Goal: Task Accomplishment & Management: Use online tool/utility

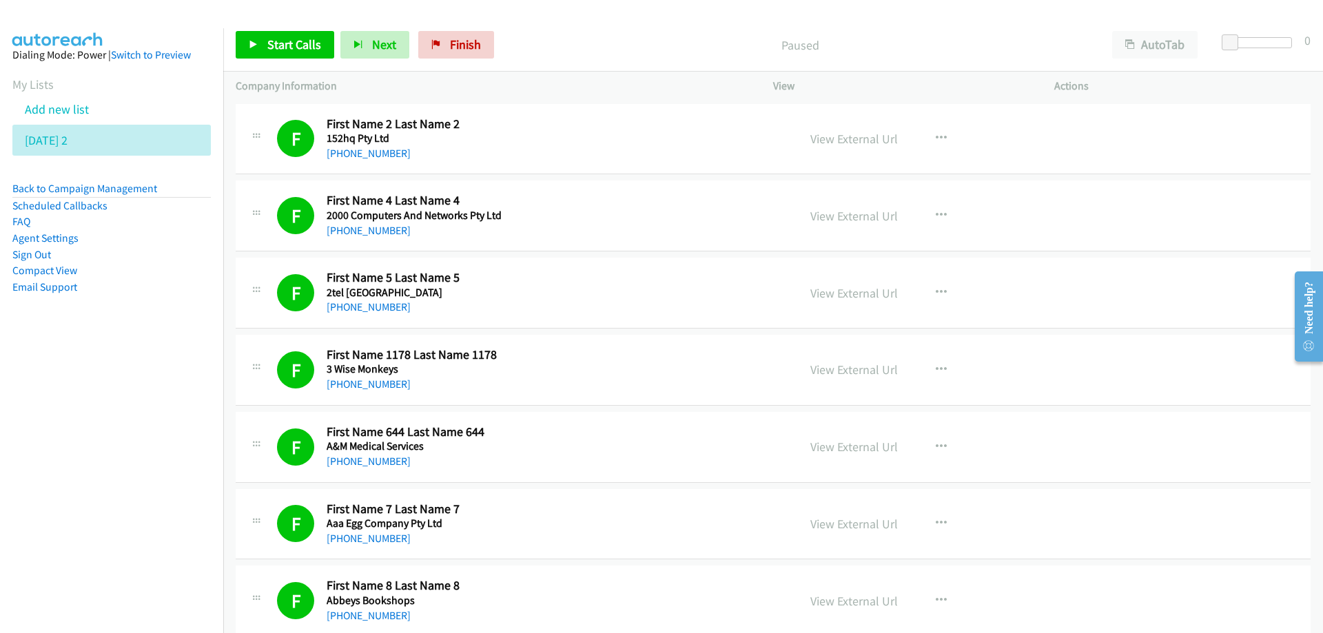
scroll to position [1860, 0]
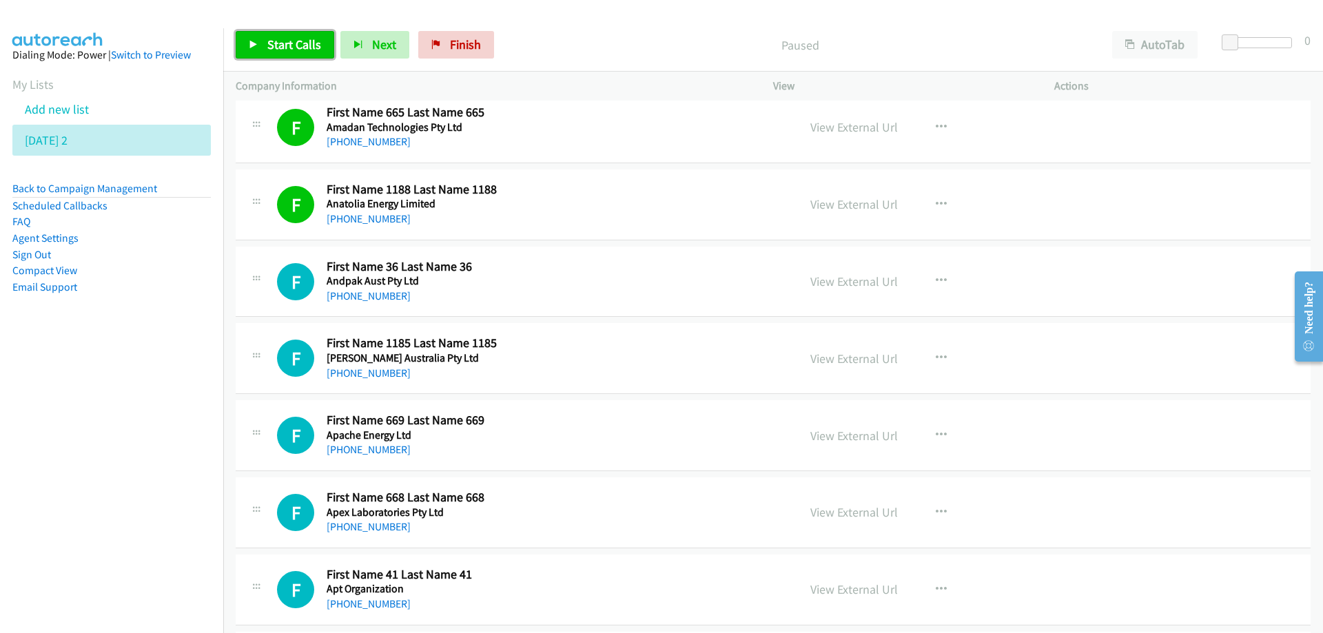
click at [278, 40] on span "Start Calls" at bounding box center [294, 45] width 54 height 16
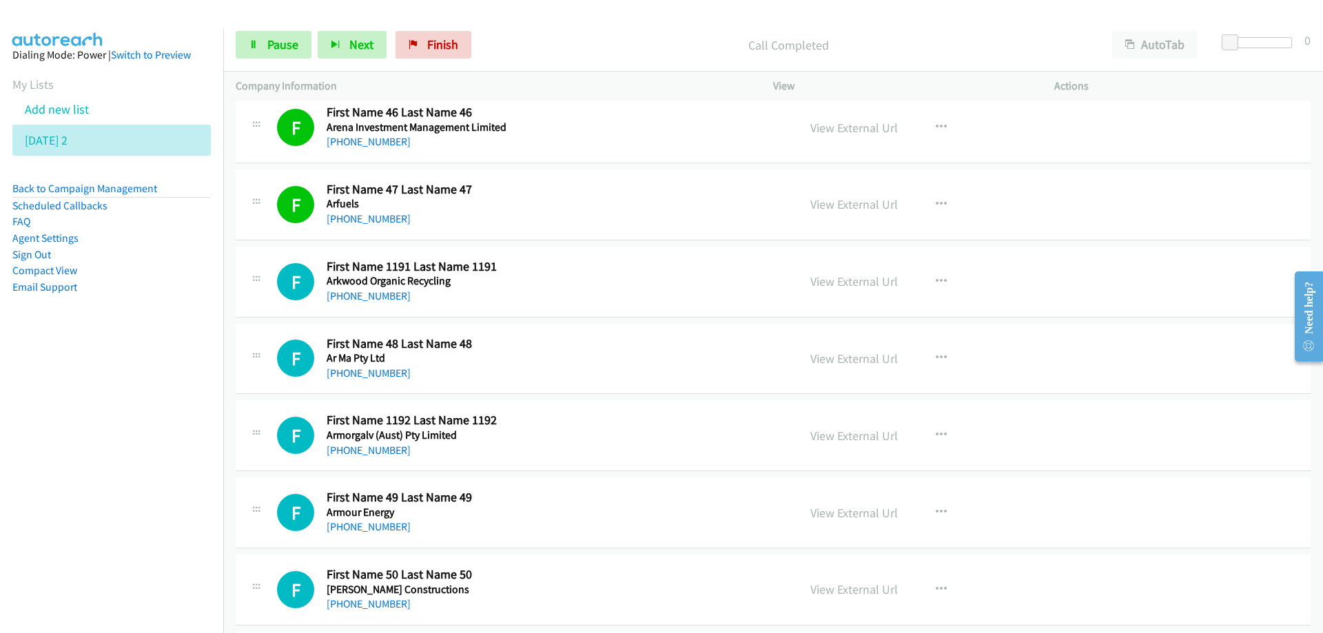
scroll to position [2687, 0]
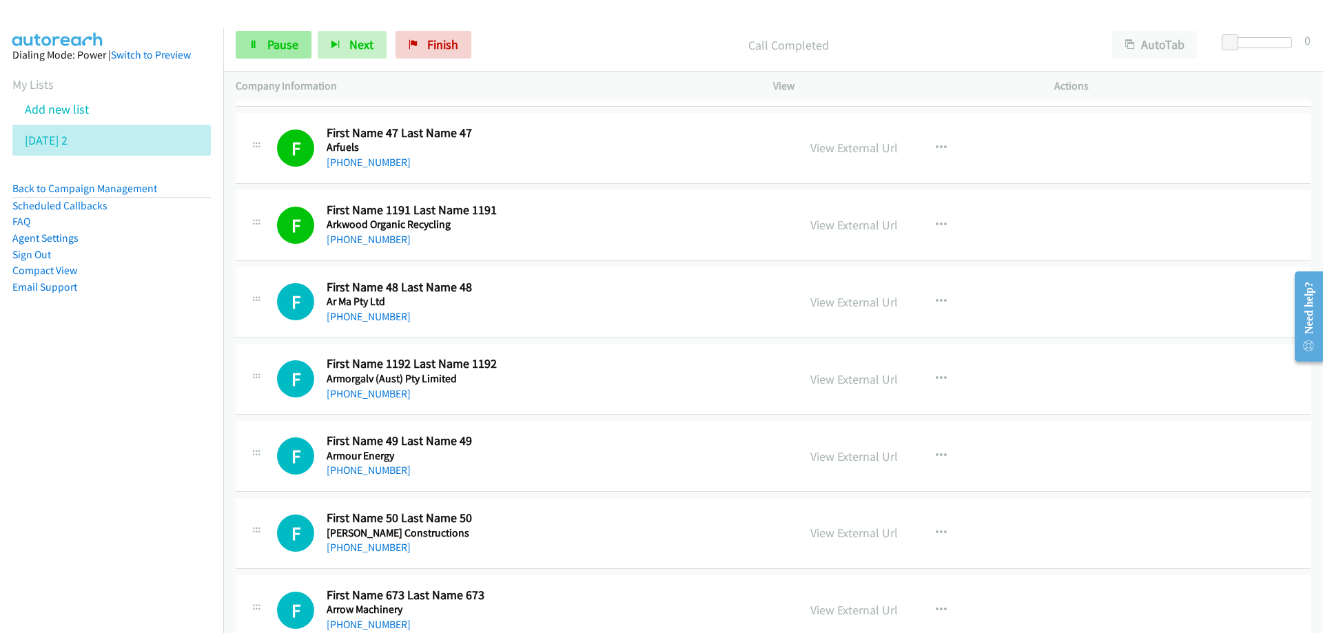
click at [278, 32] on div "Start Calls Pause Next Finish Call Completed AutoTab AutoTab 0" at bounding box center [773, 45] width 1100 height 53
click at [279, 41] on span "Pause" at bounding box center [282, 45] width 31 height 16
click at [289, 39] on span "Start Calls" at bounding box center [294, 45] width 54 height 16
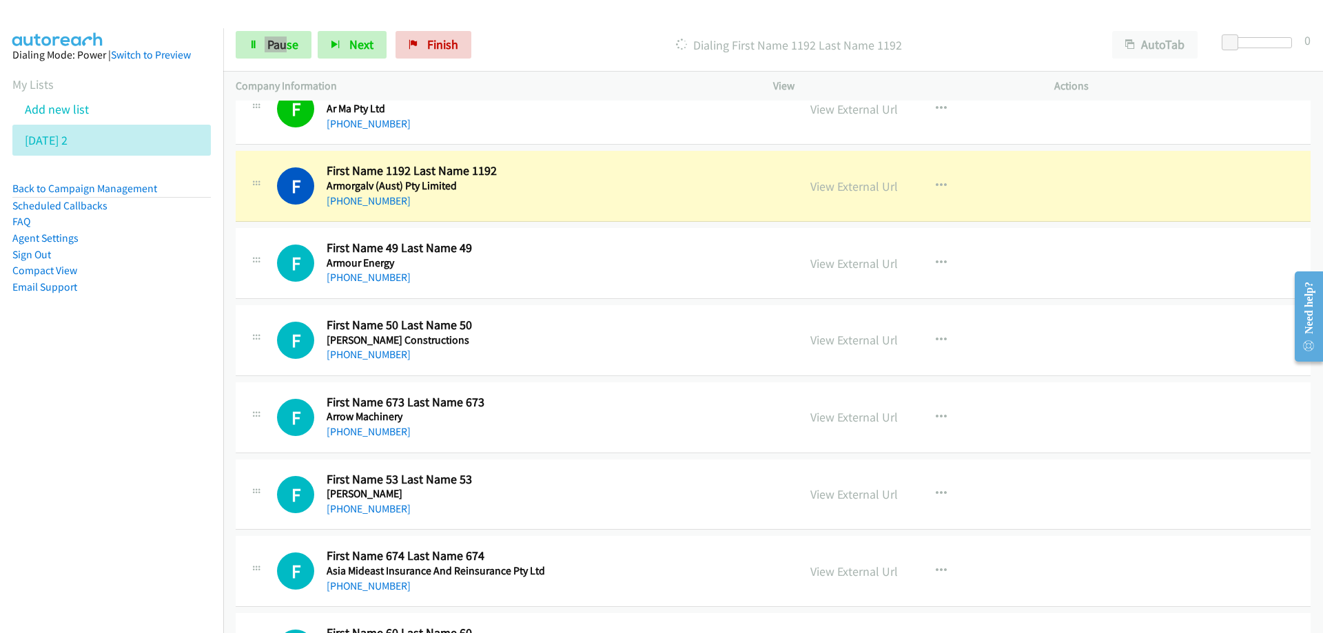
scroll to position [2894, 0]
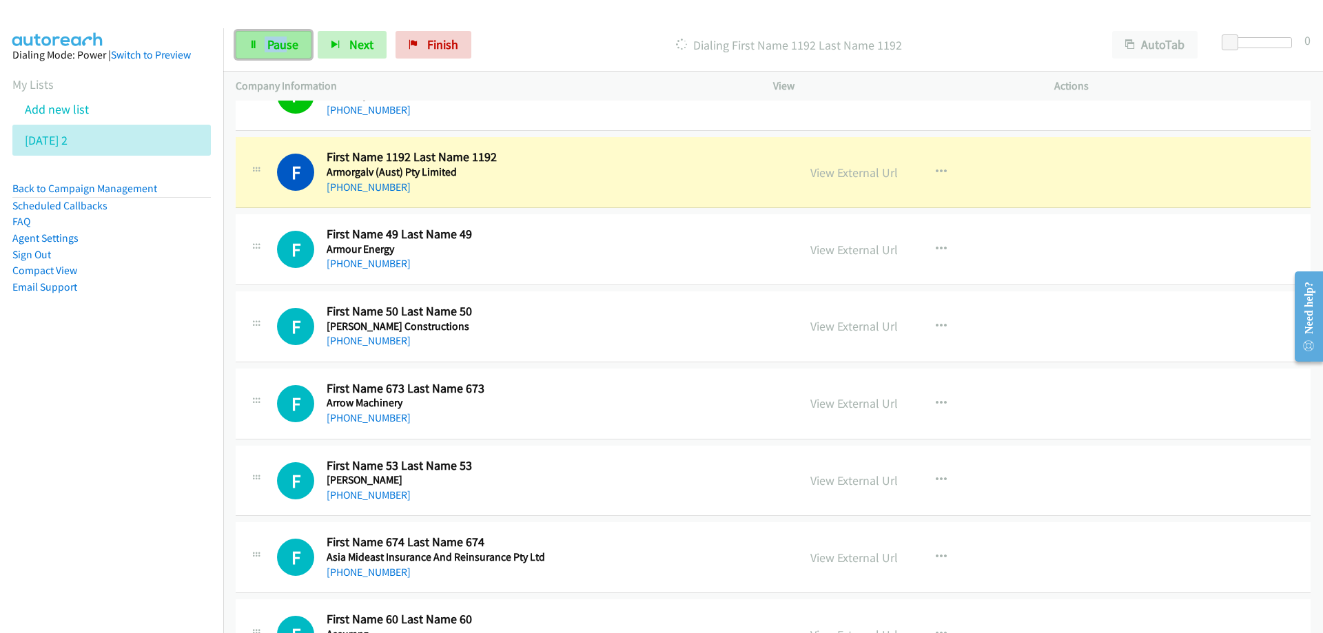
click at [286, 44] on span "Pause" at bounding box center [282, 45] width 31 height 16
click at [829, 170] on link "View External Url" at bounding box center [853, 173] width 87 height 16
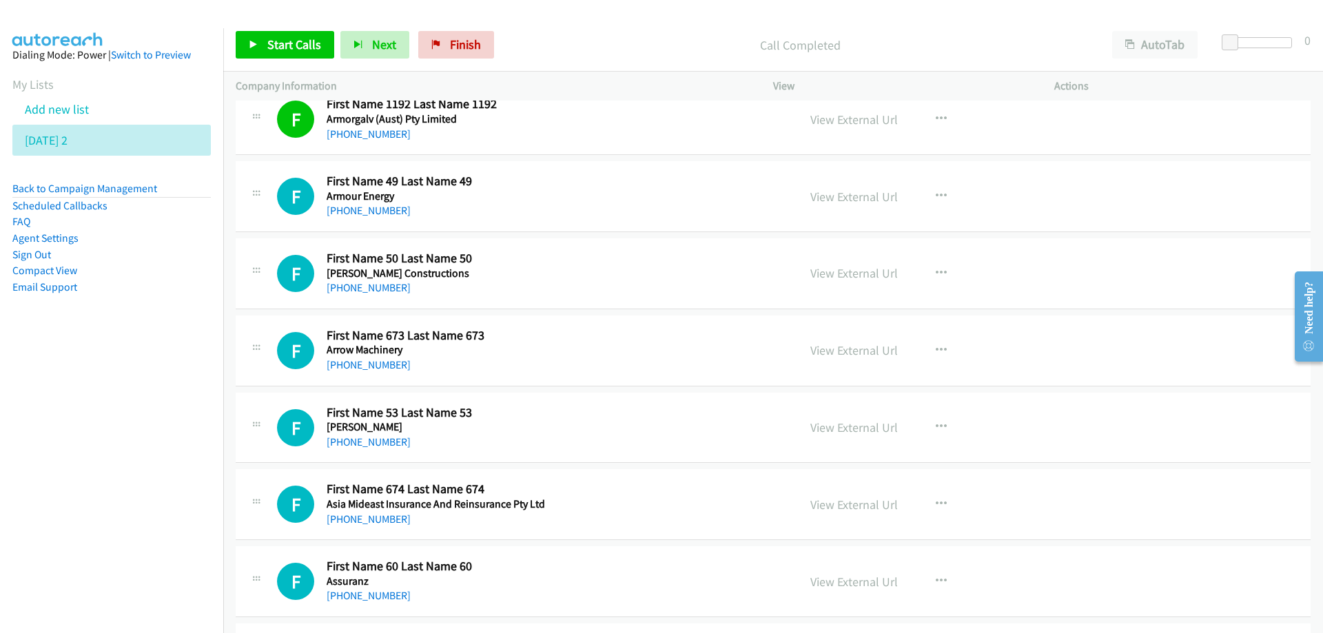
scroll to position [2963, 0]
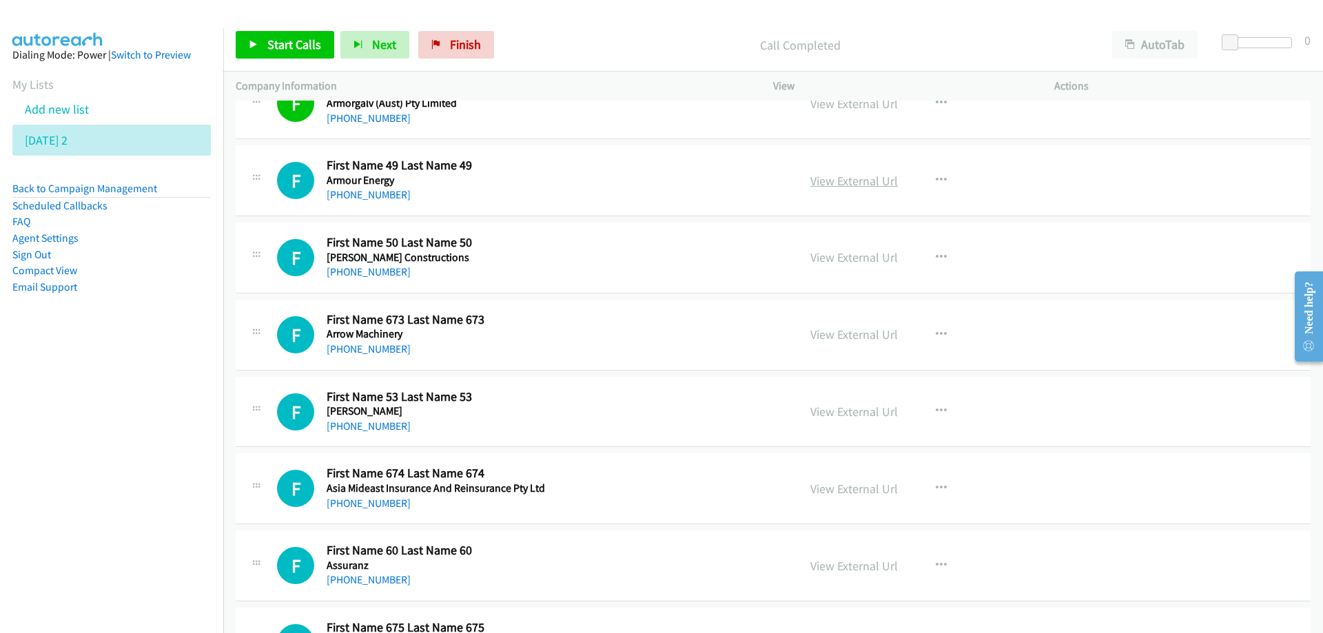
click at [842, 187] on link "View External Url" at bounding box center [853, 181] width 87 height 16
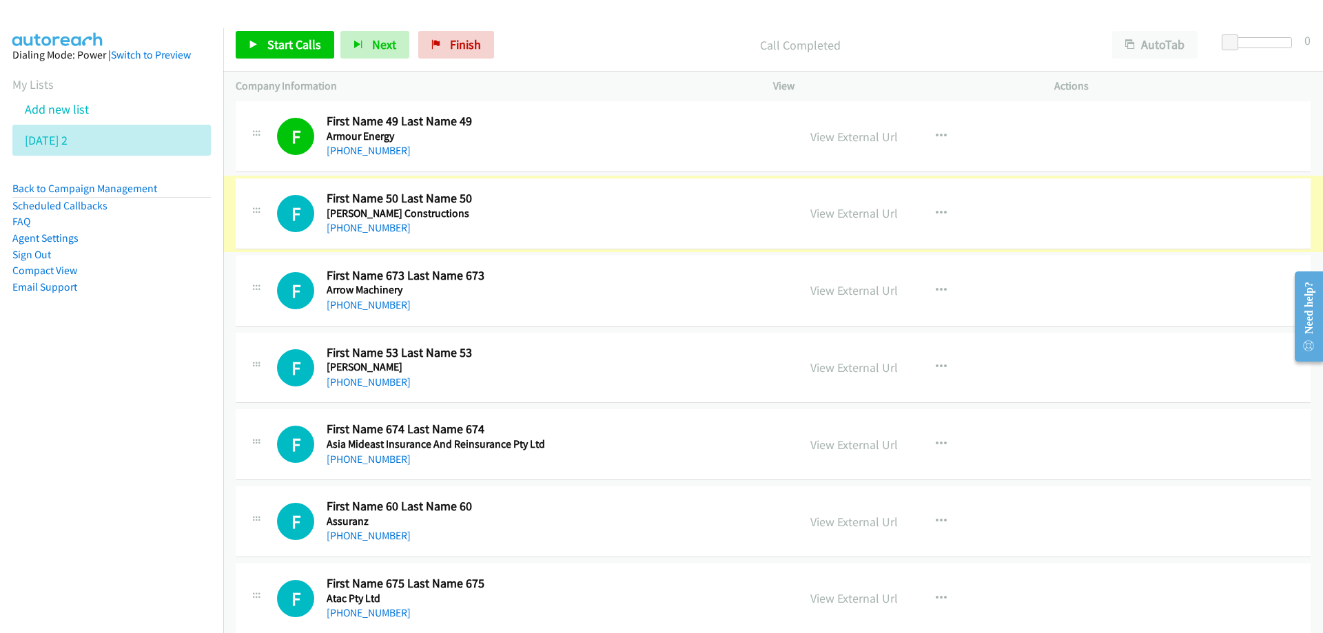
scroll to position [3031, 0]
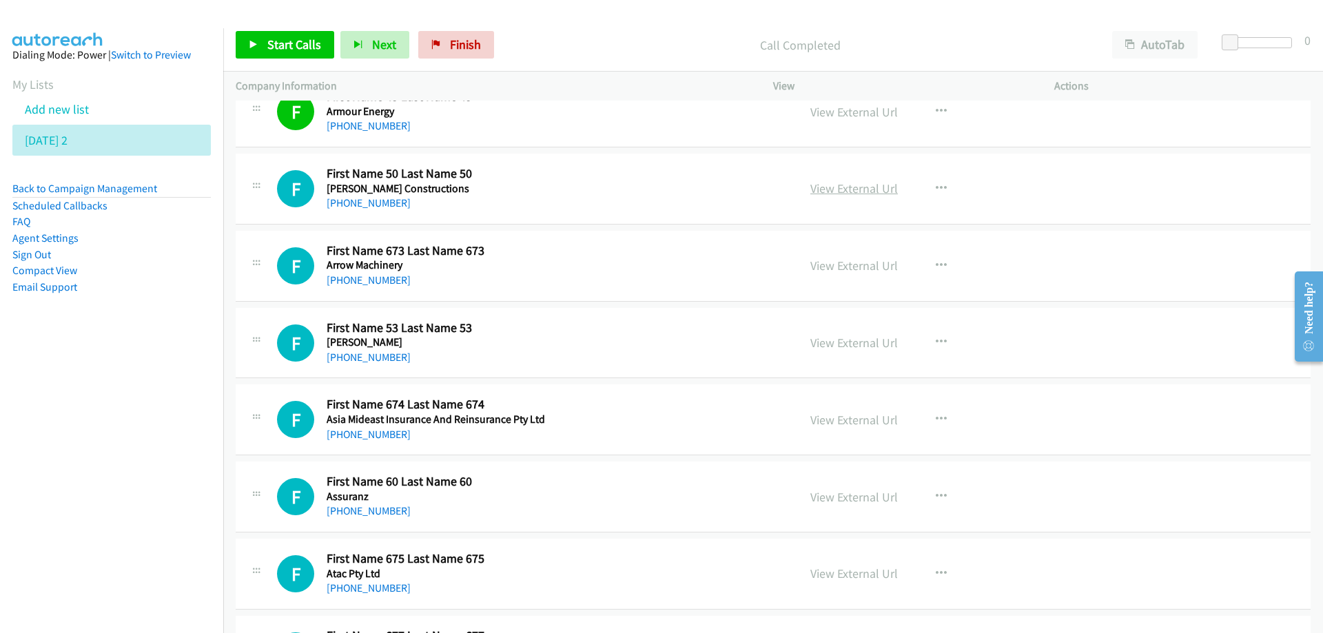
click at [847, 190] on link "View External Url" at bounding box center [853, 189] width 87 height 16
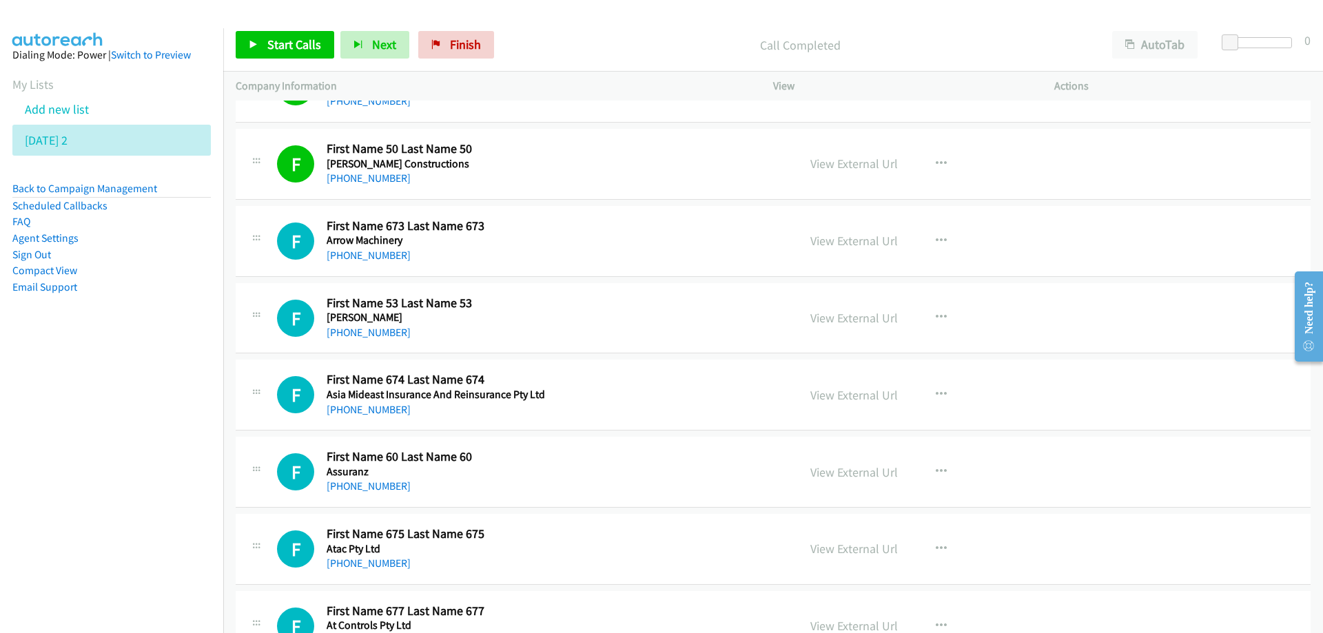
scroll to position [3100, 0]
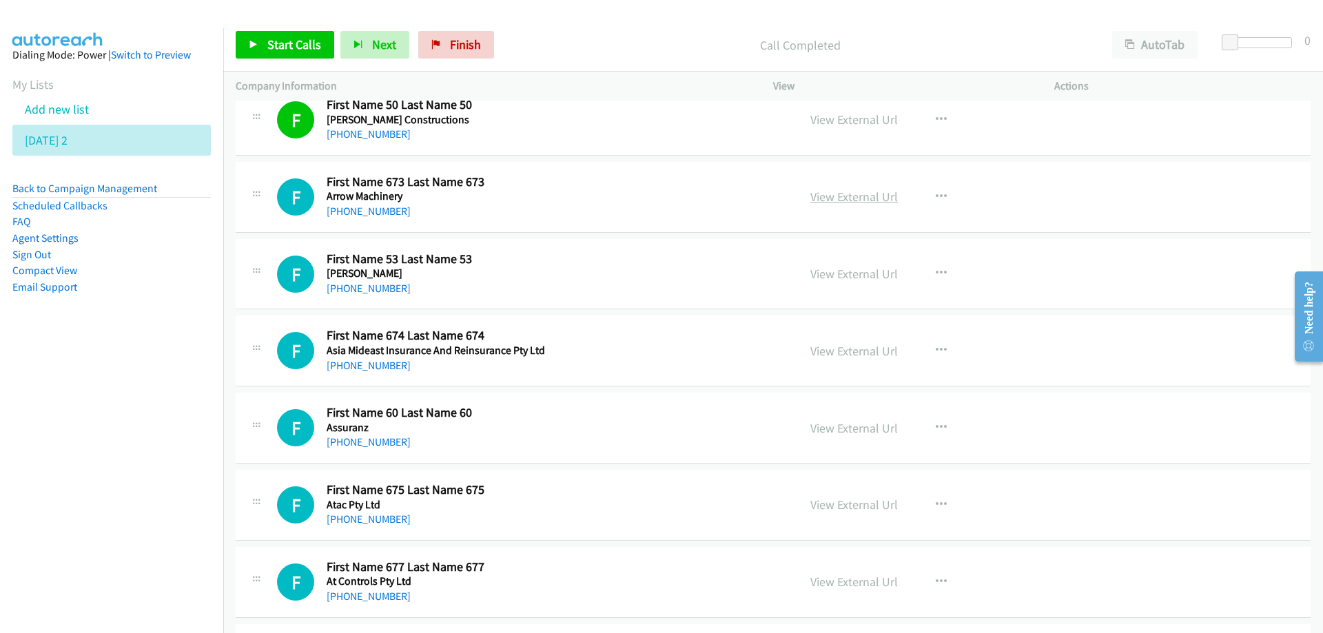
click at [831, 198] on link "View External Url" at bounding box center [853, 197] width 87 height 16
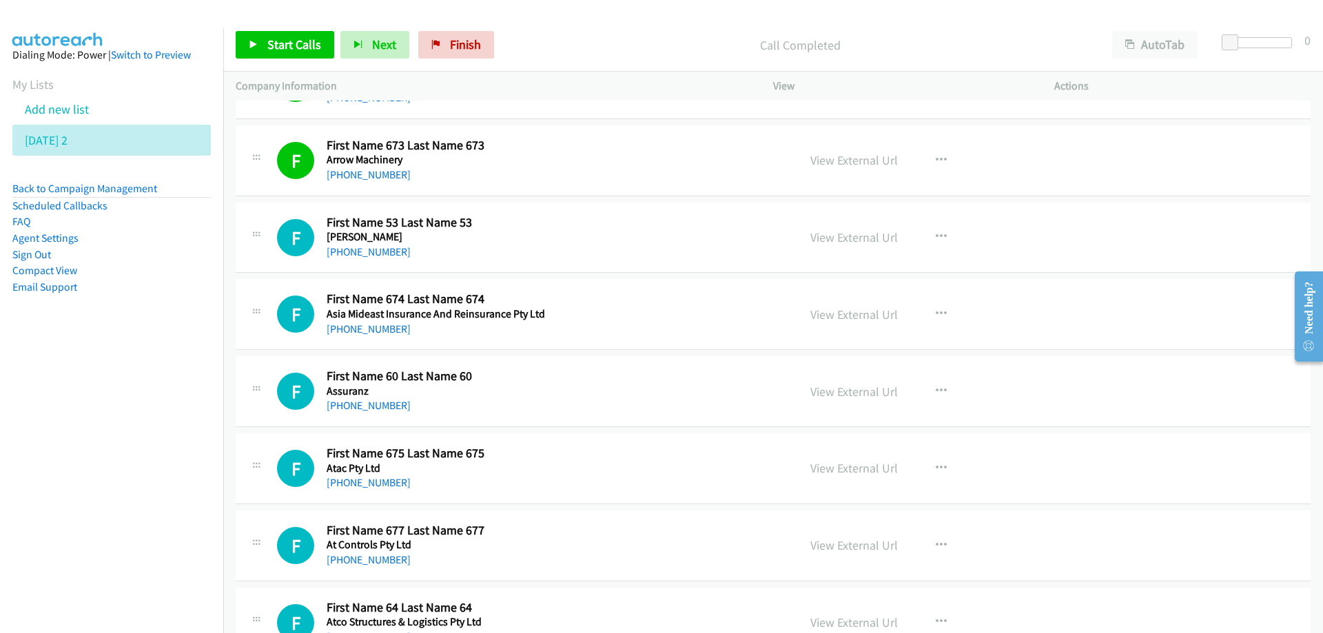
scroll to position [3169, 0]
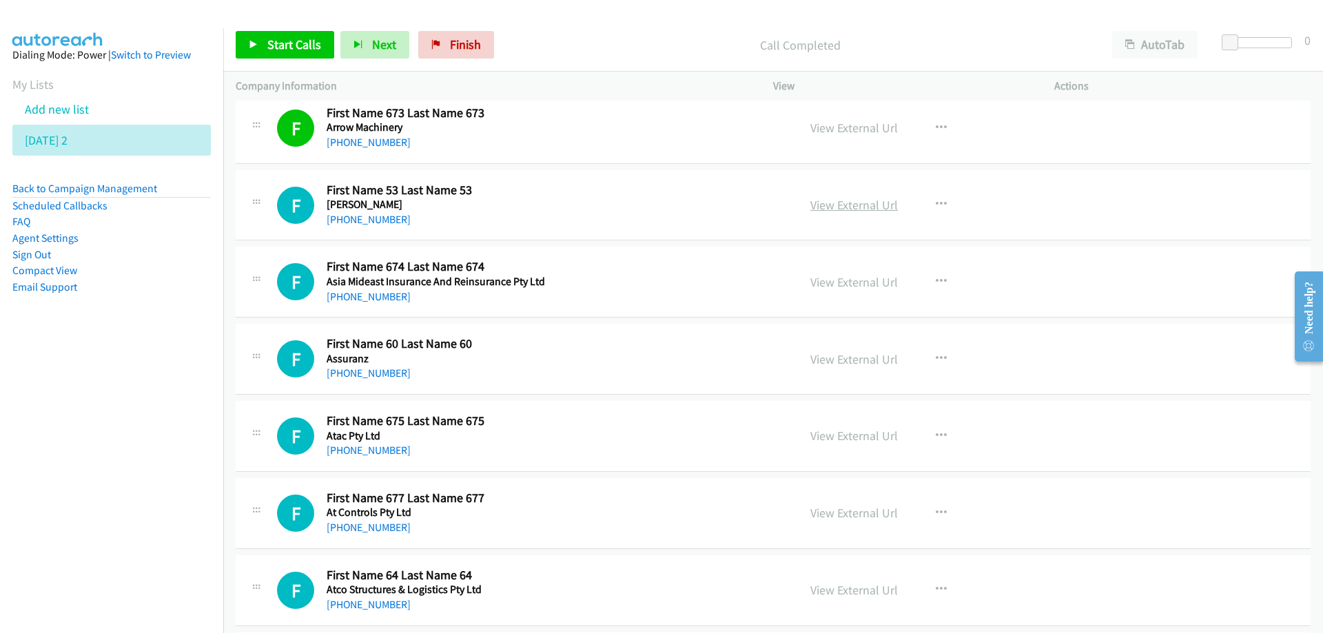
click at [853, 206] on link "View External Url" at bounding box center [853, 205] width 87 height 16
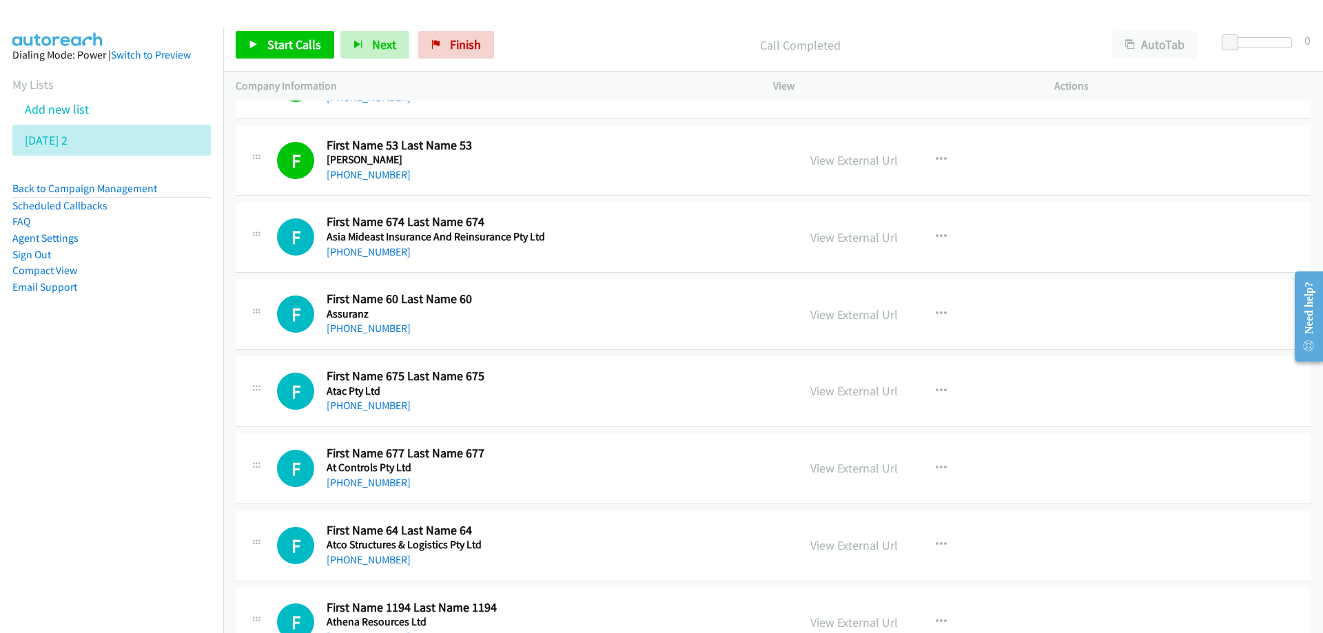
scroll to position [3238, 0]
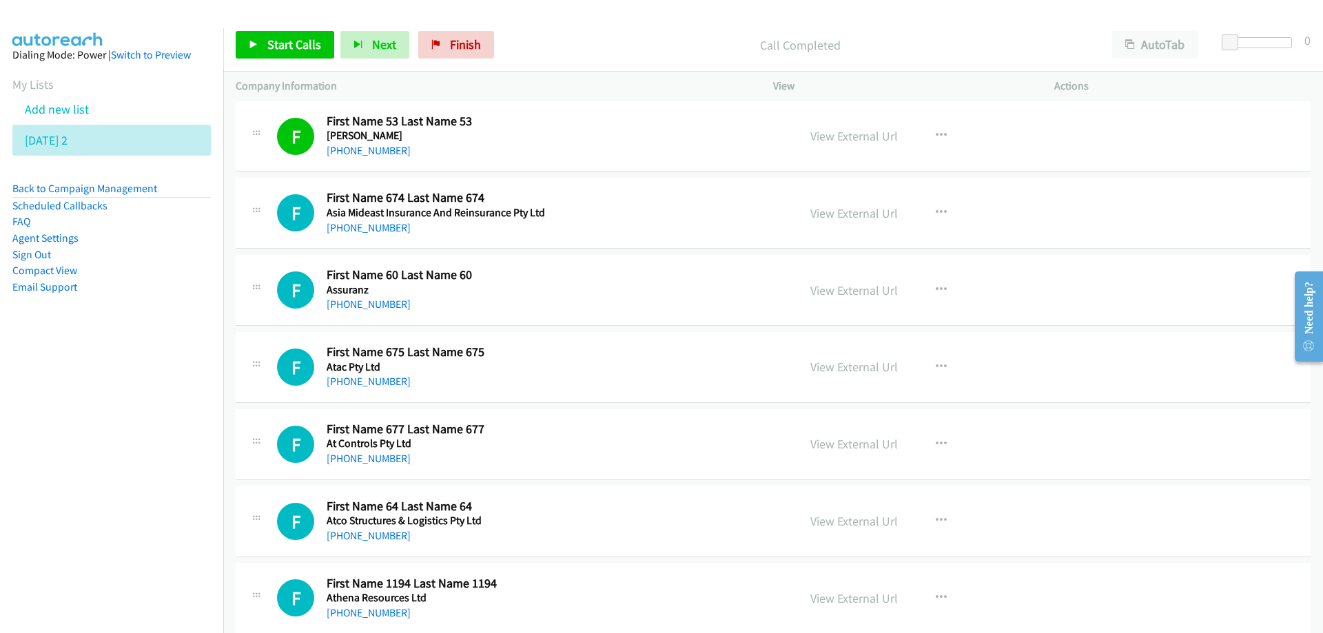
drag, startPoint x: 646, startPoint y: 220, endPoint x: 725, endPoint y: 213, distance: 78.8
click at [855, 220] on link "View External Url" at bounding box center [853, 213] width 87 height 16
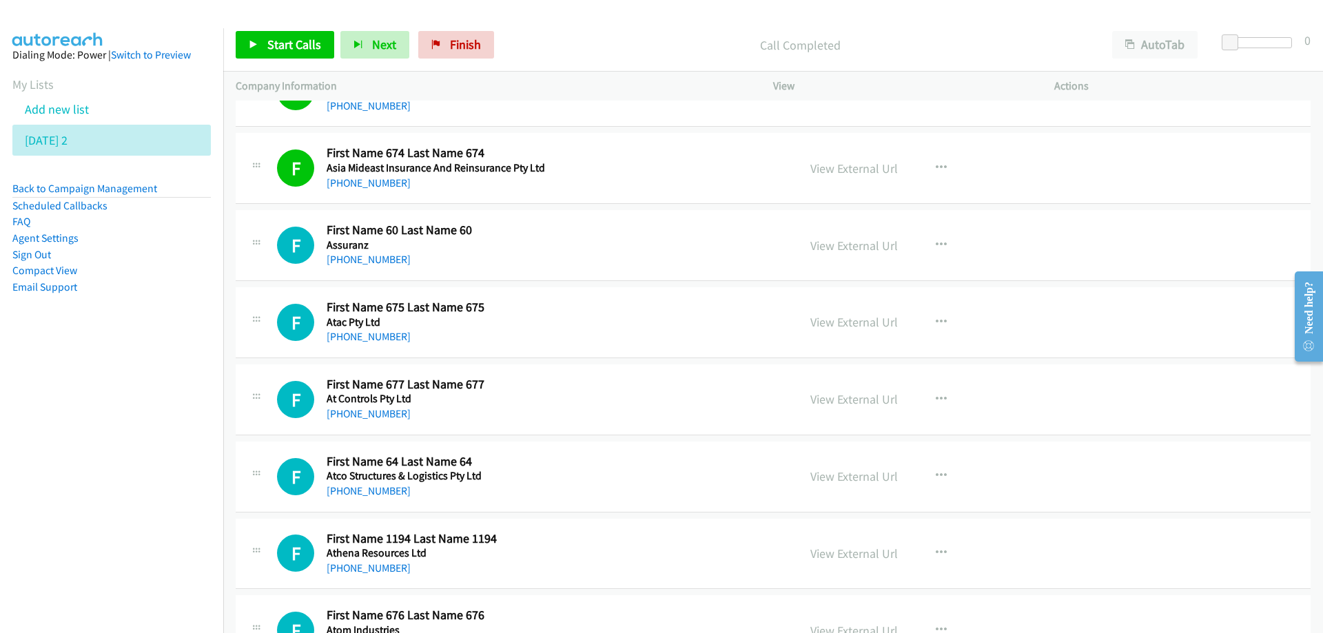
scroll to position [3307, 0]
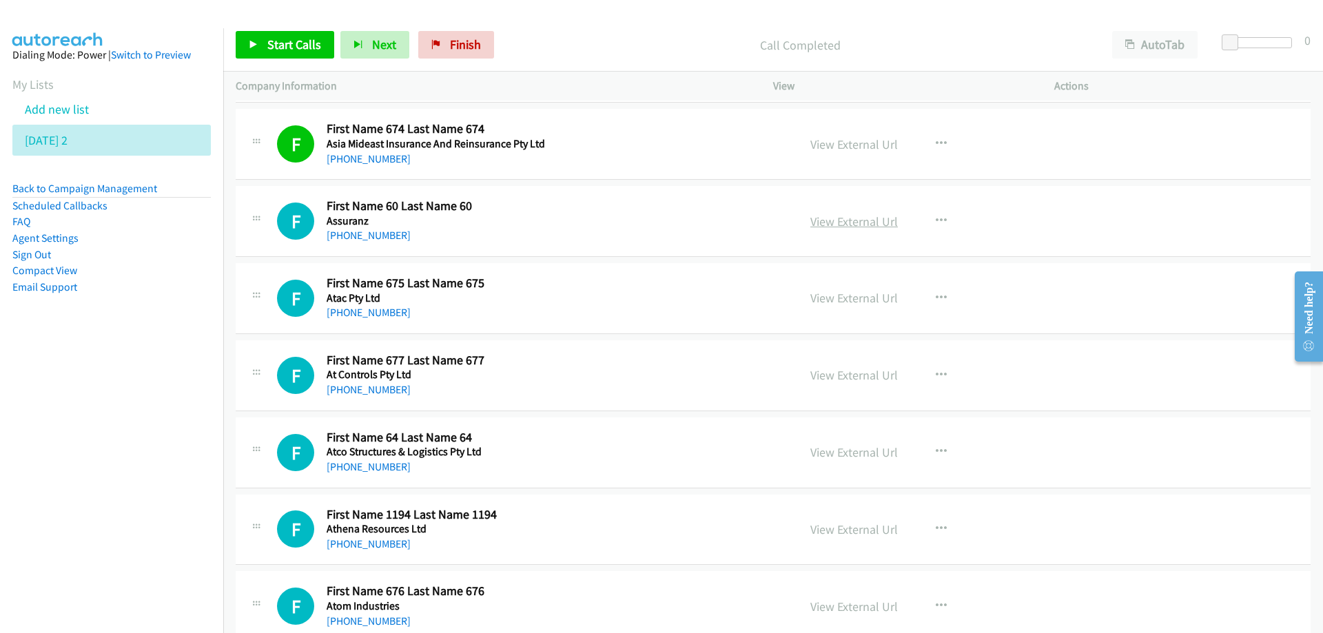
drag, startPoint x: 839, startPoint y: 224, endPoint x: 824, endPoint y: 221, distance: 15.4
click at [824, 221] on link "View External Url" at bounding box center [853, 222] width 87 height 16
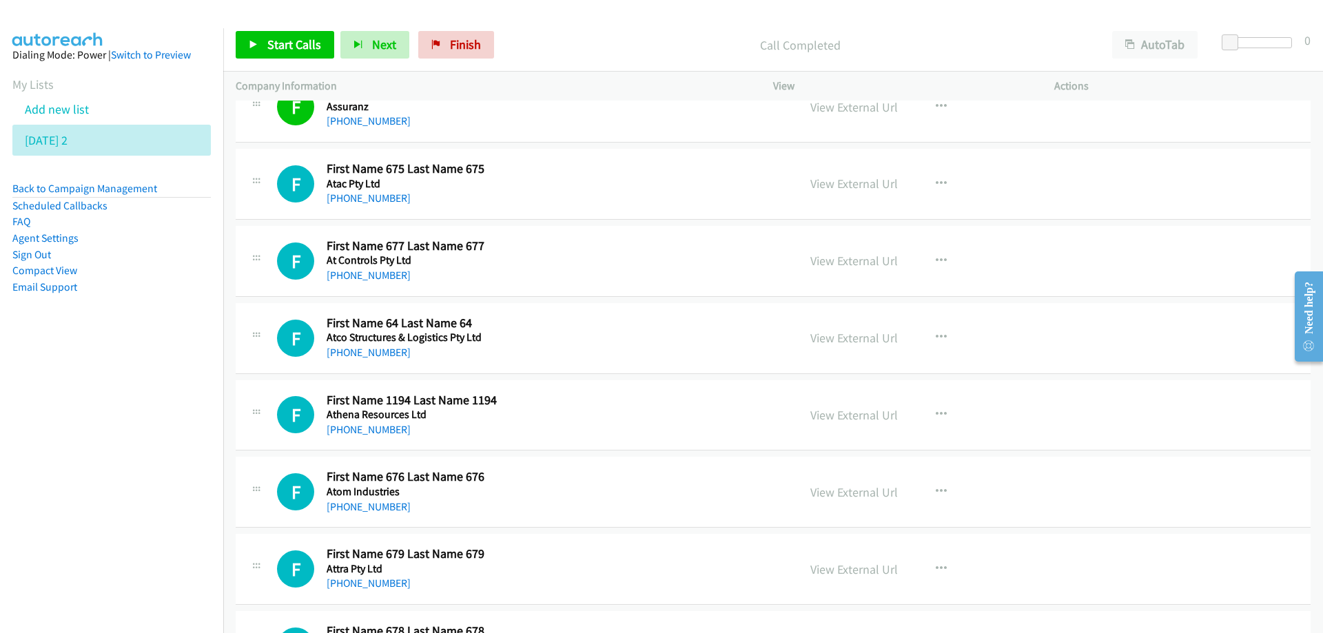
scroll to position [3445, 0]
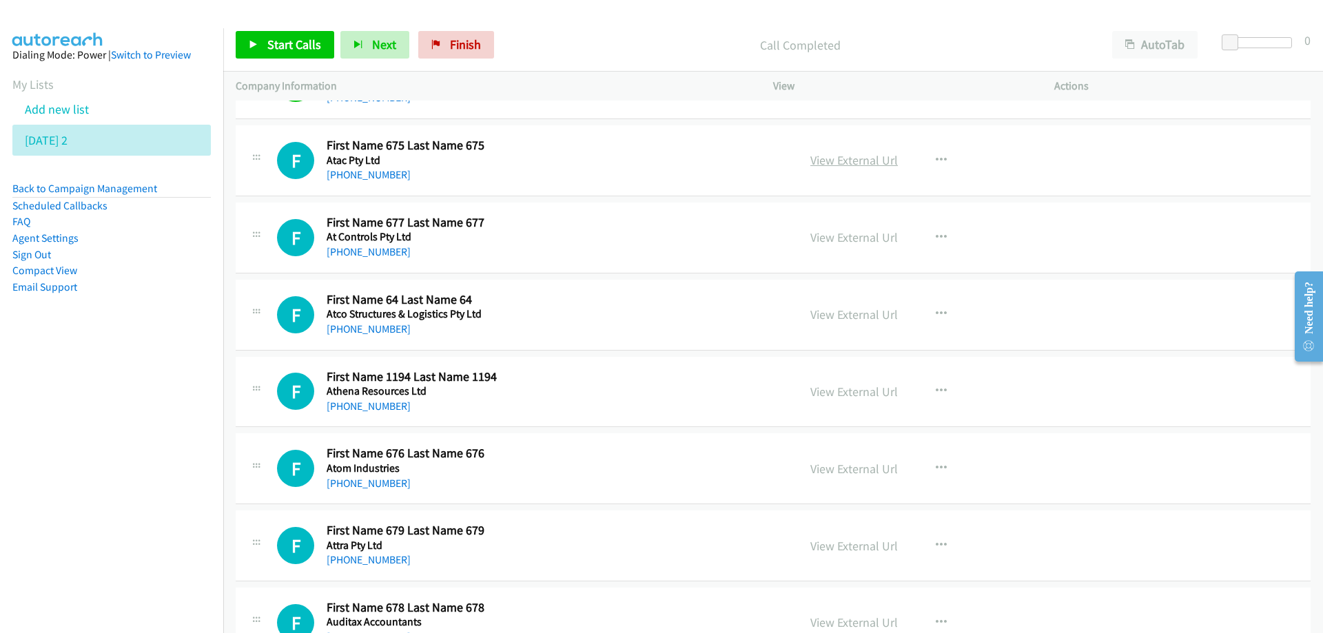
drag, startPoint x: 846, startPoint y: 160, endPoint x: 819, endPoint y: 160, distance: 26.9
click at [819, 160] on link "View External Url" at bounding box center [853, 160] width 87 height 16
click at [836, 240] on link "View External Url" at bounding box center [853, 237] width 87 height 16
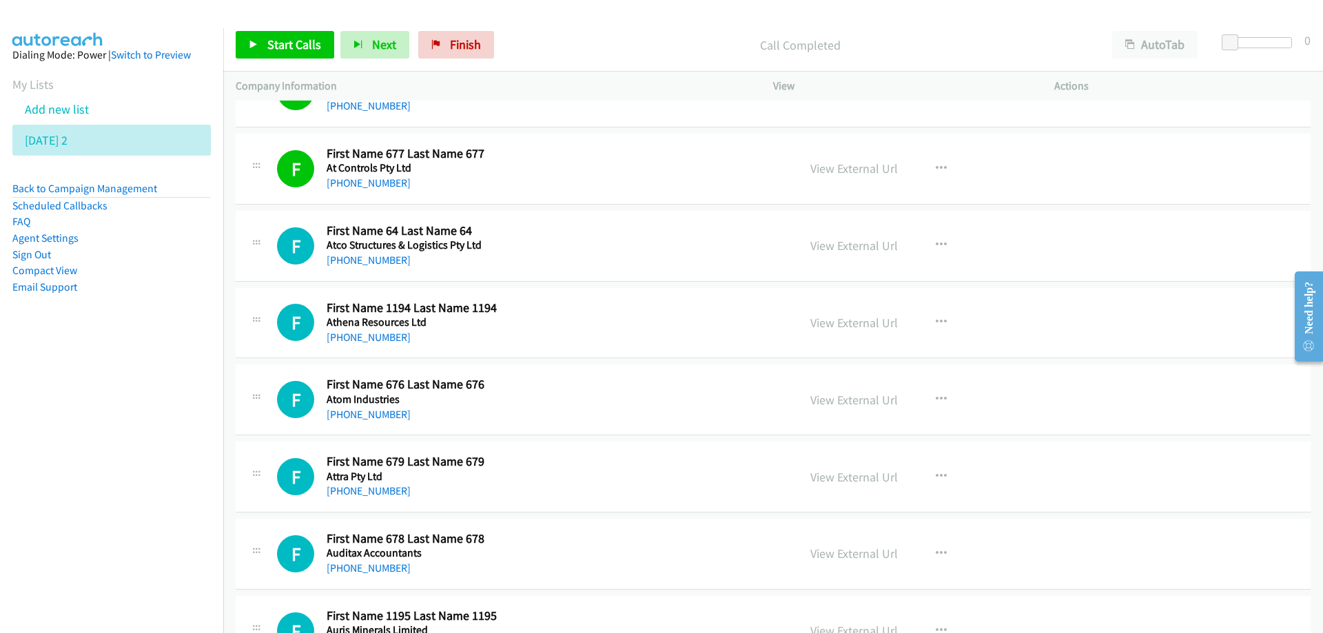
click at [581, 247] on div "F Callback Scheduled First Name 64 Last Name 64 Atco Structures & Logistics Pty…" at bounding box center [531, 245] width 508 height 45
click at [847, 245] on link "View External Url" at bounding box center [853, 246] width 87 height 16
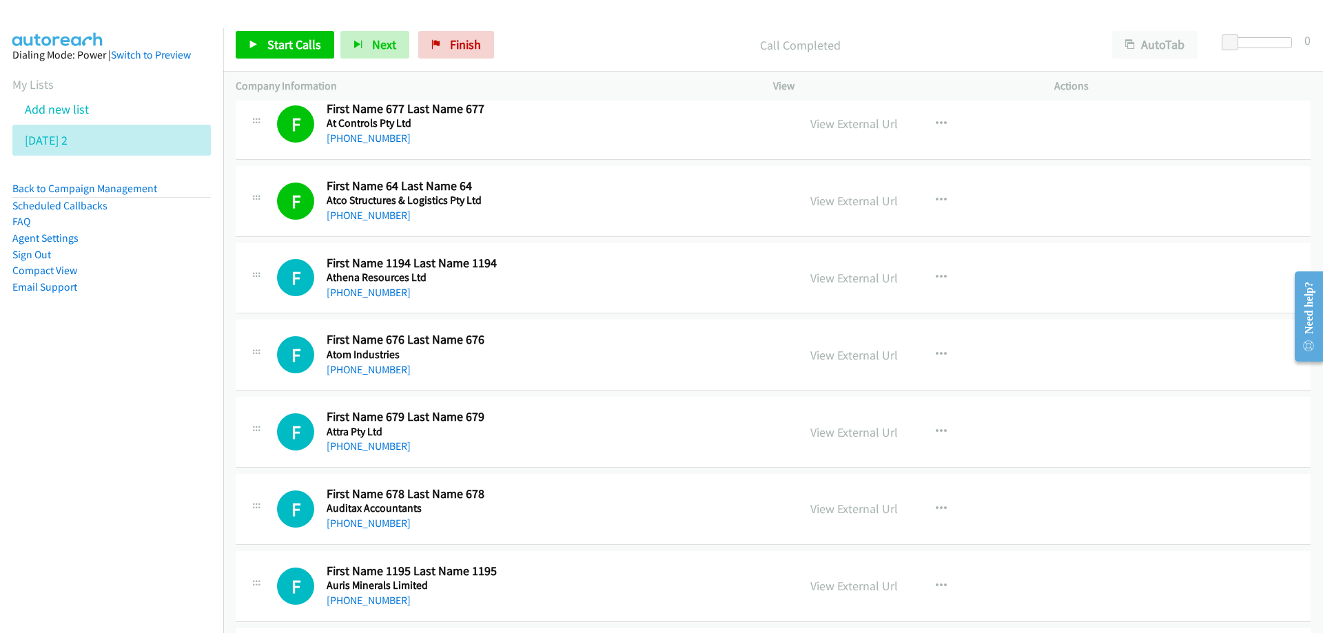
scroll to position [3583, 0]
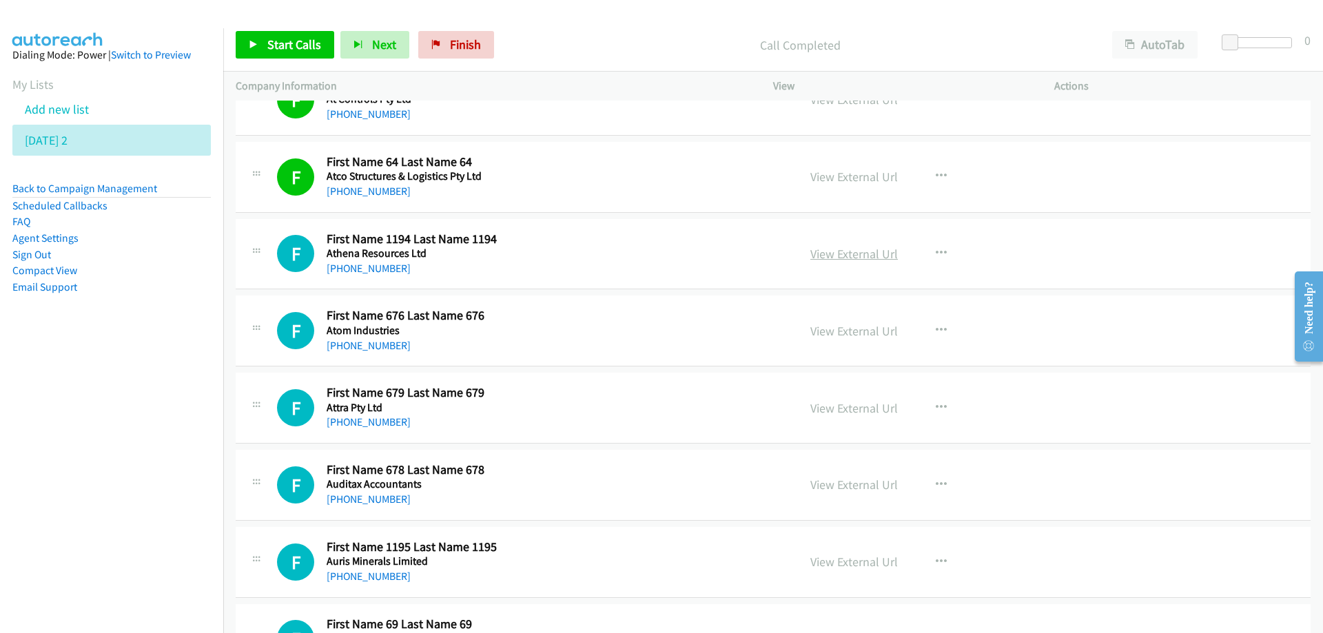
click at [858, 254] on link "View External Url" at bounding box center [853, 254] width 87 height 16
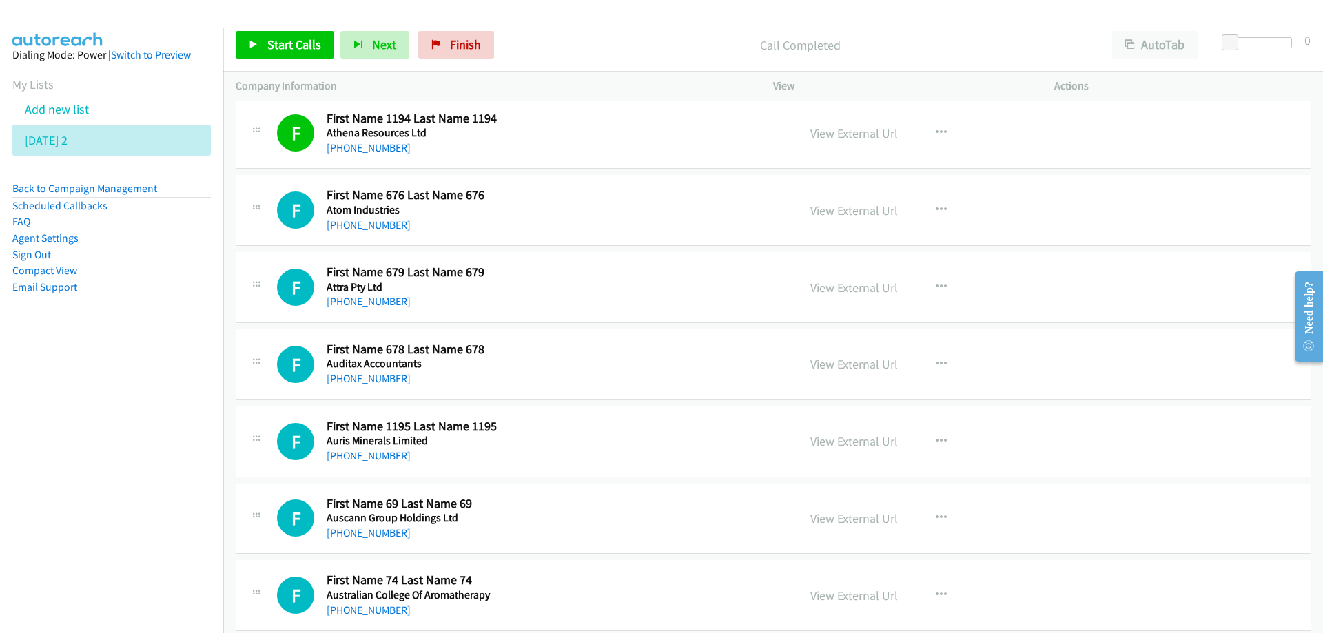
scroll to position [3720, 0]
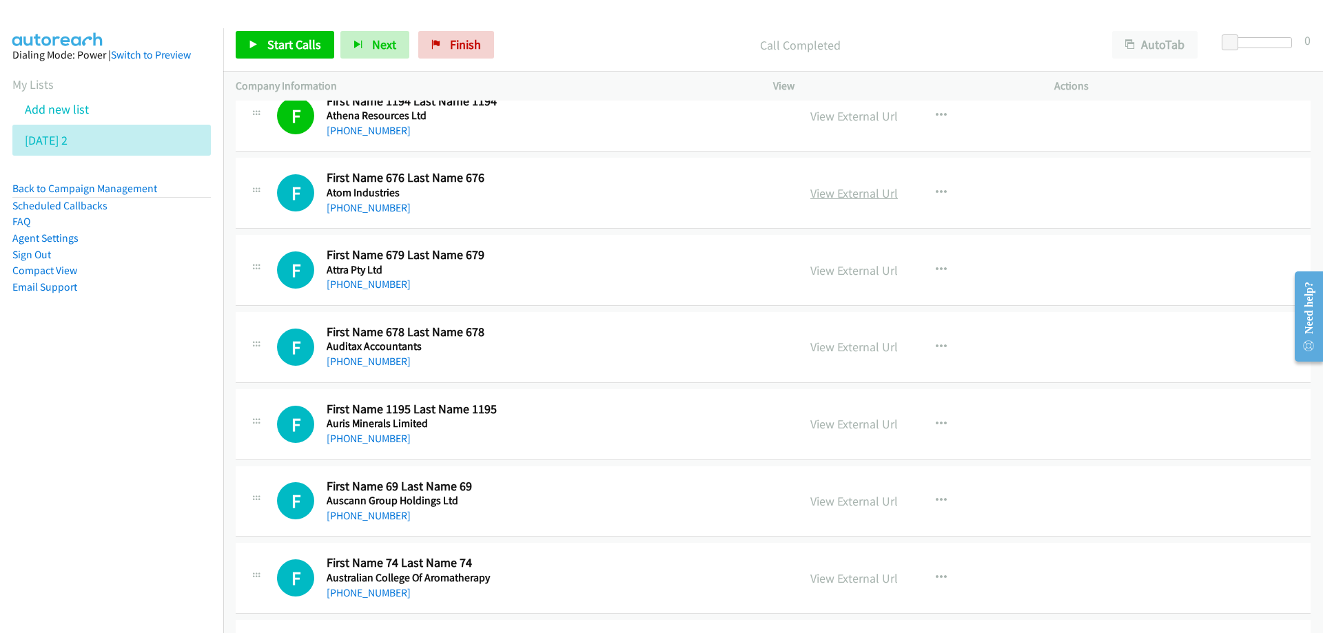
click at [833, 192] on link "View External Url" at bounding box center [853, 193] width 87 height 16
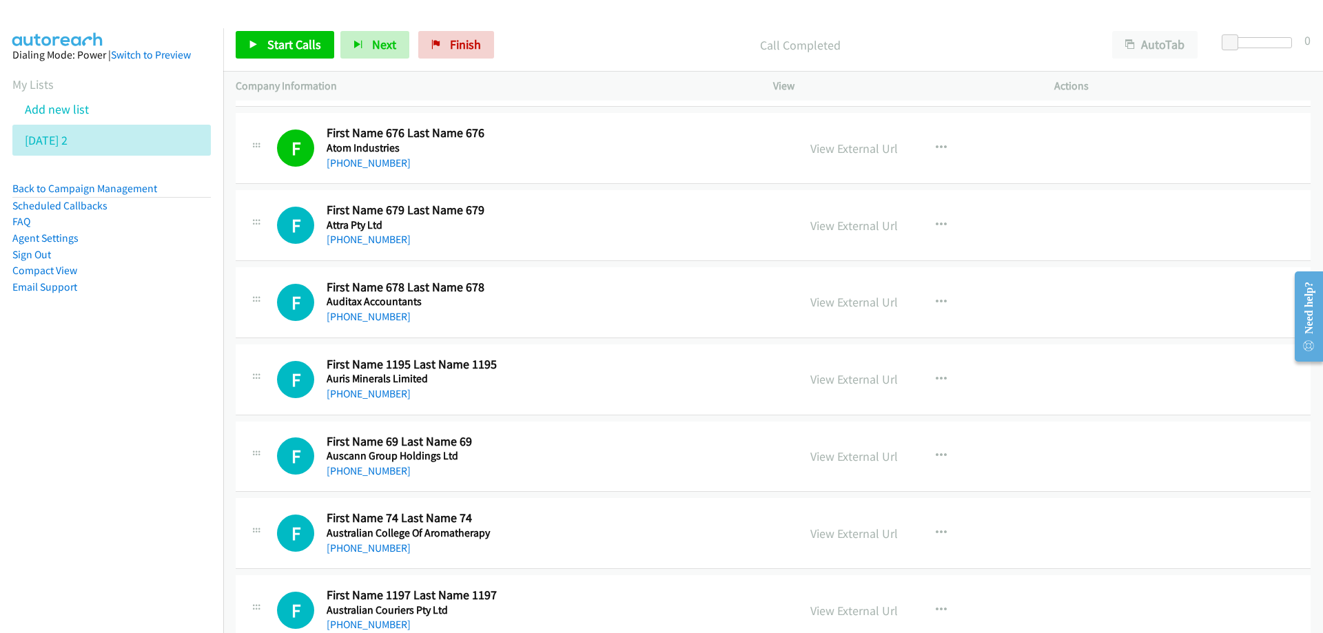
scroll to position [3789, 0]
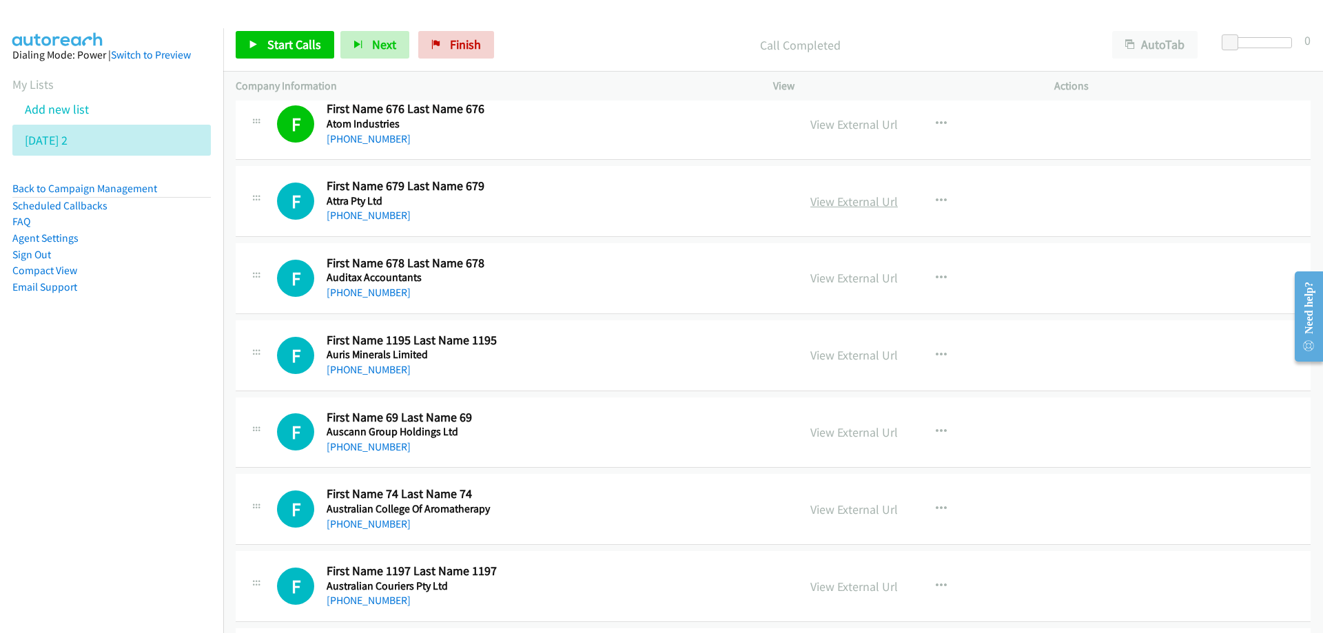
click at [861, 200] on link "View External Url" at bounding box center [853, 202] width 87 height 16
click at [858, 202] on link "View External Url" at bounding box center [853, 202] width 87 height 16
drag, startPoint x: 594, startPoint y: 289, endPoint x: 657, endPoint y: 302, distance: 64.2
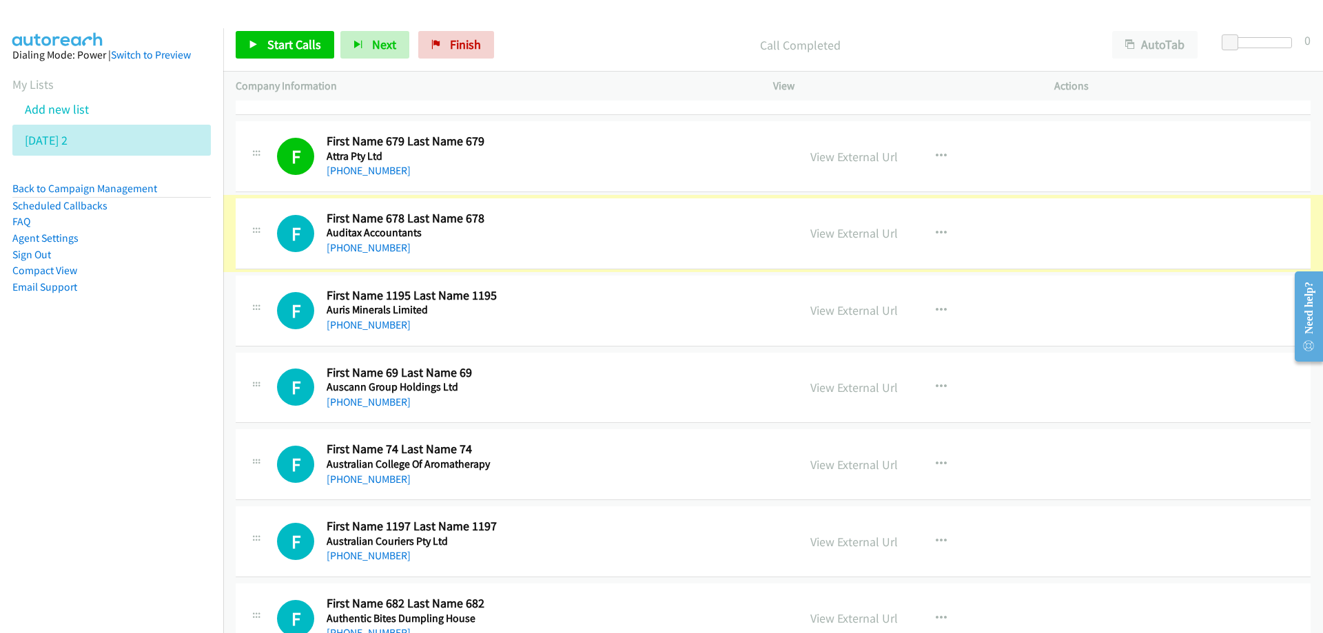
scroll to position [3858, 0]
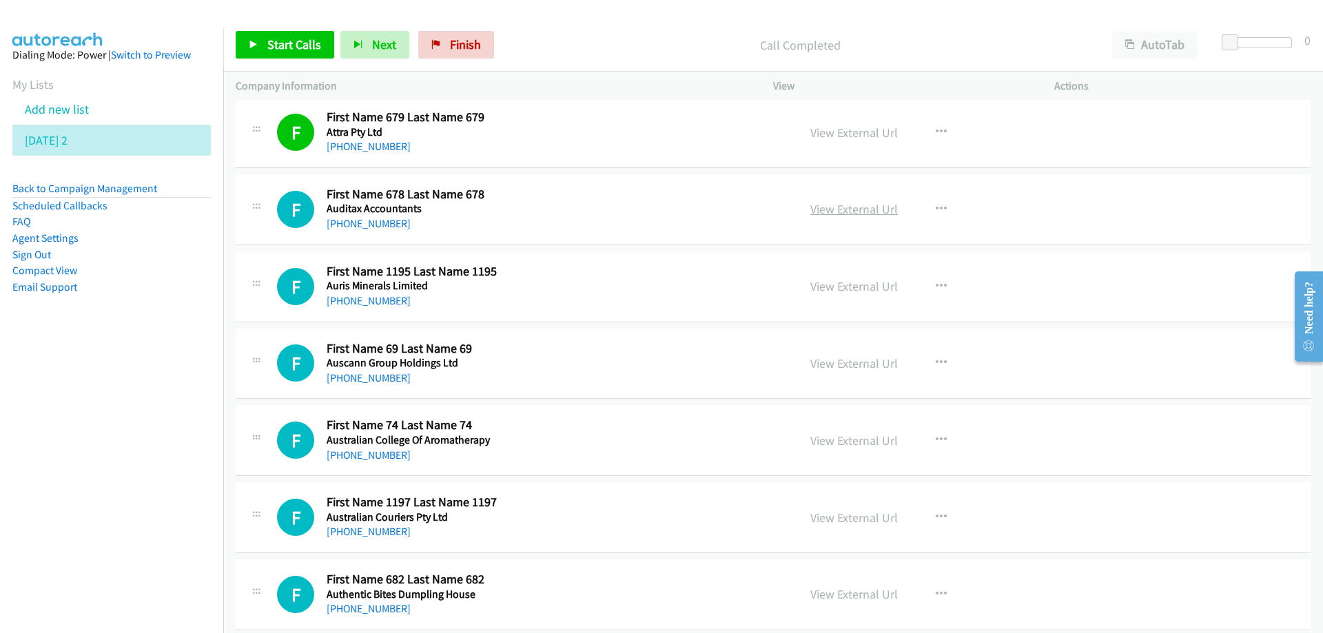
click at [825, 213] on link "View External Url" at bounding box center [853, 209] width 87 height 16
click at [80, 144] on icon at bounding box center [75, 141] width 10 height 10
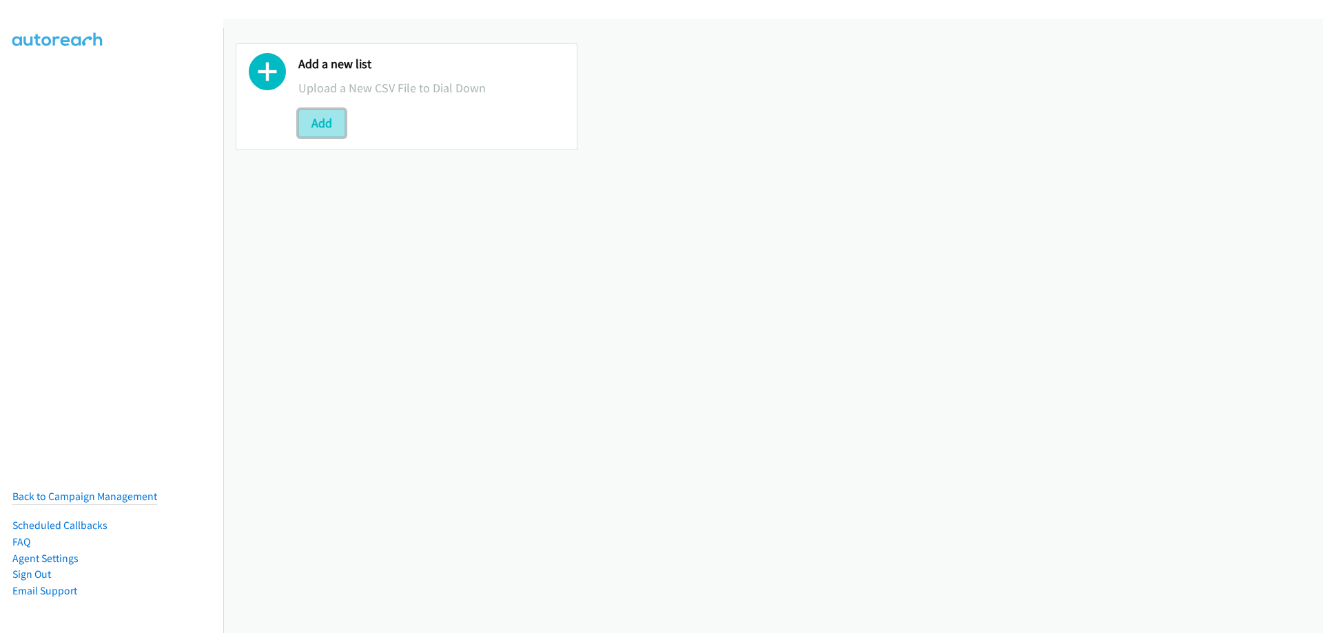
click at [325, 122] on button "Add" at bounding box center [321, 124] width 47 height 28
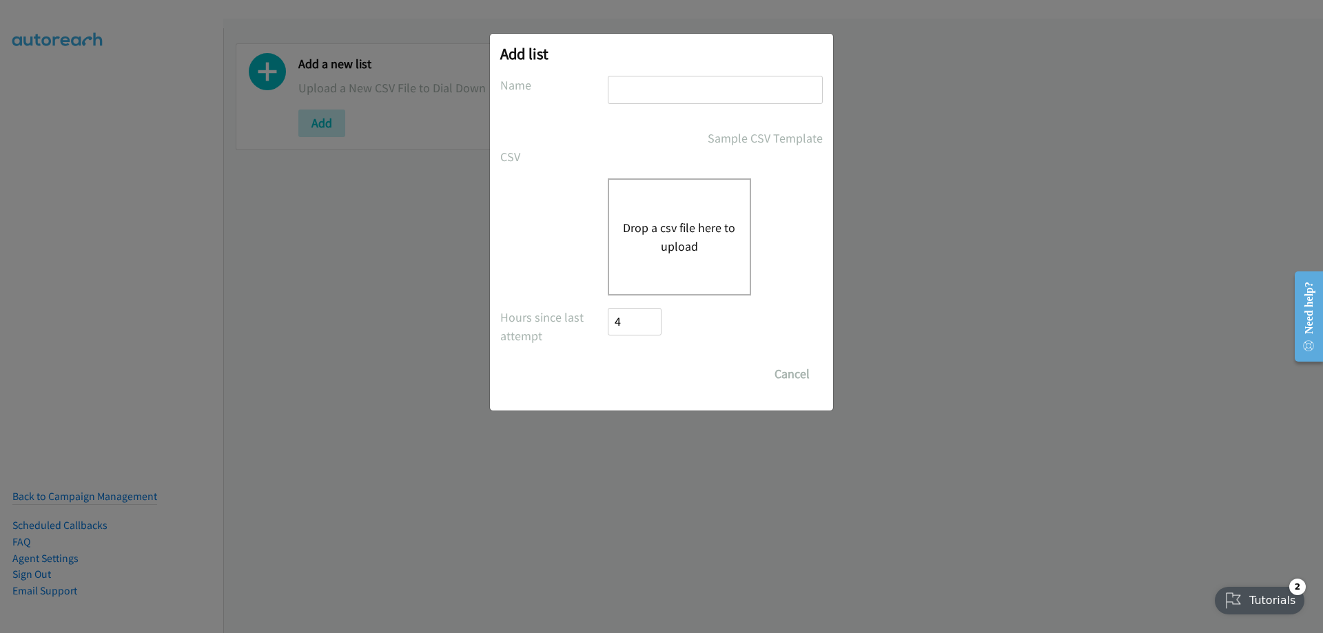
click at [714, 89] on input "text" at bounding box center [715, 90] width 215 height 28
type input "thursday 3"
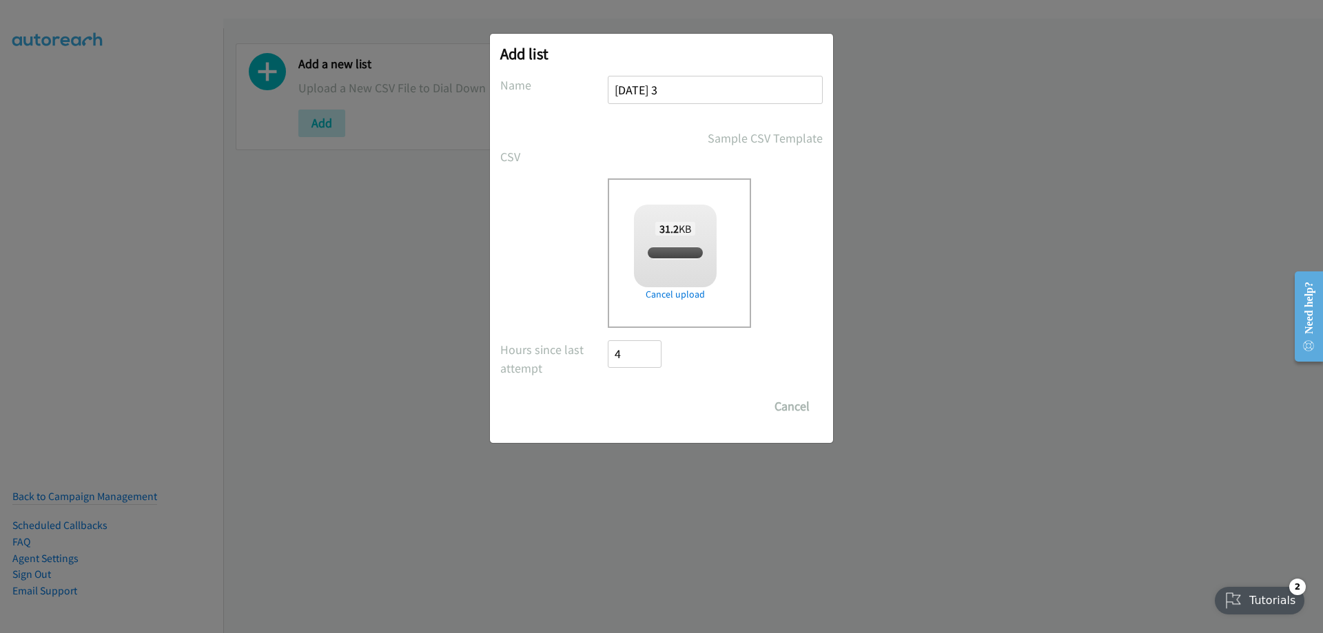
checkbox input "true"
click at [655, 411] on input "Save List" at bounding box center [644, 407] width 72 height 28
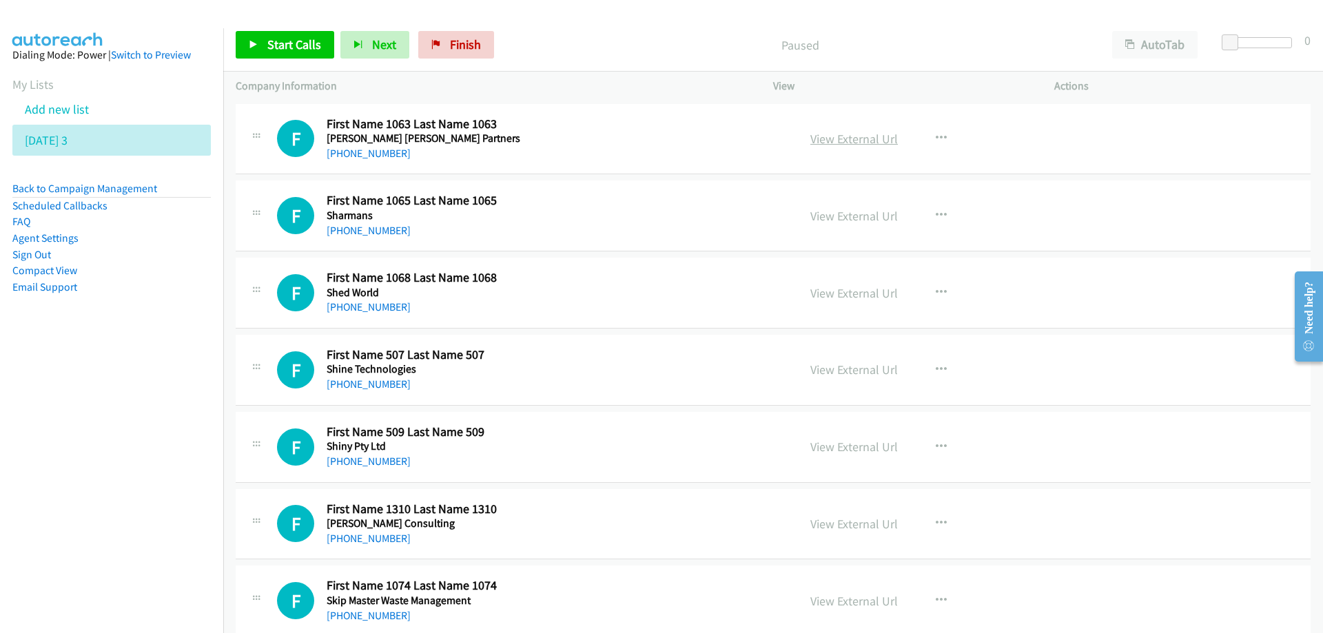
click at [831, 136] on link "View External Url" at bounding box center [853, 139] width 87 height 16
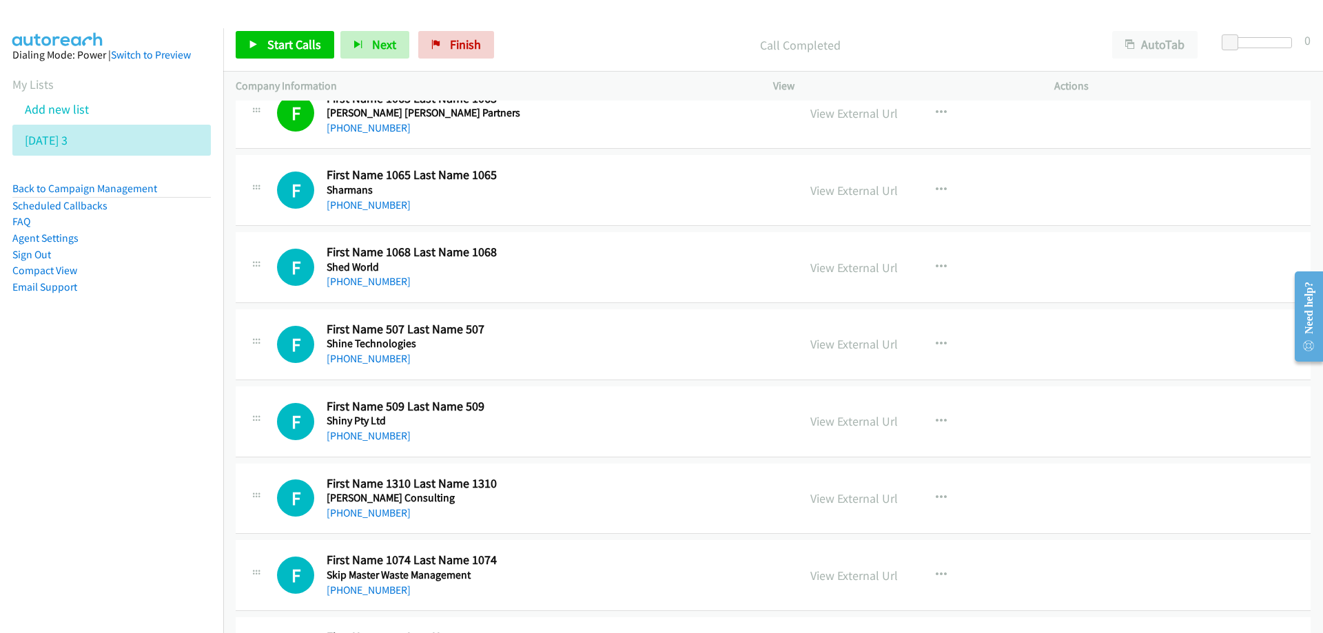
scroll to position [69, 0]
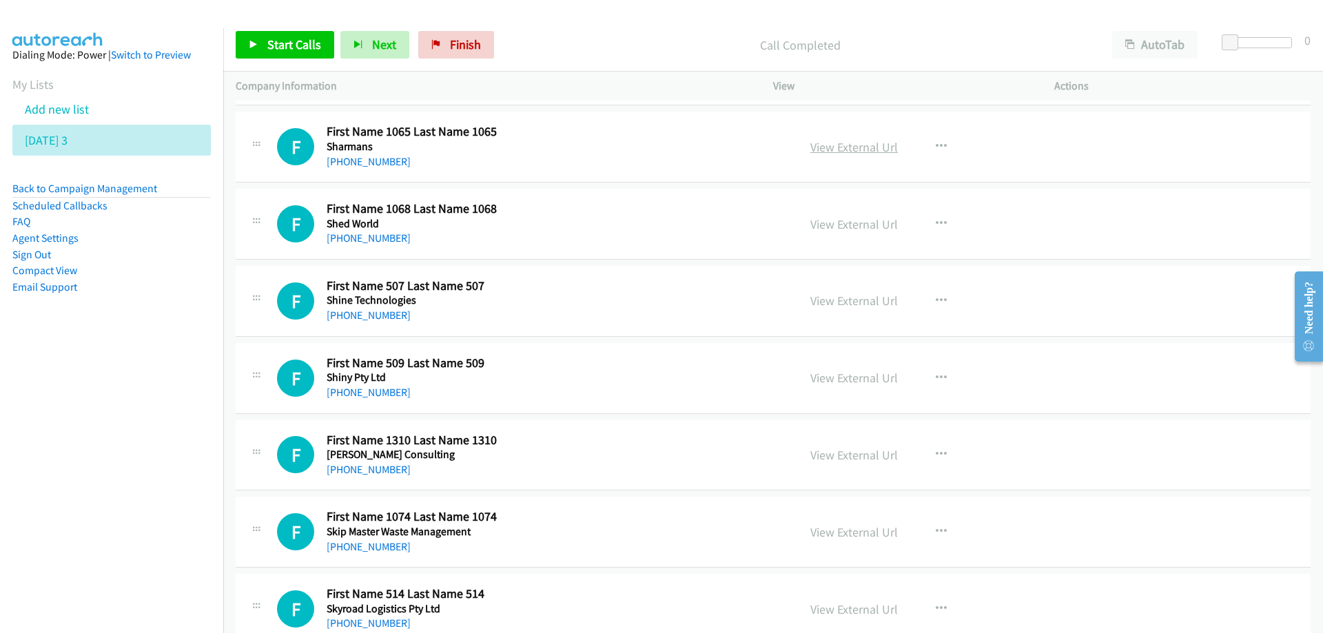
click at [822, 145] on link "View External Url" at bounding box center [853, 147] width 87 height 16
click at [836, 222] on link "View External Url" at bounding box center [853, 224] width 87 height 16
click at [617, 302] on div "F Callback Scheduled First Name 507 Last Name 507 Shine Technologies Australia/…" at bounding box center [531, 300] width 508 height 45
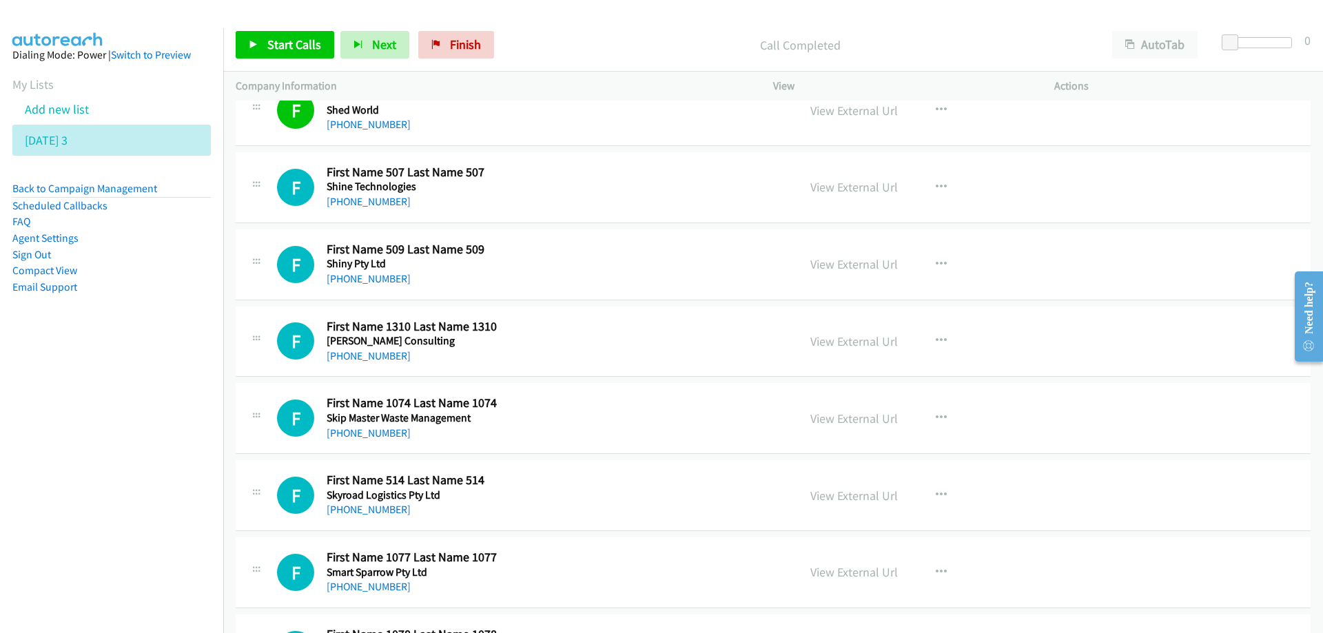
scroll to position [207, 0]
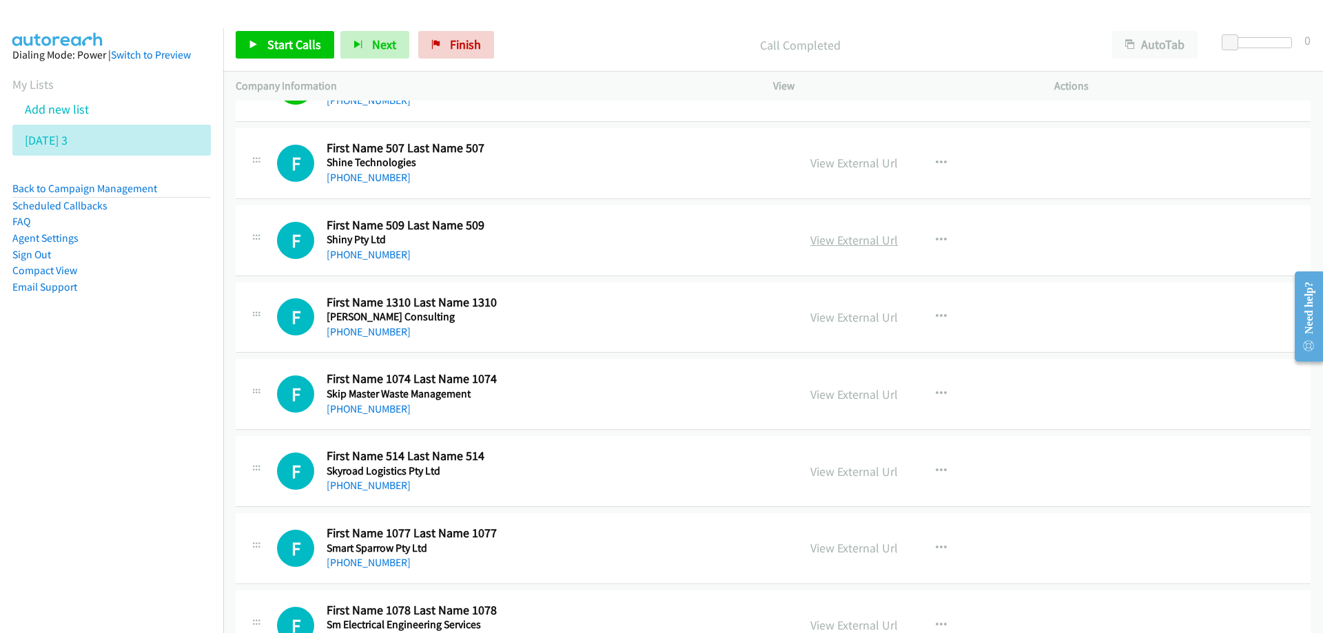
click at [834, 235] on link "View External Url" at bounding box center [853, 240] width 87 height 16
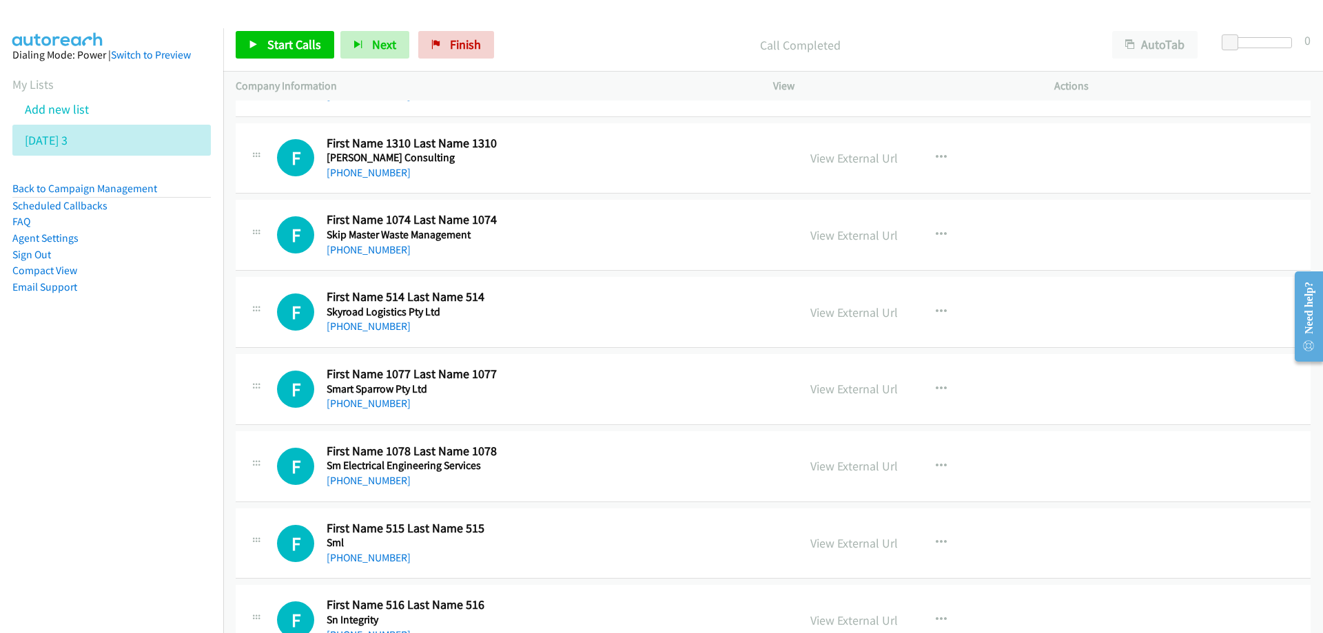
scroll to position [344, 0]
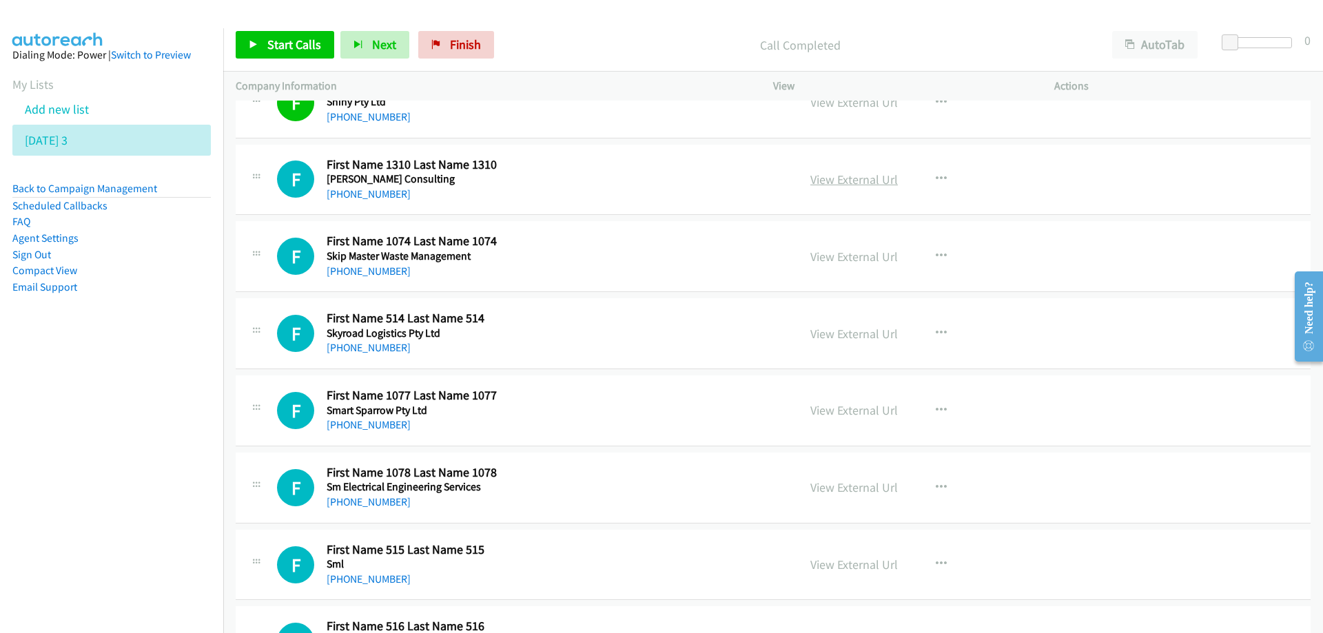
click at [825, 181] on link "View External Url" at bounding box center [853, 180] width 87 height 16
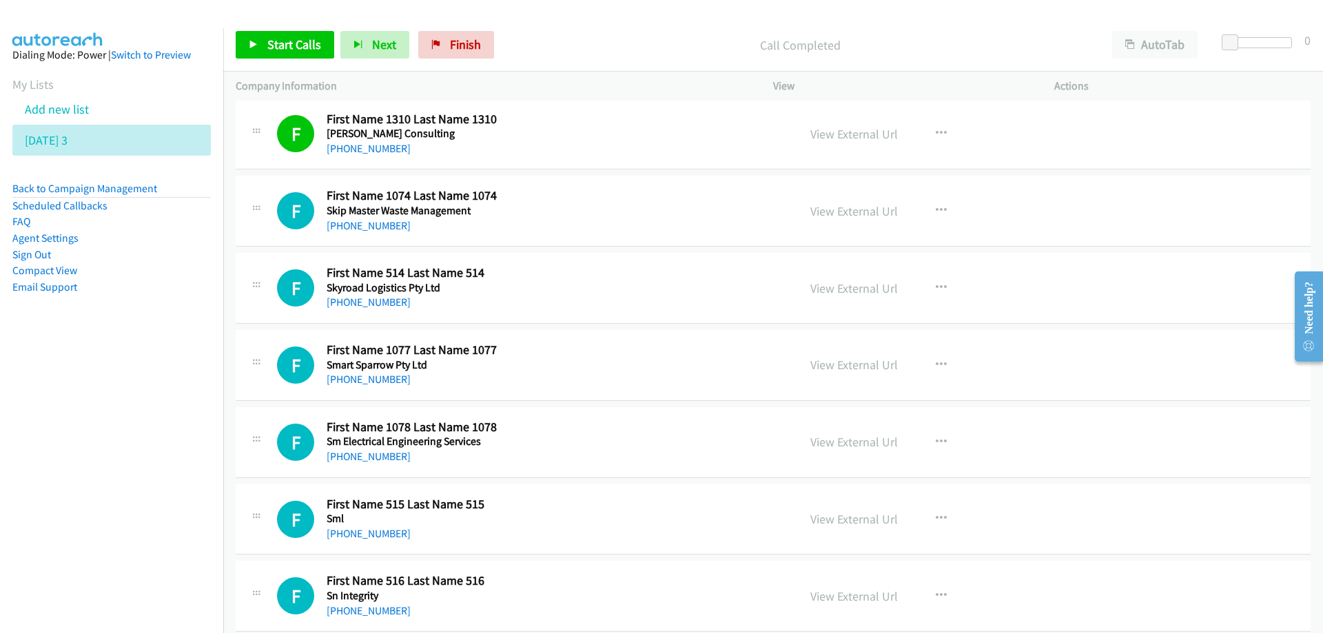
scroll to position [413, 0]
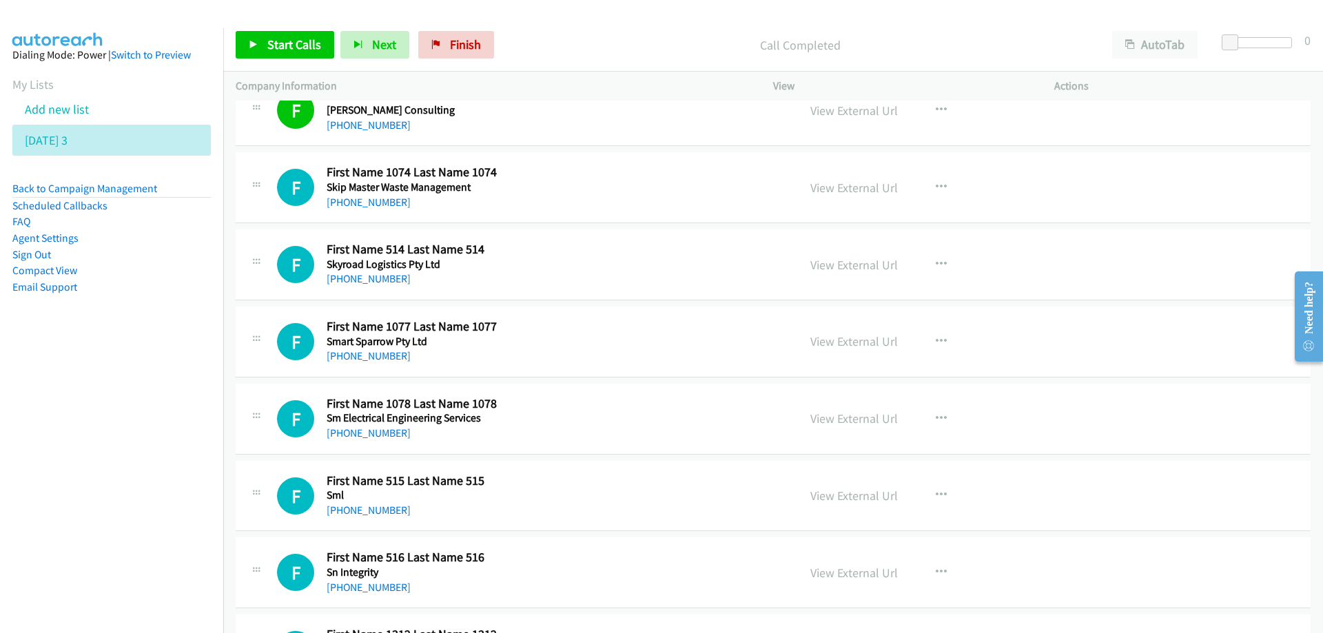
drag, startPoint x: 604, startPoint y: 183, endPoint x: 708, endPoint y: 193, distance: 105.2
click at [856, 191] on link "View External Url" at bounding box center [853, 188] width 87 height 16
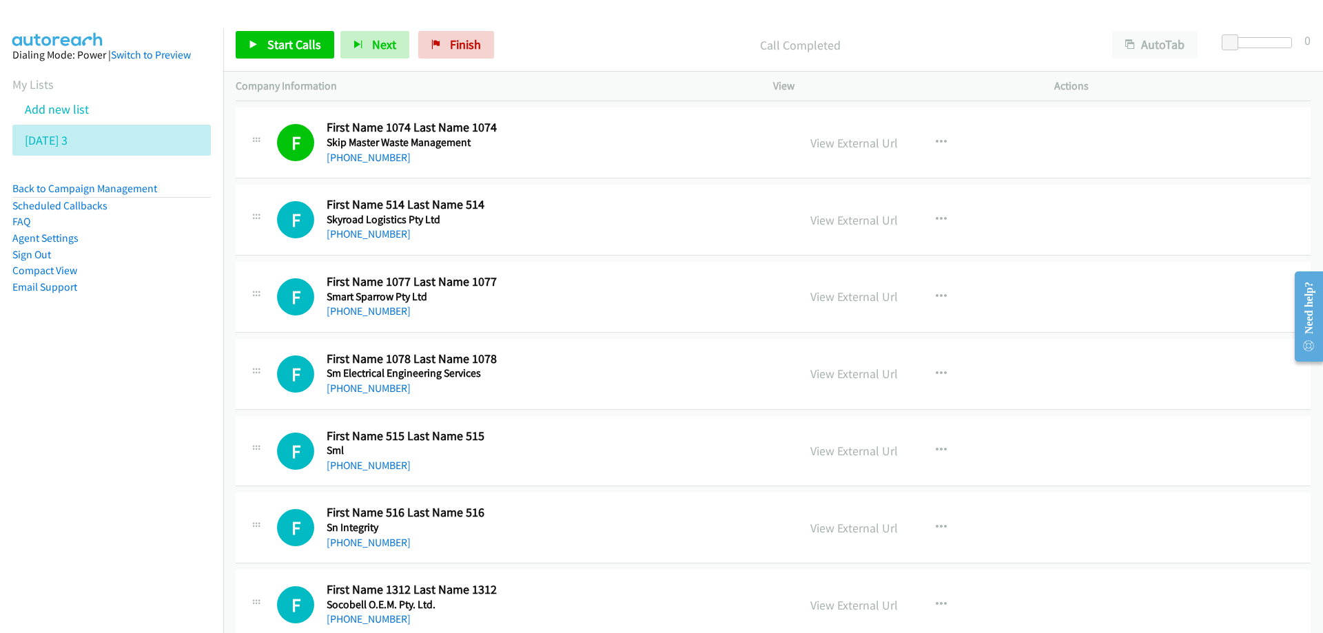
scroll to position [482, 0]
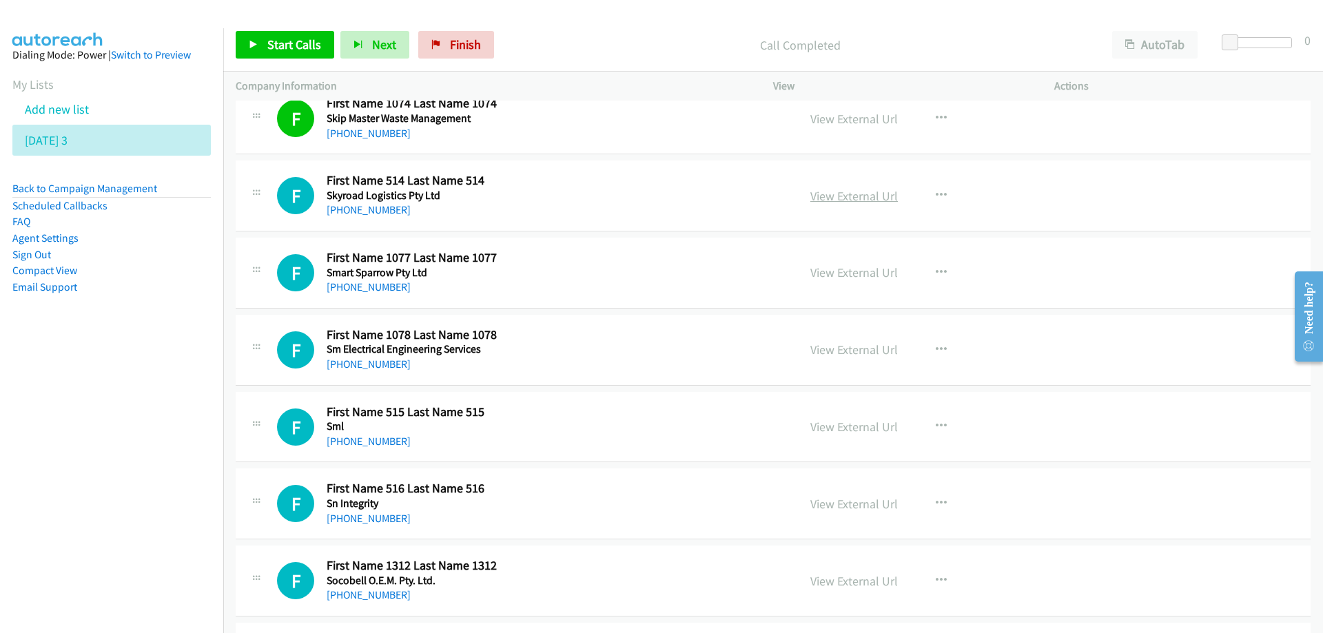
click at [829, 200] on link "View External Url" at bounding box center [853, 196] width 87 height 16
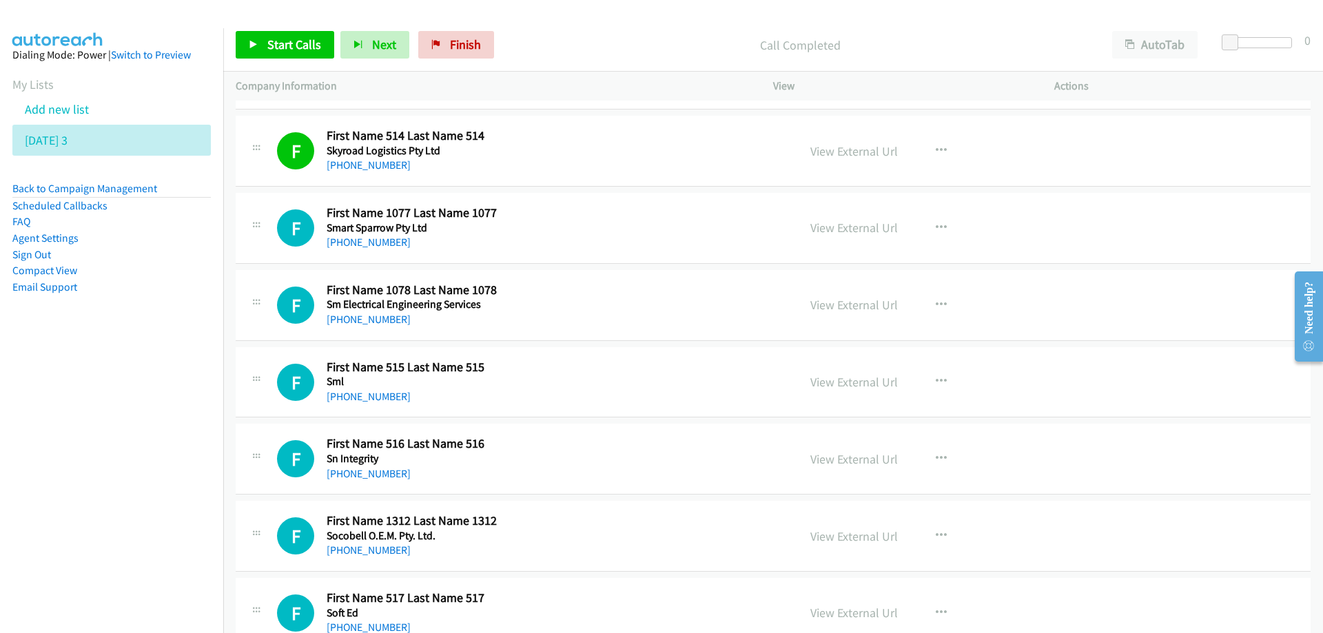
scroll to position [551, 0]
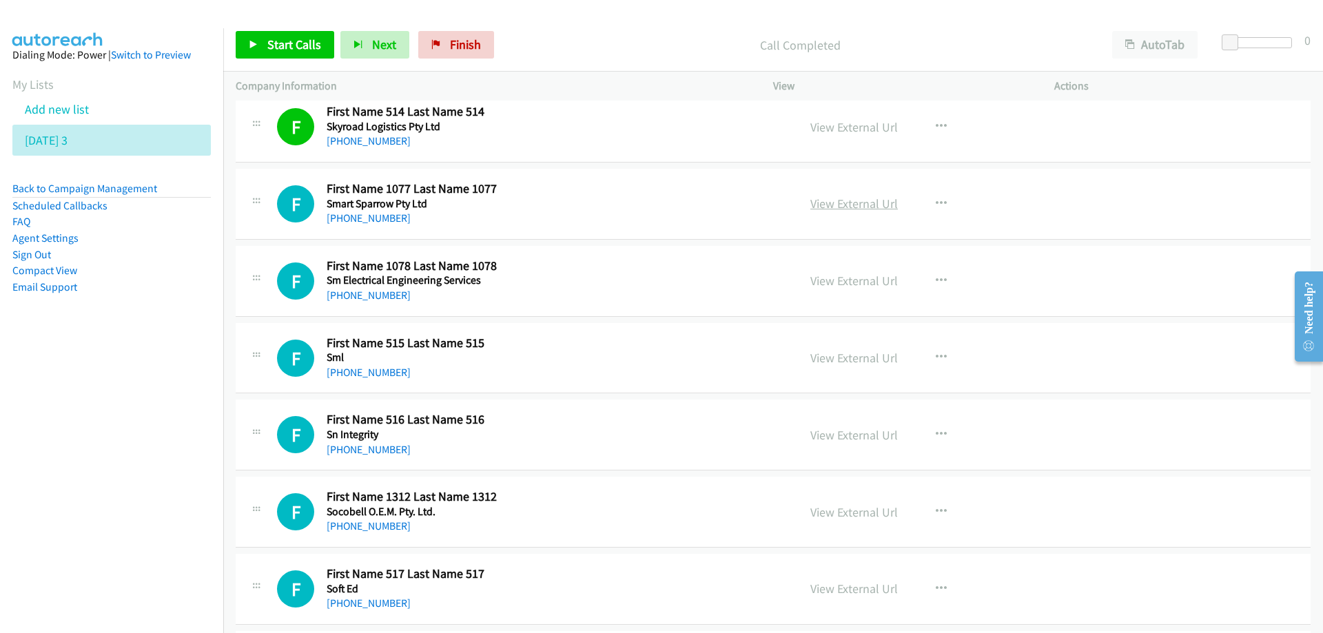
click at [852, 209] on link "View External Url" at bounding box center [853, 204] width 87 height 16
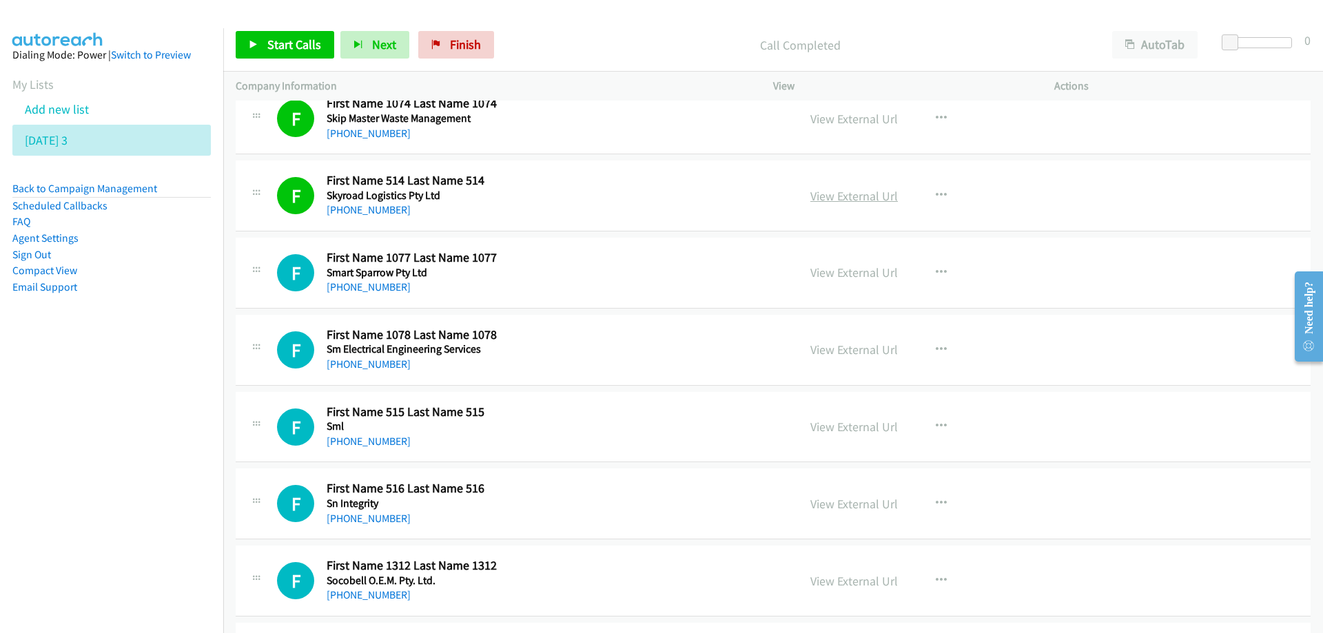
click at [866, 194] on link "View External Url" at bounding box center [853, 196] width 87 height 16
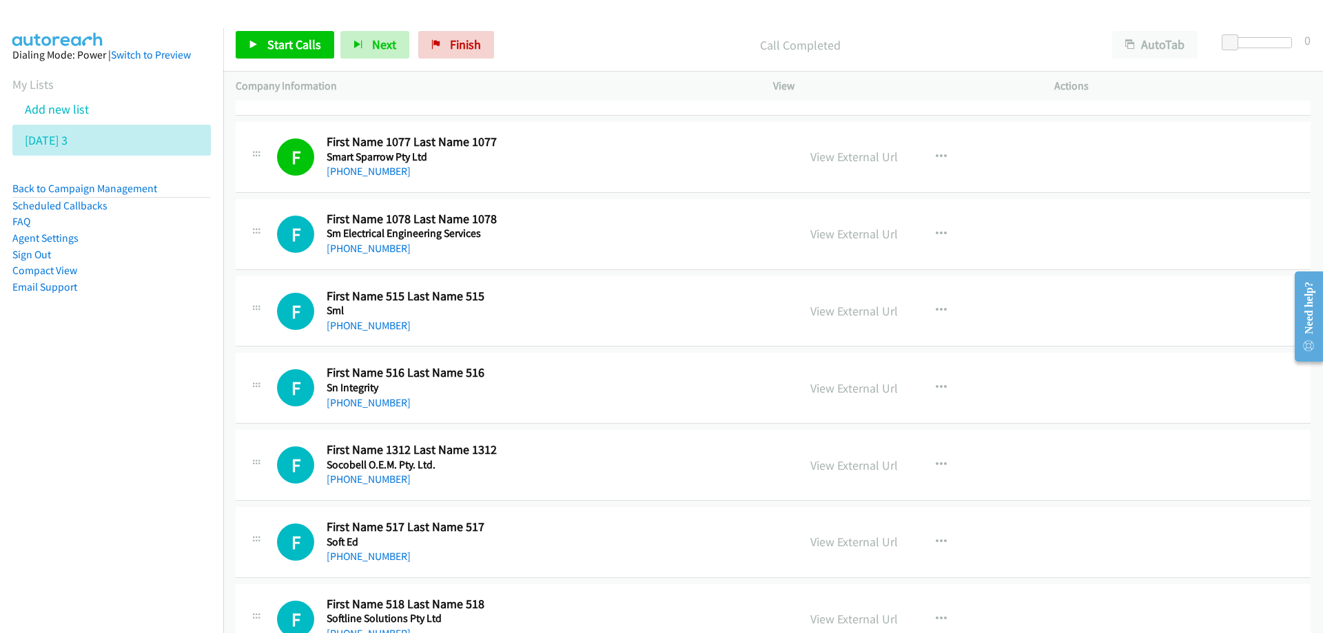
scroll to position [620, 0]
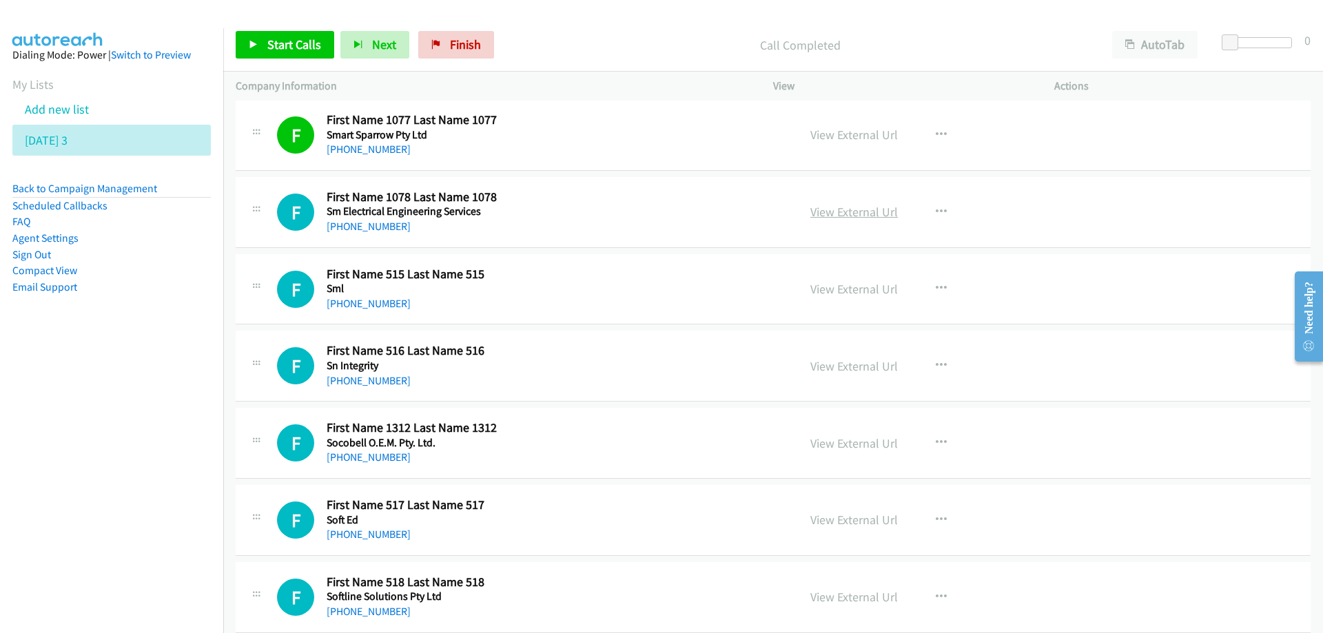
click at [843, 207] on link "View External Url" at bounding box center [853, 212] width 87 height 16
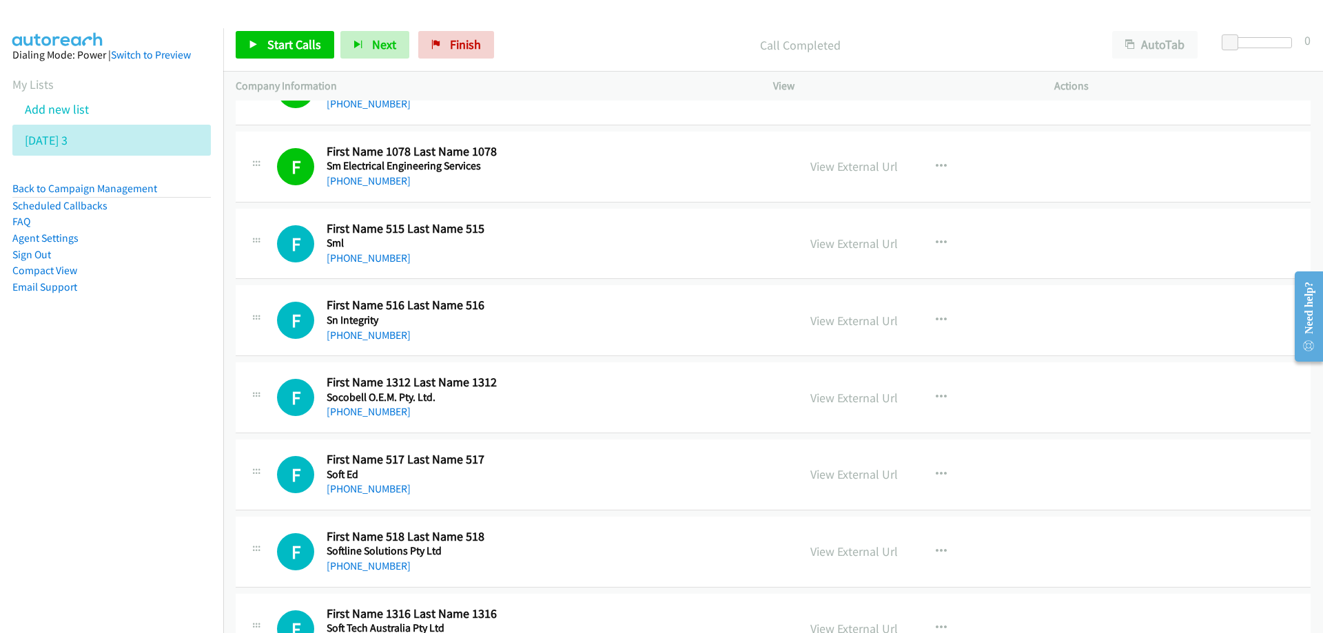
scroll to position [689, 0]
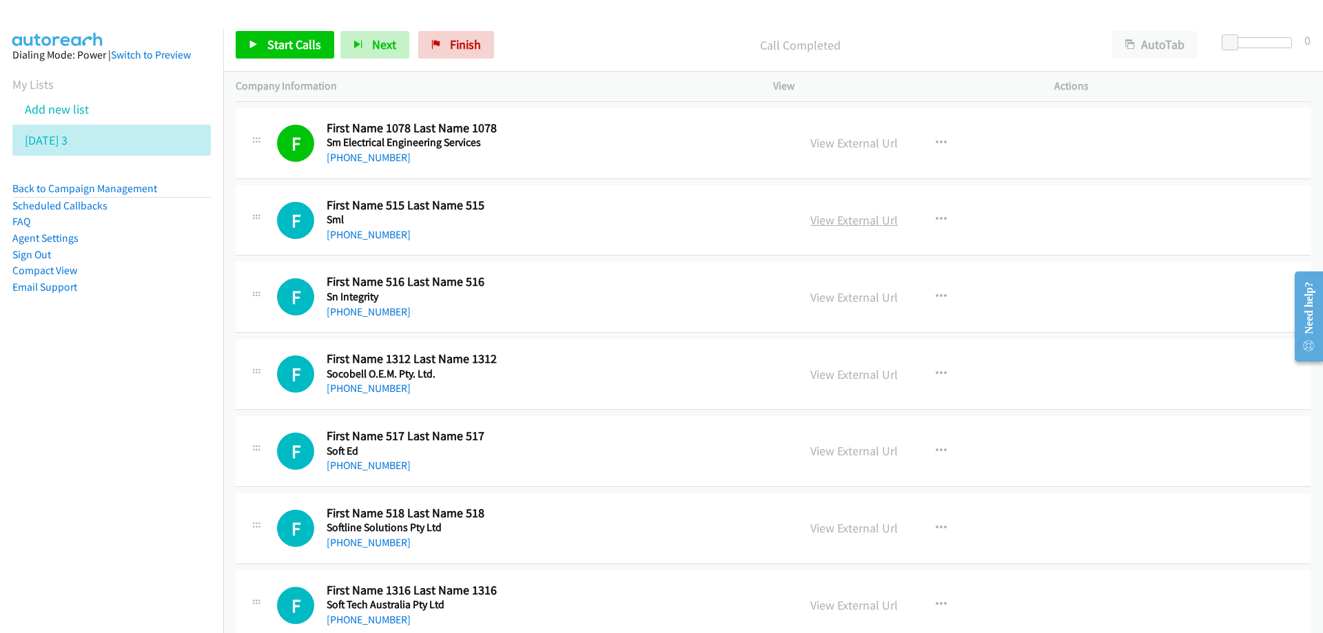
drag, startPoint x: 830, startPoint y: 222, endPoint x: 816, endPoint y: 218, distance: 14.2
click at [816, 218] on link "View External Url" at bounding box center [853, 220] width 87 height 16
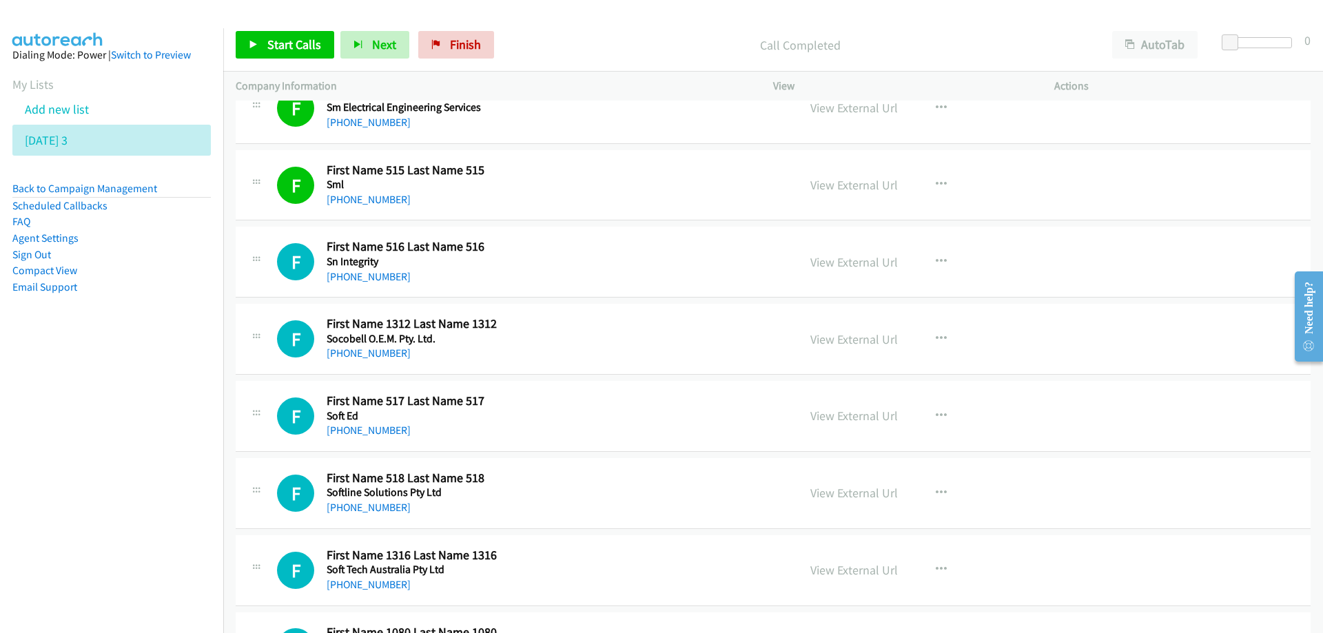
scroll to position [758, 0]
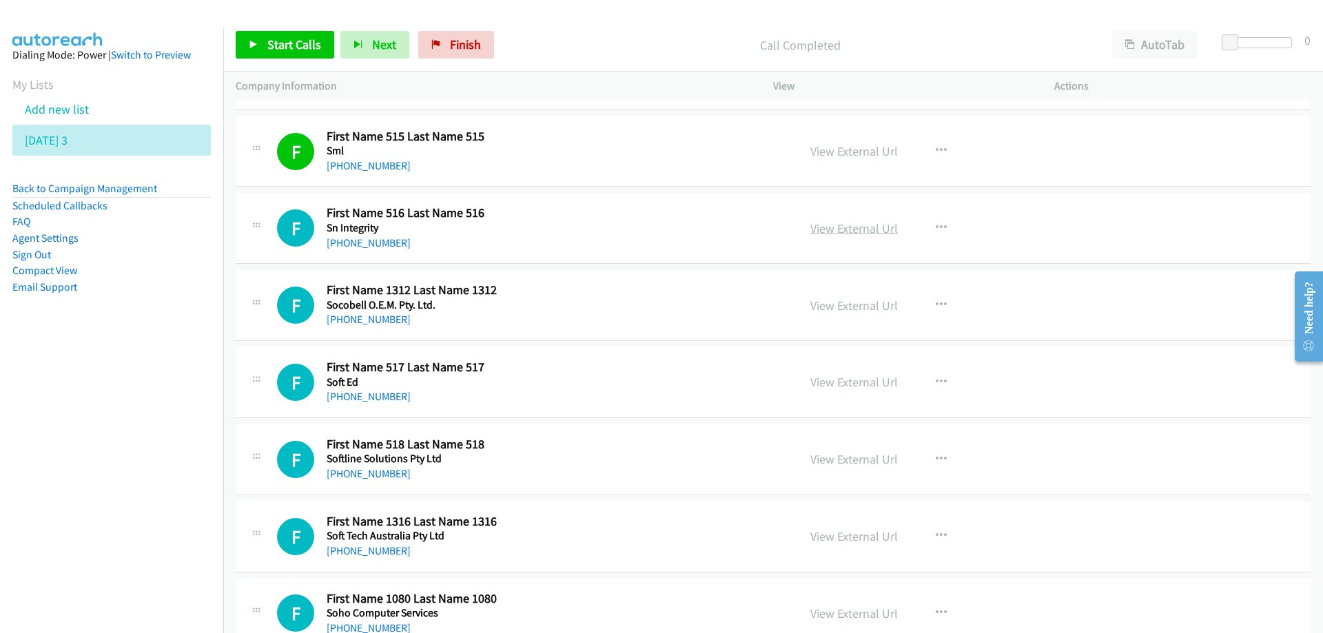
click at [830, 234] on link "View External Url" at bounding box center [853, 228] width 87 height 16
click at [590, 313] on div "+61 3 9391 3888" at bounding box center [469, 319] width 285 height 17
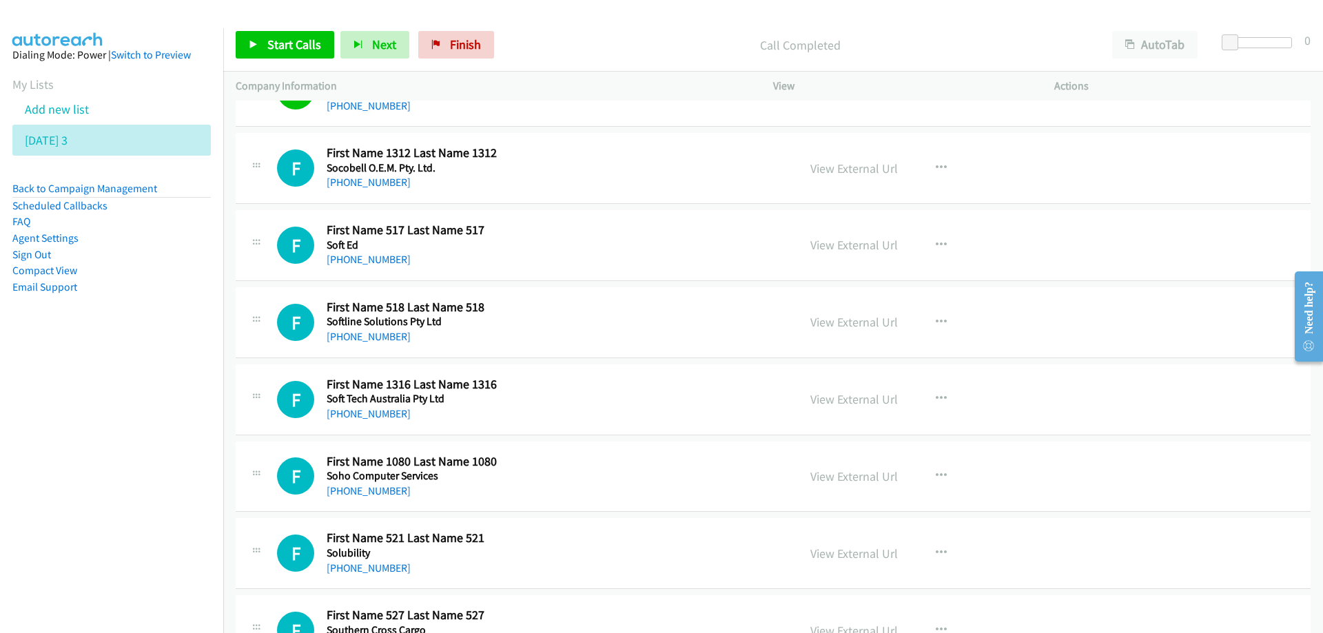
scroll to position [896, 0]
click at [841, 172] on link "View External Url" at bounding box center [853, 168] width 87 height 16
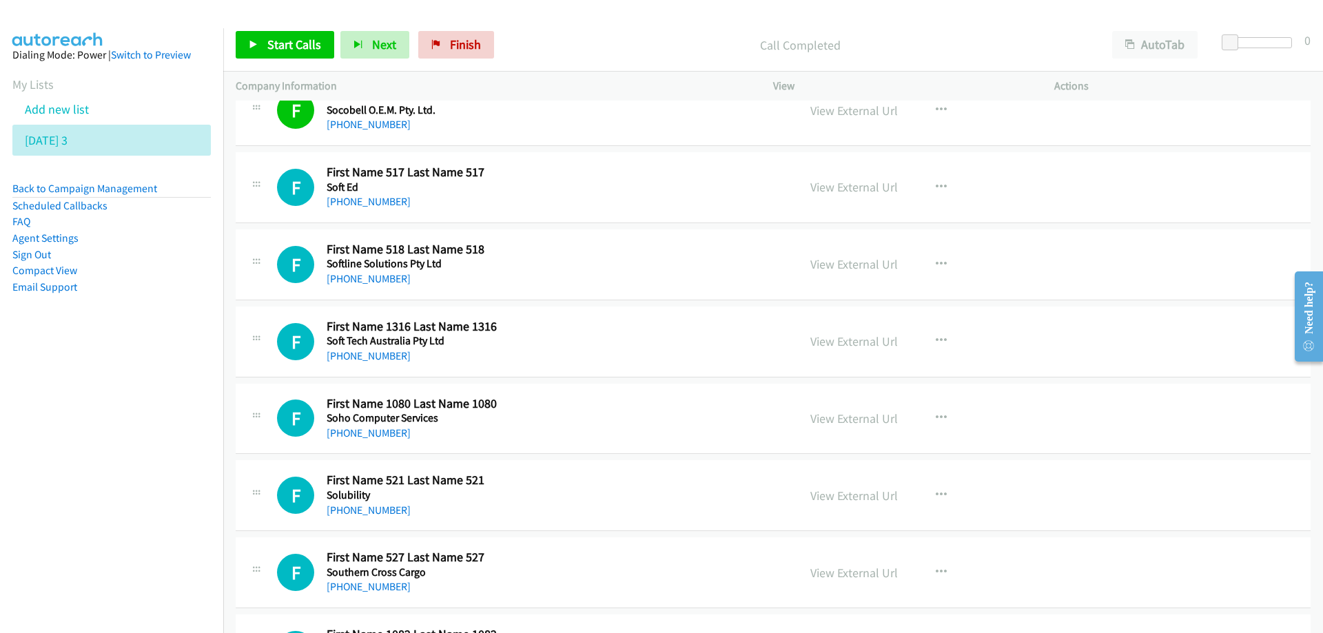
scroll to position [965, 0]
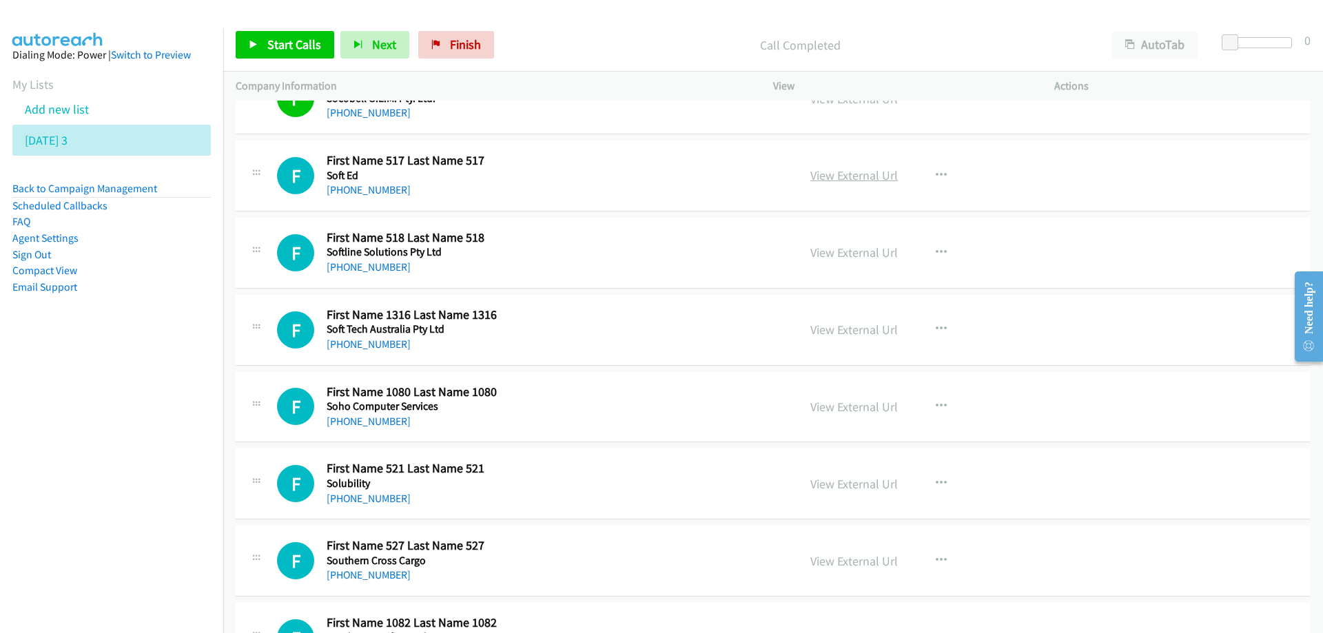
click at [824, 172] on link "View External Url" at bounding box center [853, 175] width 87 height 16
click at [818, 256] on link "View External Url" at bounding box center [853, 253] width 87 height 16
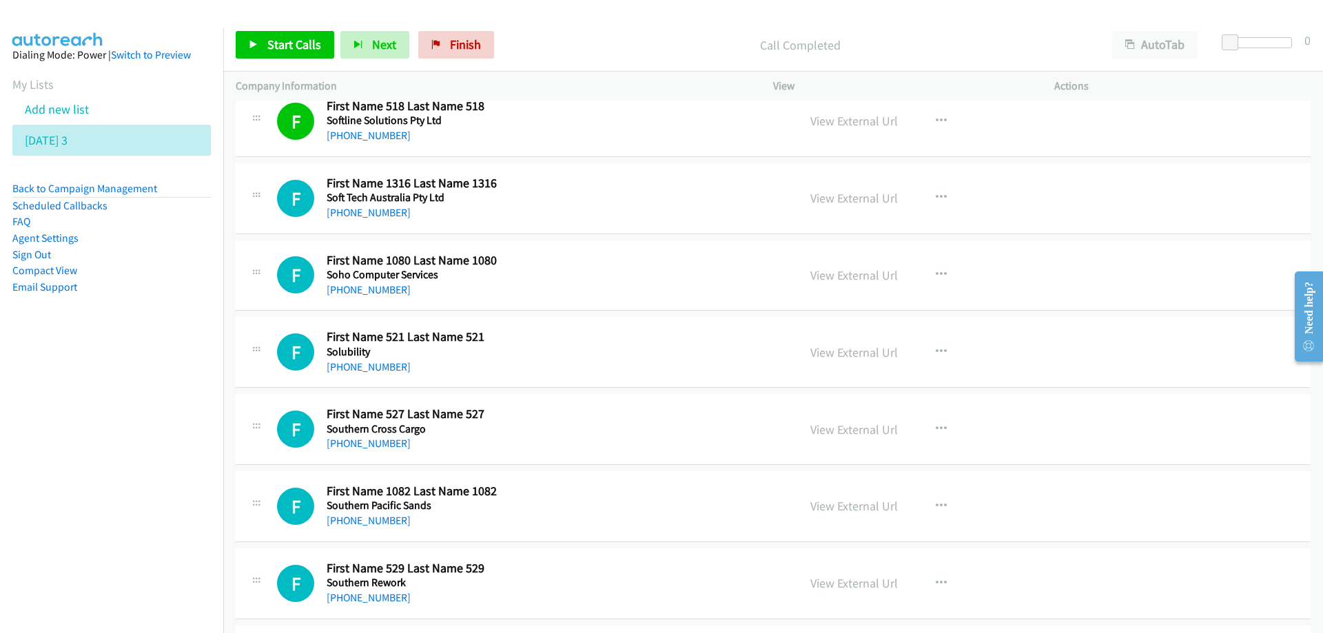
scroll to position [1102, 0]
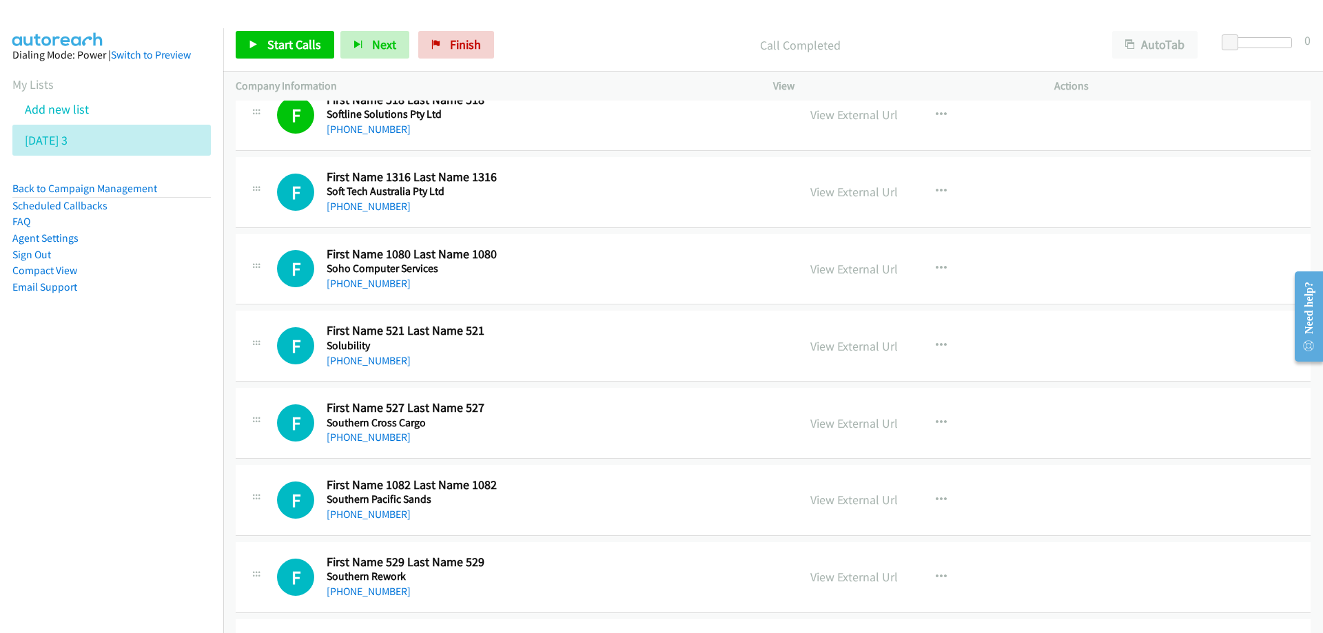
click at [615, 340] on div "F Callback Scheduled First Name 521 Last Name 521 Solubility Australia/Sydney +…" at bounding box center [531, 345] width 508 height 45
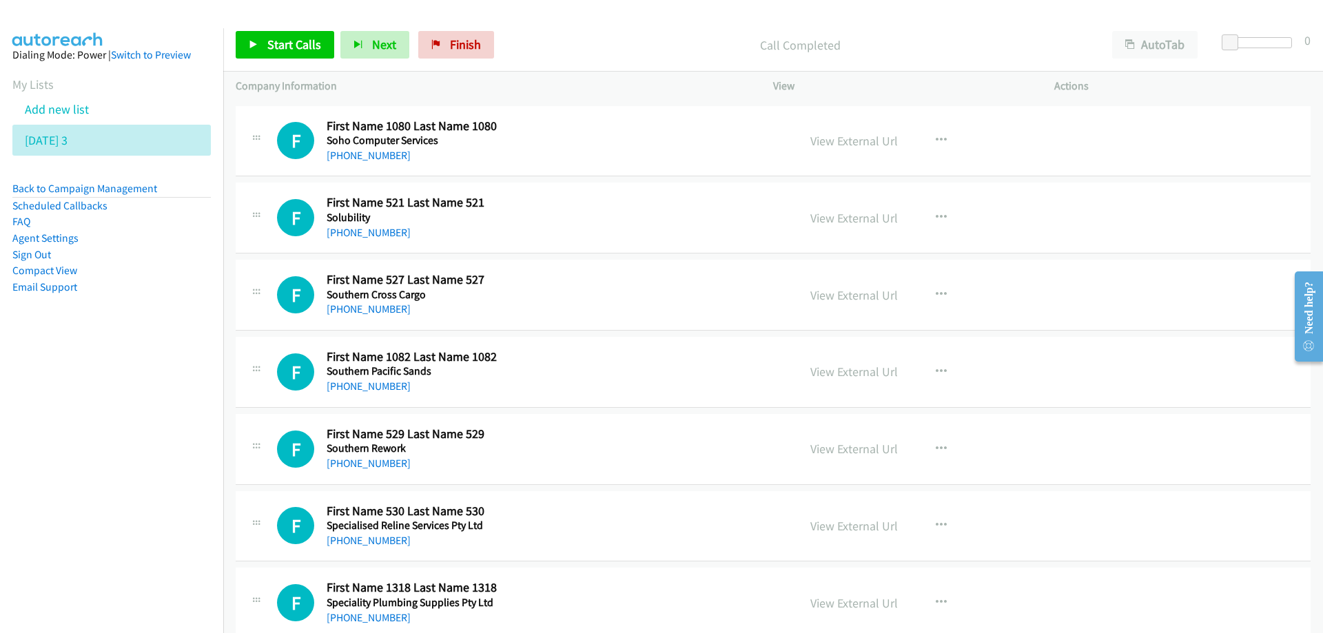
scroll to position [1240, 0]
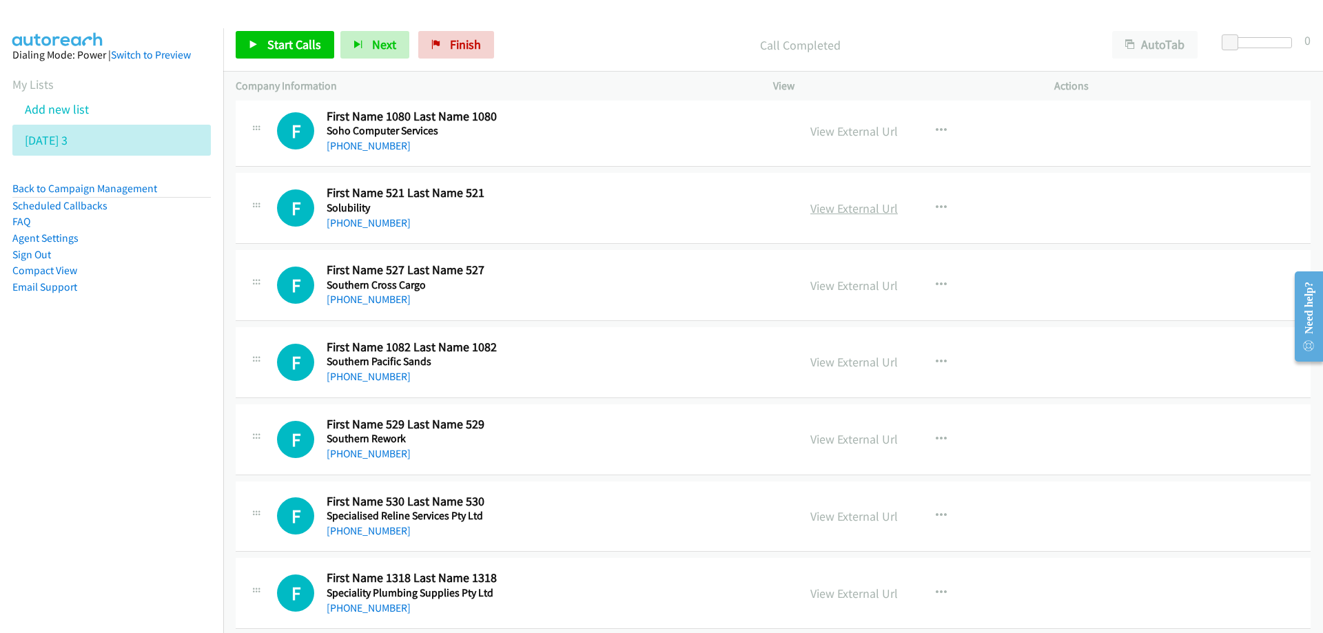
click at [819, 208] on link "View External Url" at bounding box center [853, 208] width 87 height 16
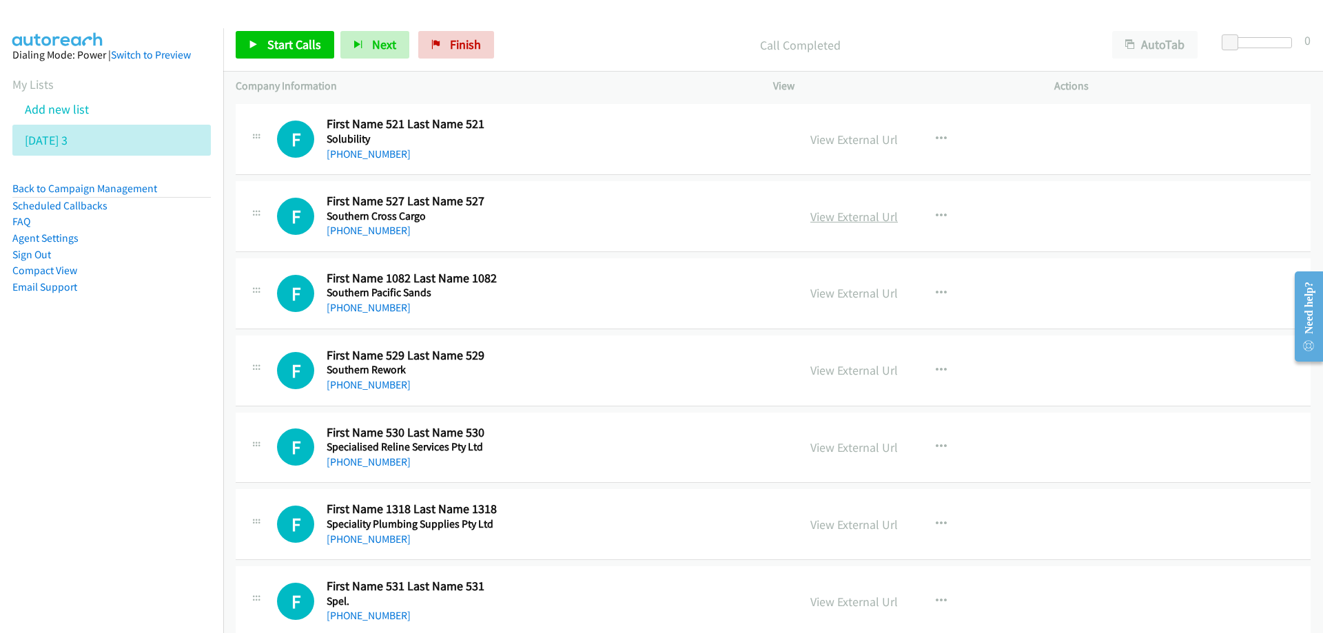
click at [842, 222] on link "View External Url" at bounding box center [853, 217] width 87 height 16
click at [856, 296] on link "View External Url" at bounding box center [853, 293] width 87 height 16
click at [635, 362] on div "F Callback Scheduled First Name 529 Last Name 529 Southern Rework Australia/Syd…" at bounding box center [531, 370] width 508 height 45
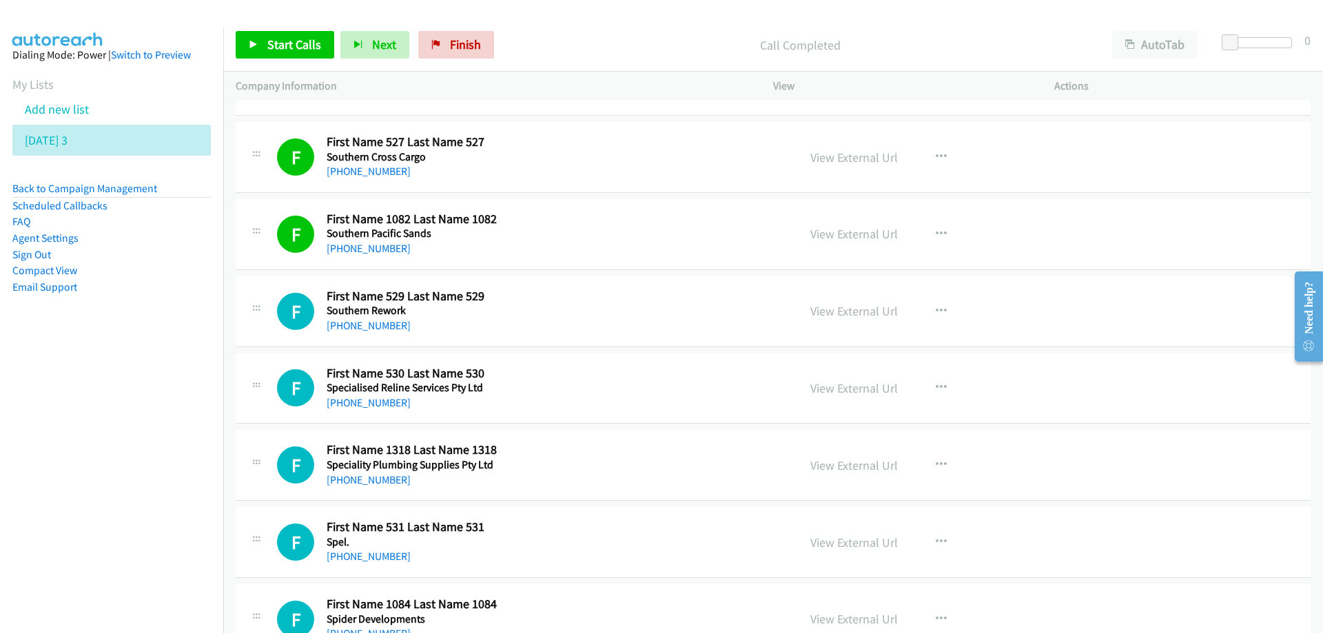
scroll to position [1447, 0]
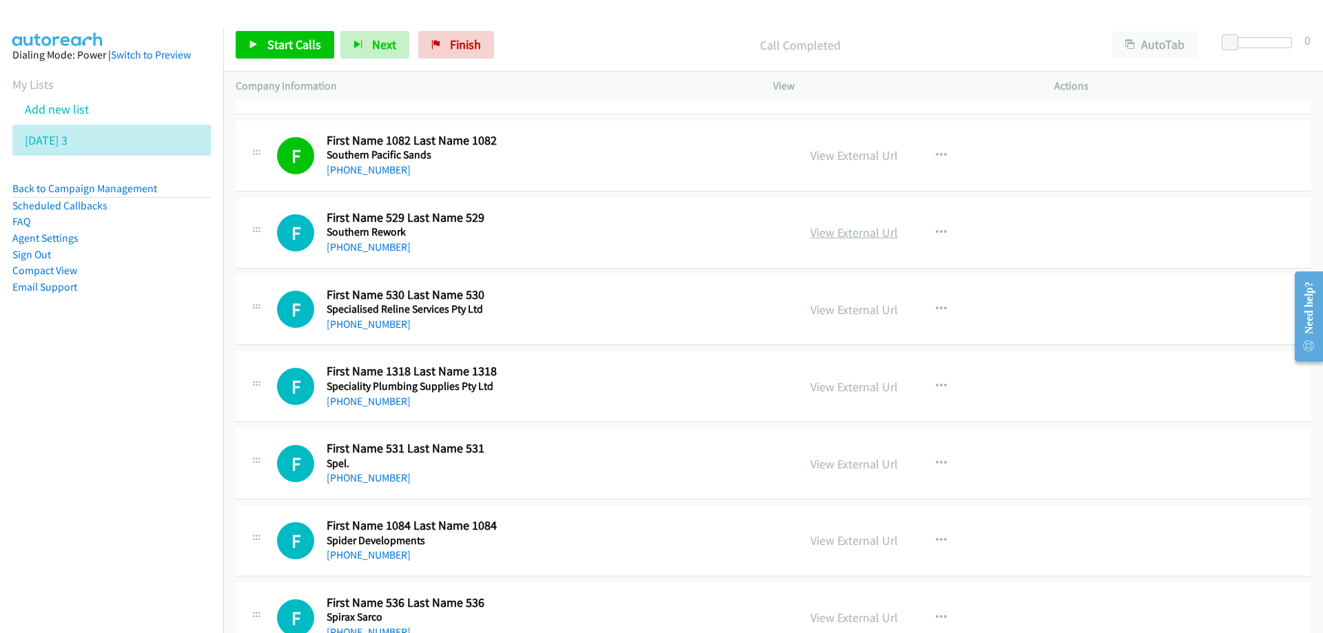
click at [855, 235] on link "View External Url" at bounding box center [853, 233] width 87 height 16
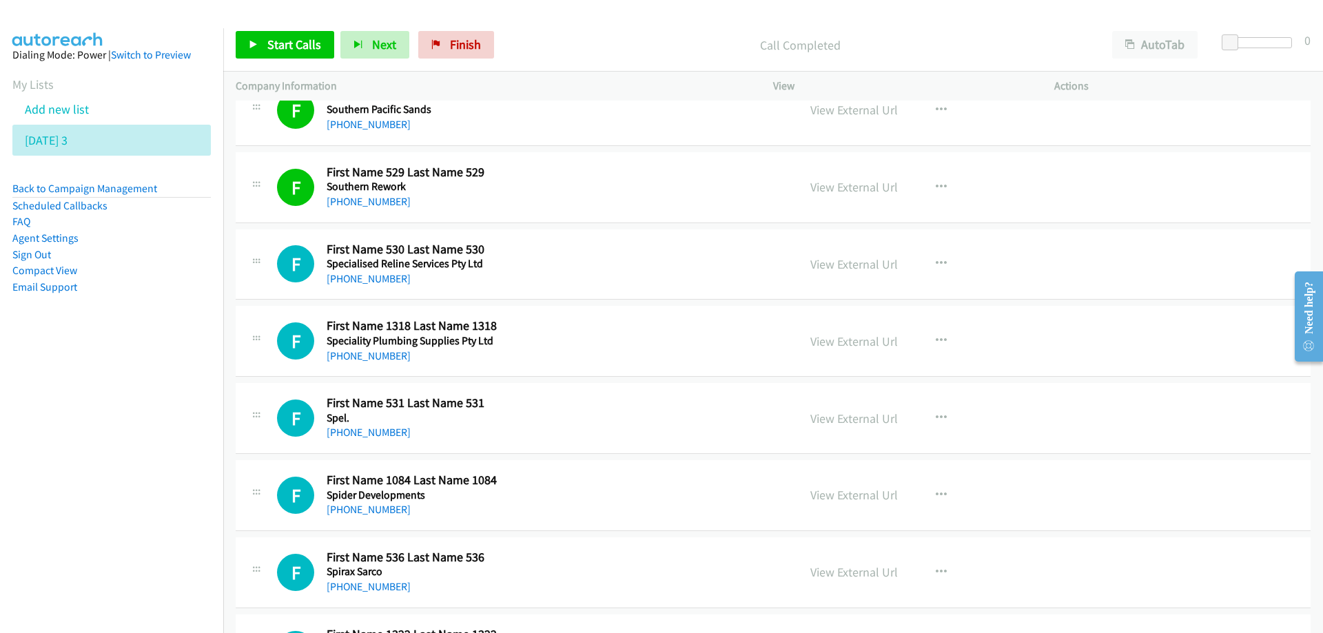
scroll to position [1516, 0]
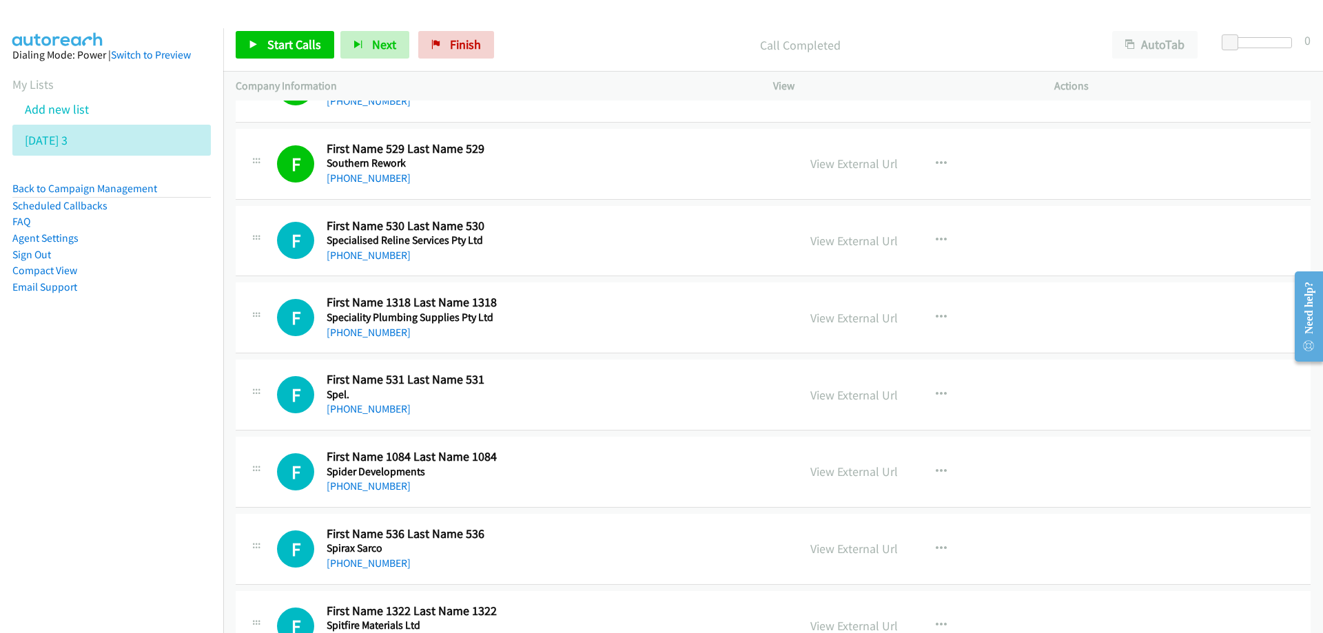
click at [626, 259] on div "F Callback Scheduled First Name 530 Last Name 530 Specialised Reline Services P…" at bounding box center [531, 240] width 508 height 45
click at [850, 243] on link "View External Url" at bounding box center [853, 241] width 87 height 16
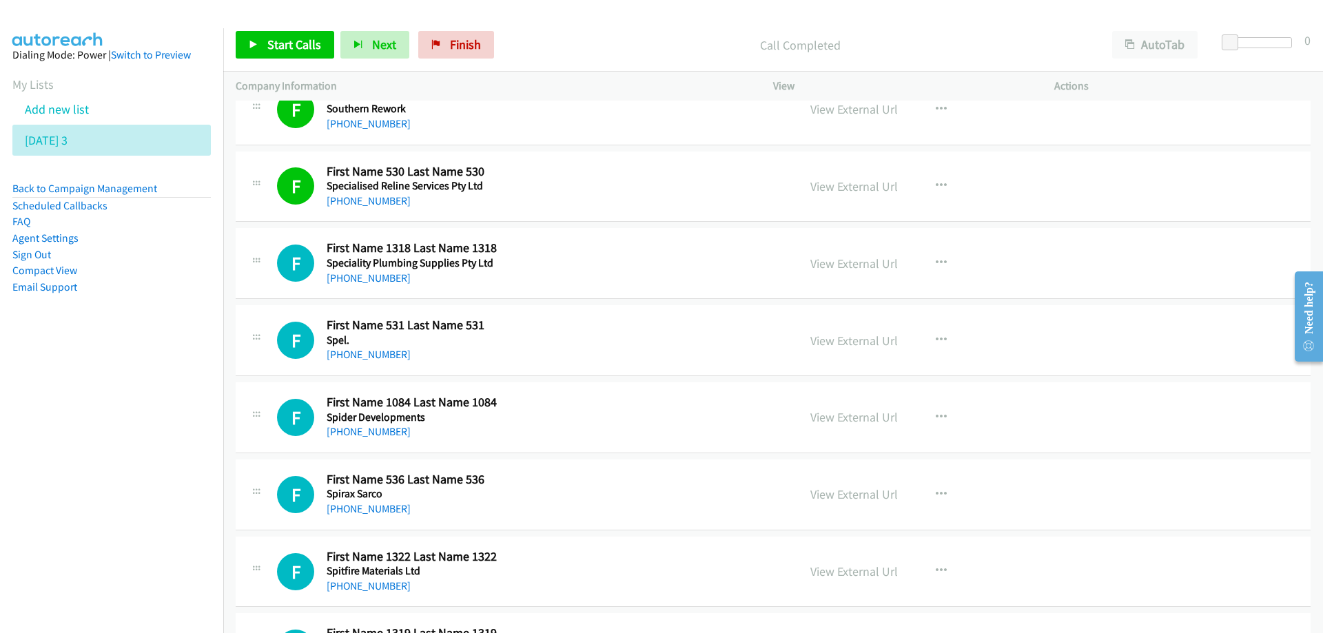
scroll to position [1585, 0]
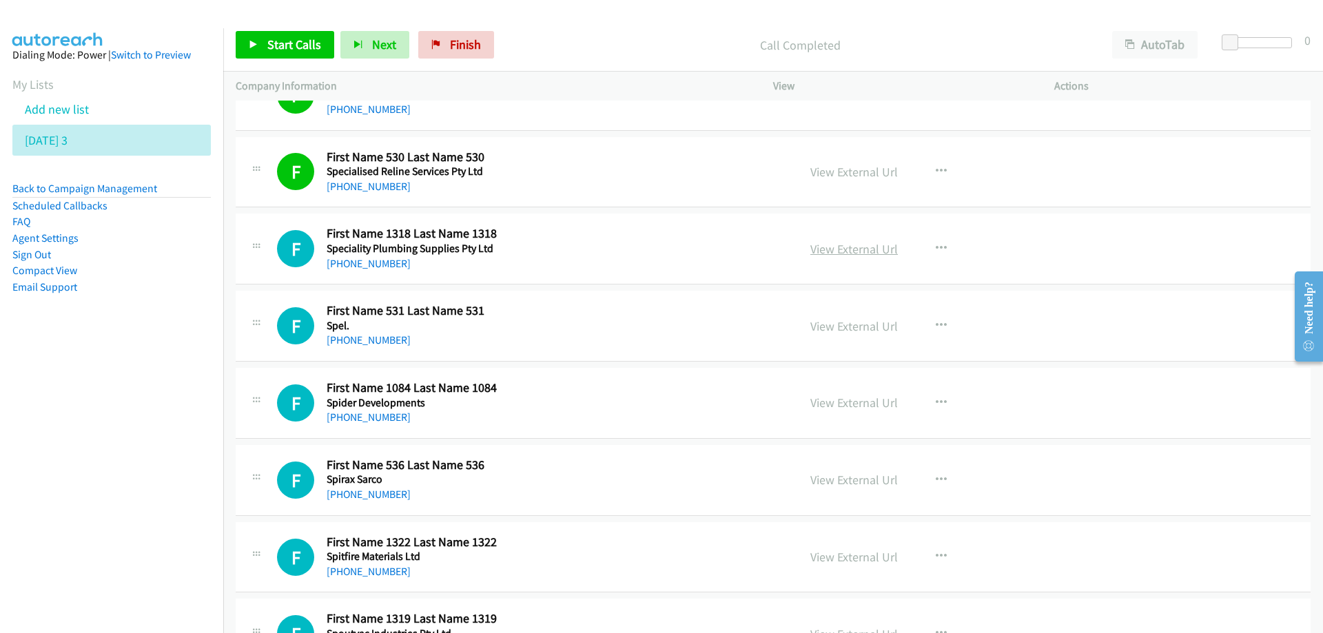
click at [865, 253] on link "View External Url" at bounding box center [853, 249] width 87 height 16
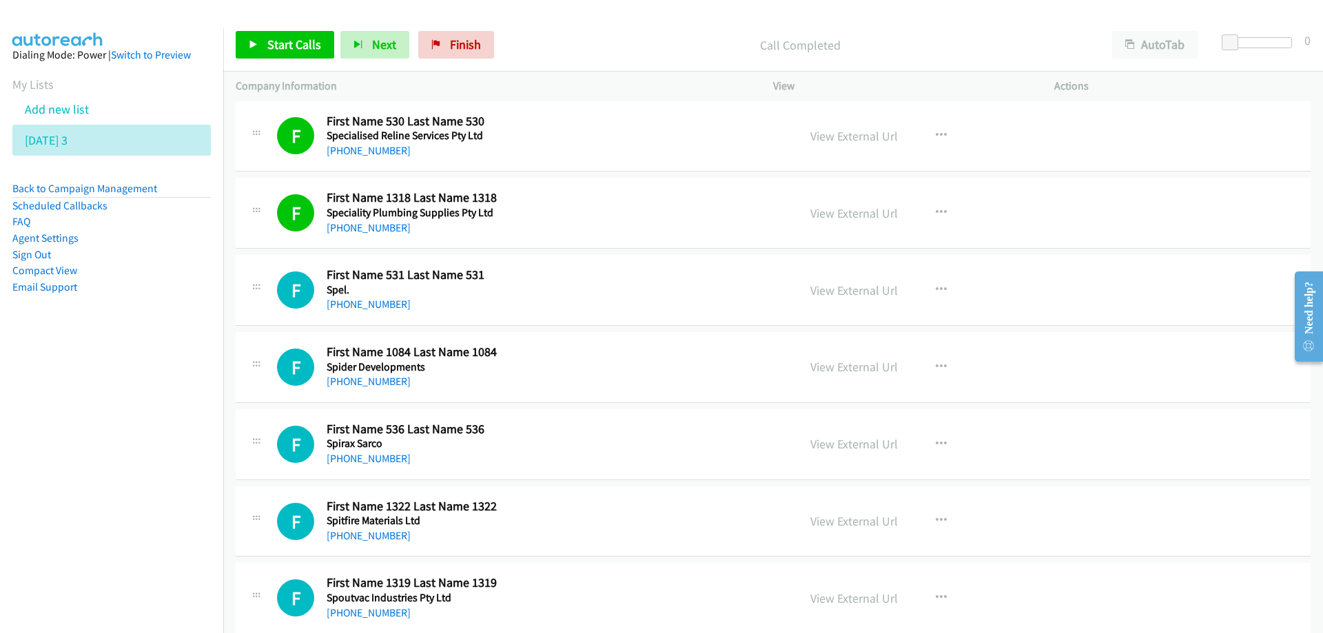
scroll to position [1654, 0]
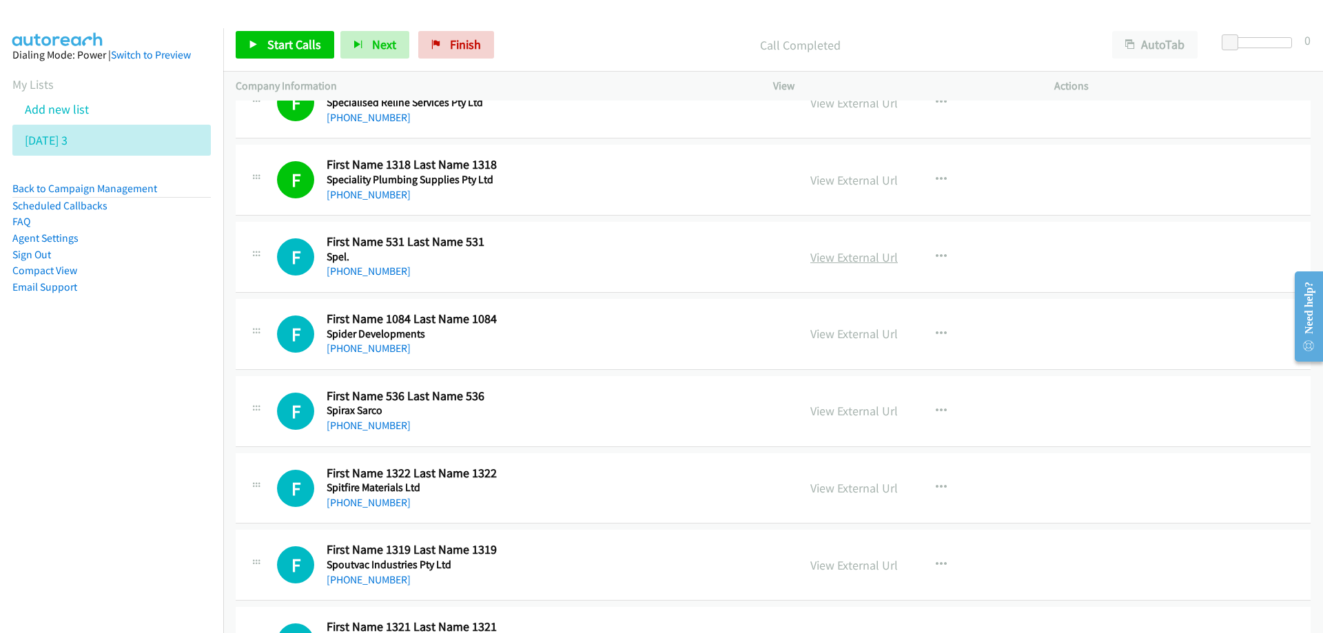
click at [862, 257] on link "View External Url" at bounding box center [853, 257] width 87 height 16
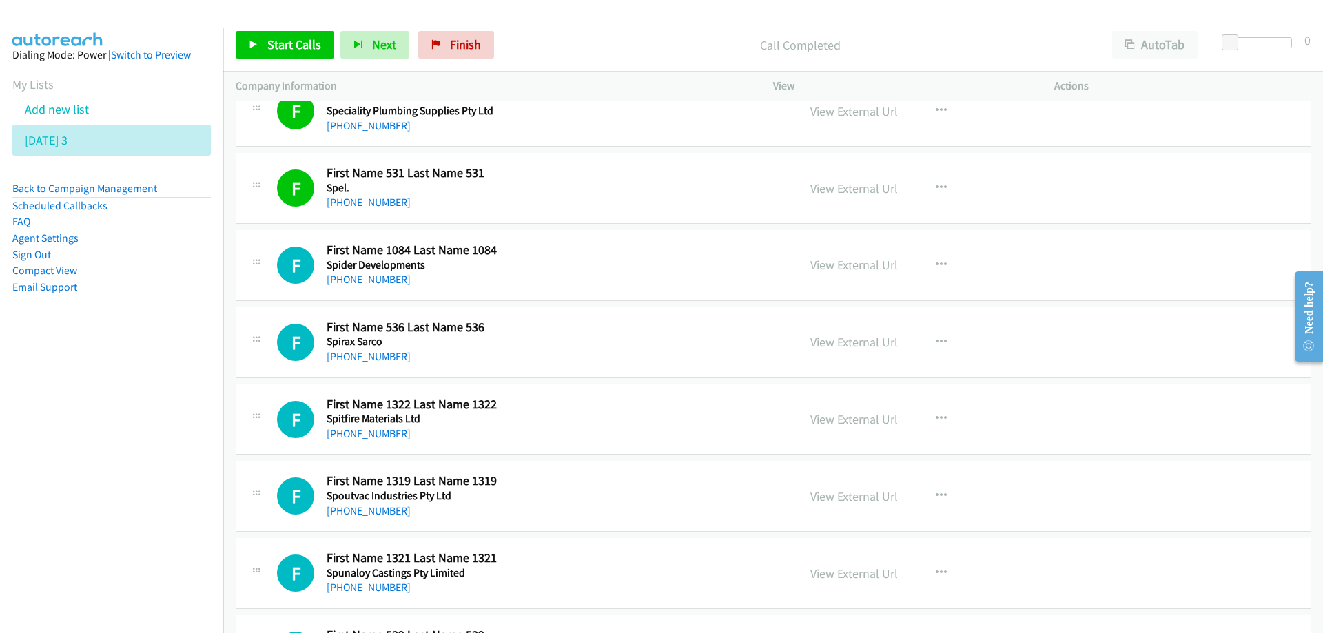
scroll to position [1791, 0]
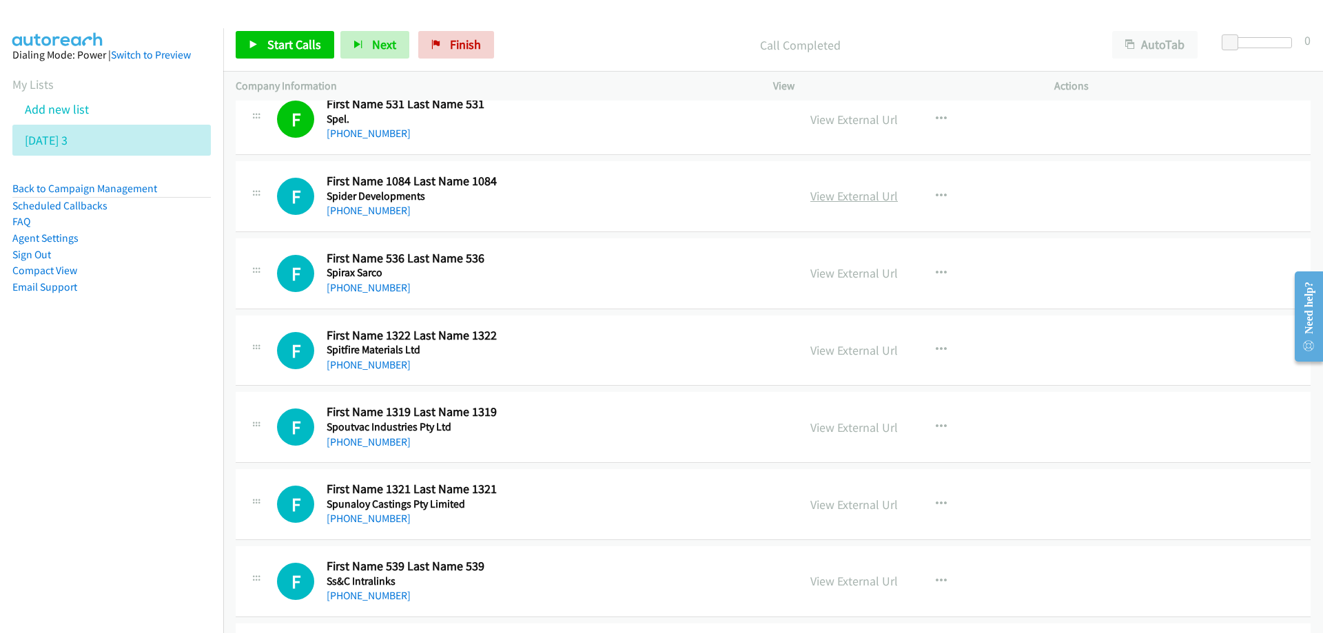
click at [812, 196] on link "View External Url" at bounding box center [853, 196] width 87 height 16
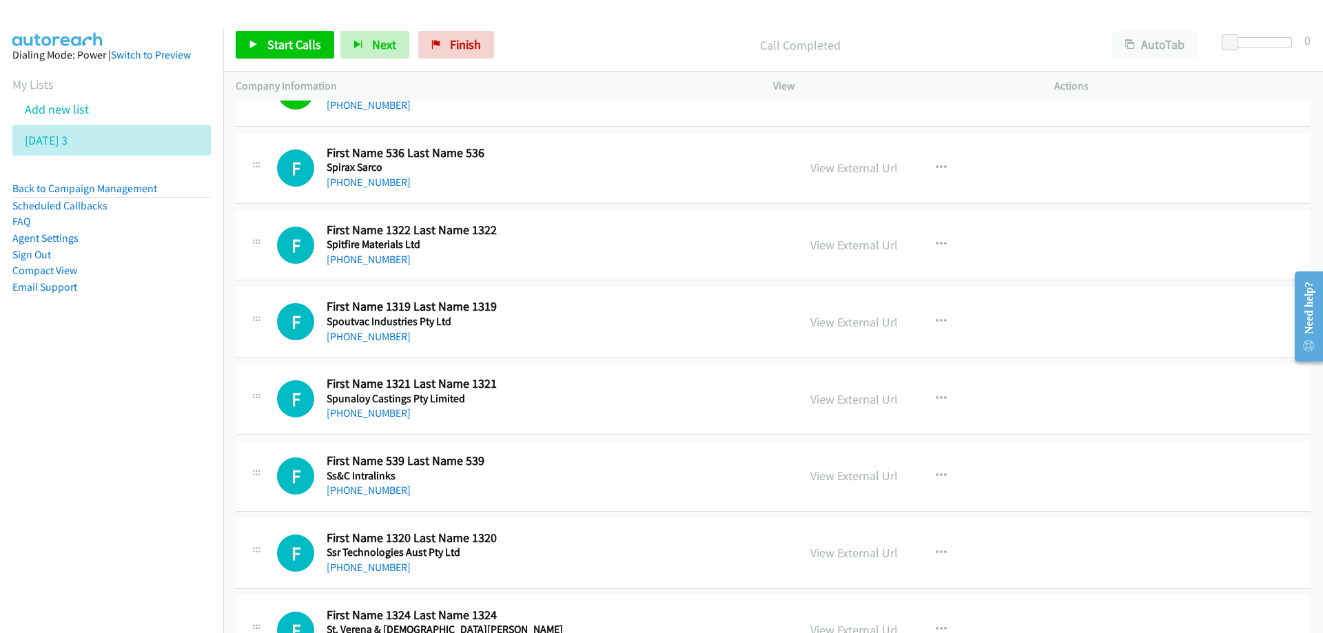
scroll to position [1929, 0]
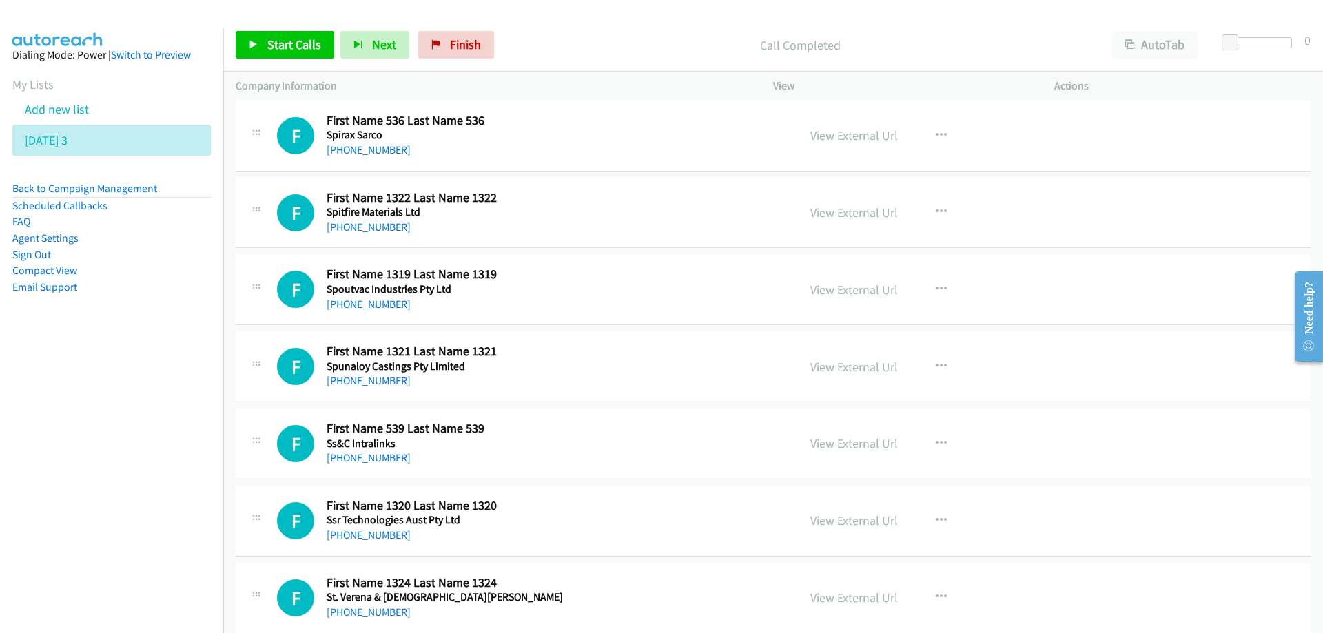
click at [861, 136] on link "View External Url" at bounding box center [853, 135] width 87 height 16
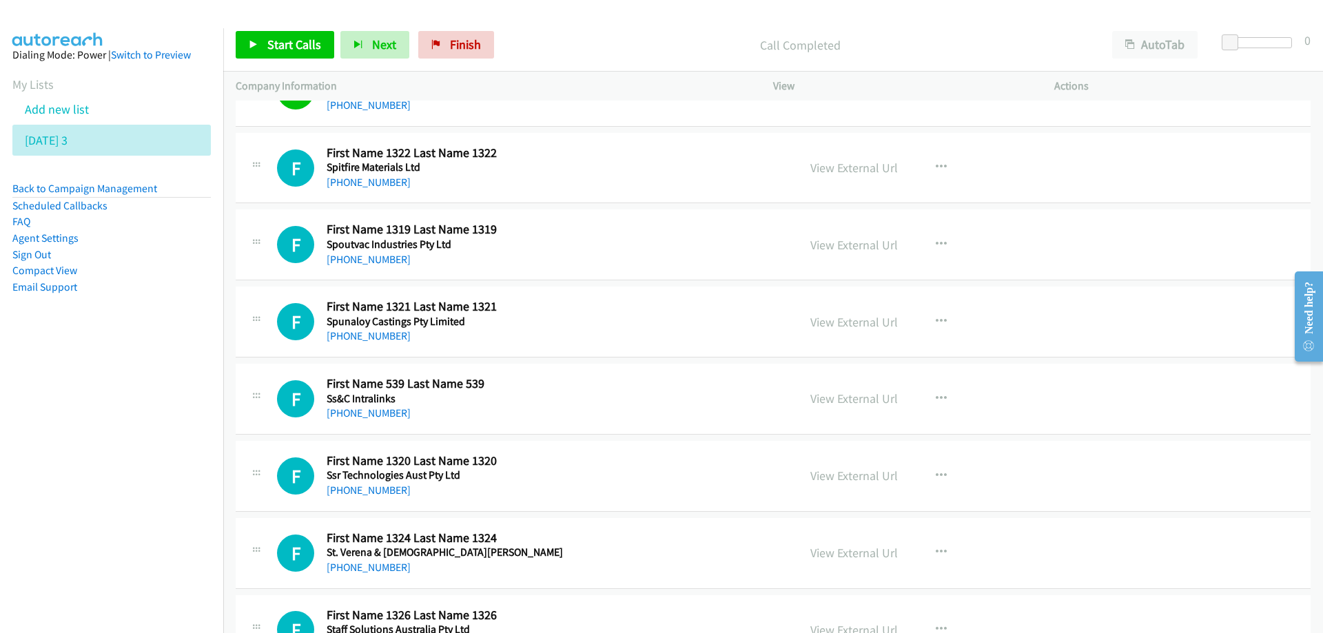
scroll to position [1998, 0]
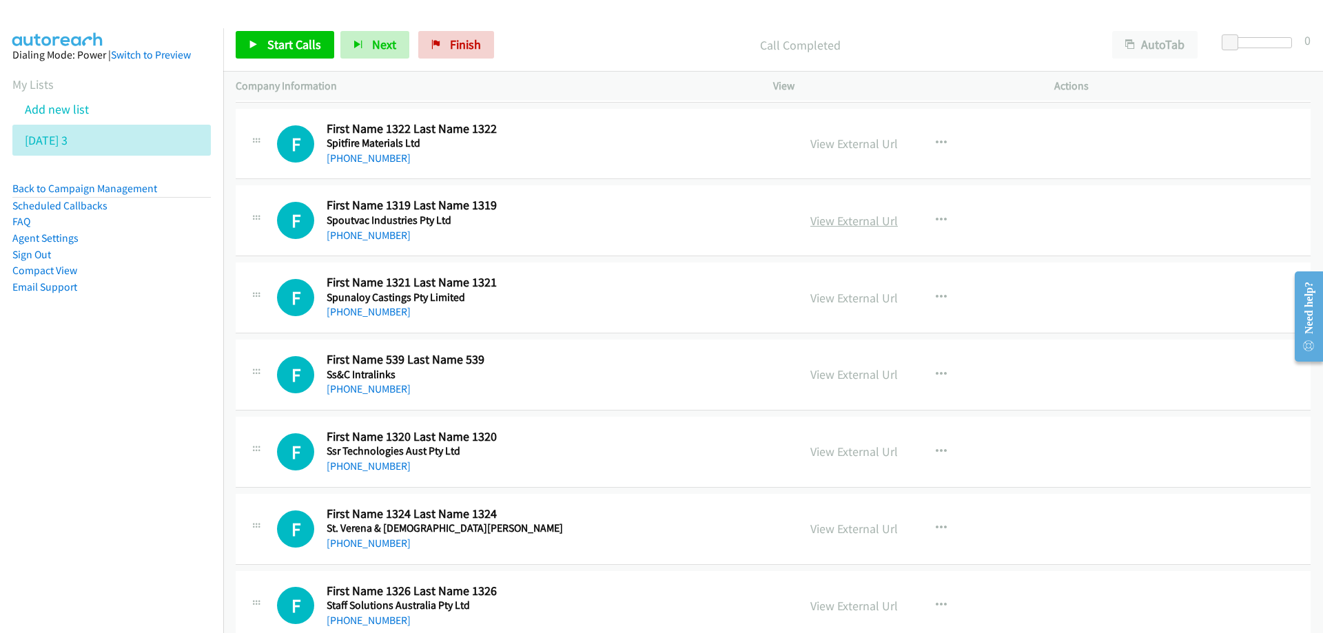
click at [816, 223] on link "View External Url" at bounding box center [853, 221] width 87 height 16
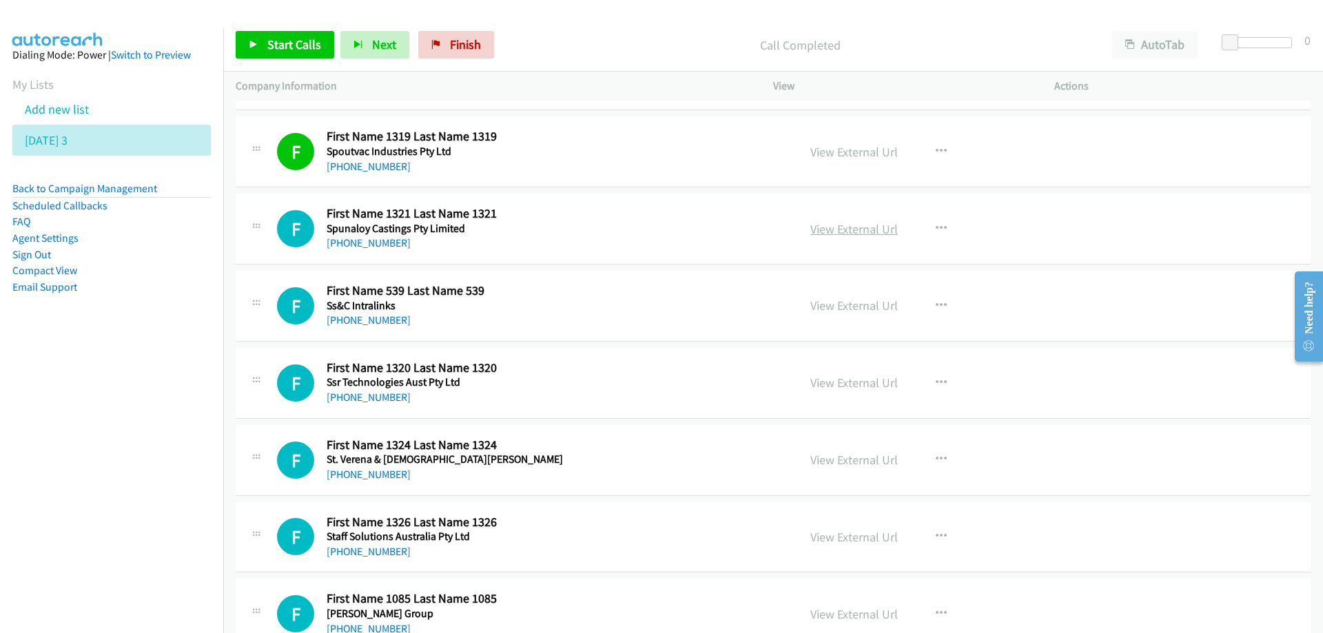
click at [860, 229] on link "View External Url" at bounding box center [853, 229] width 87 height 16
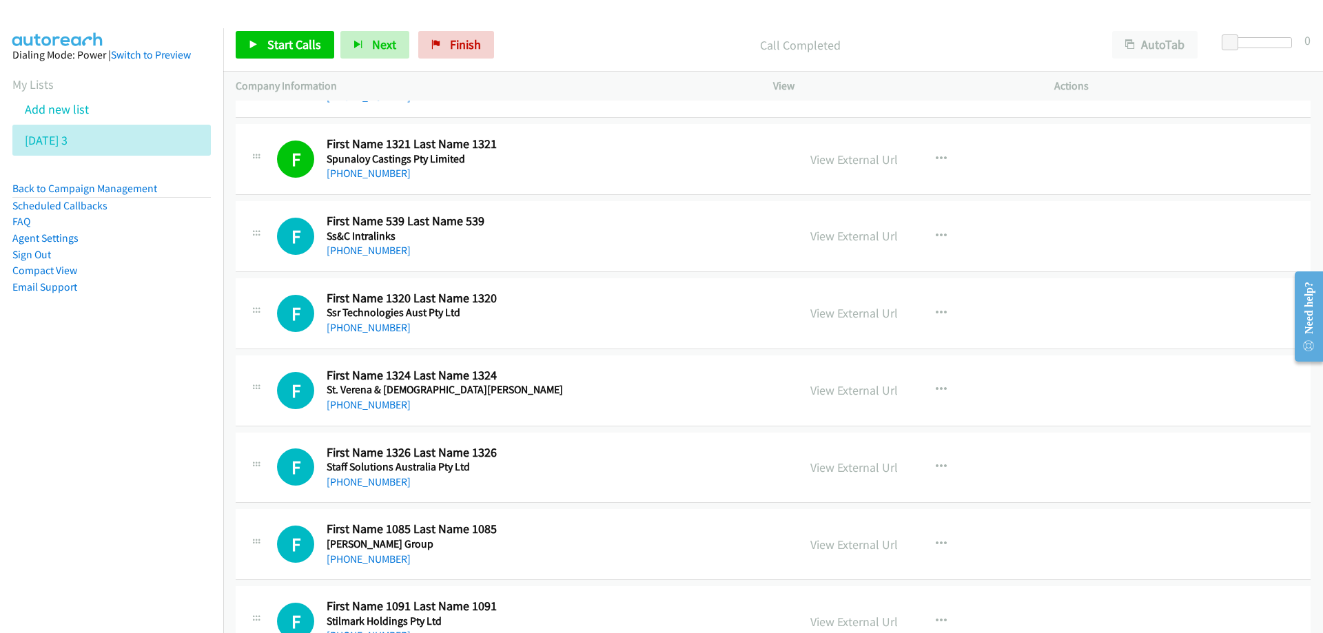
scroll to position [2205, 0]
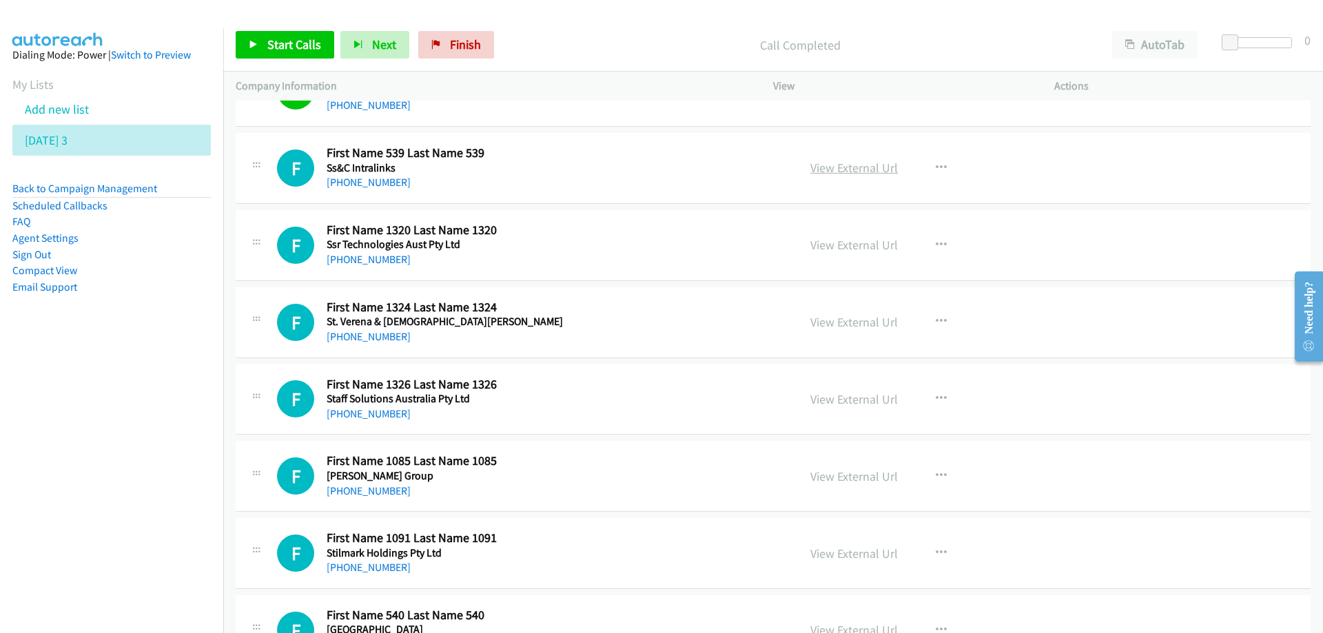
click at [820, 173] on link "View External Url" at bounding box center [853, 168] width 87 height 16
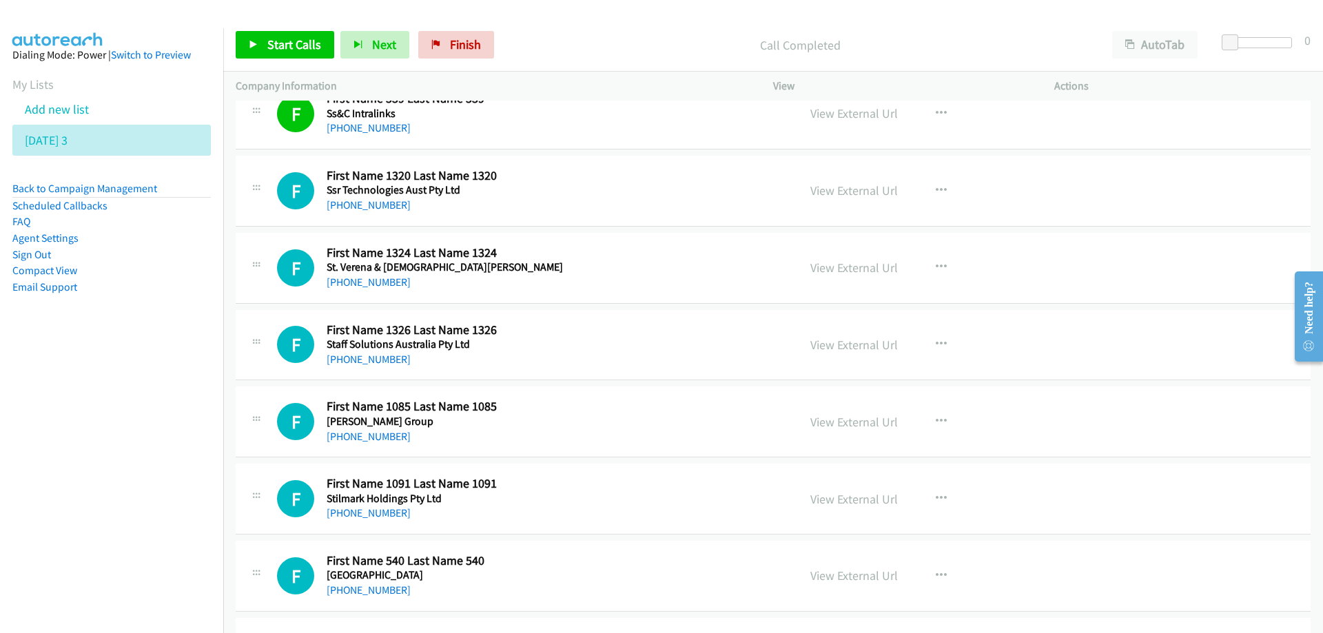
scroll to position [2342, 0]
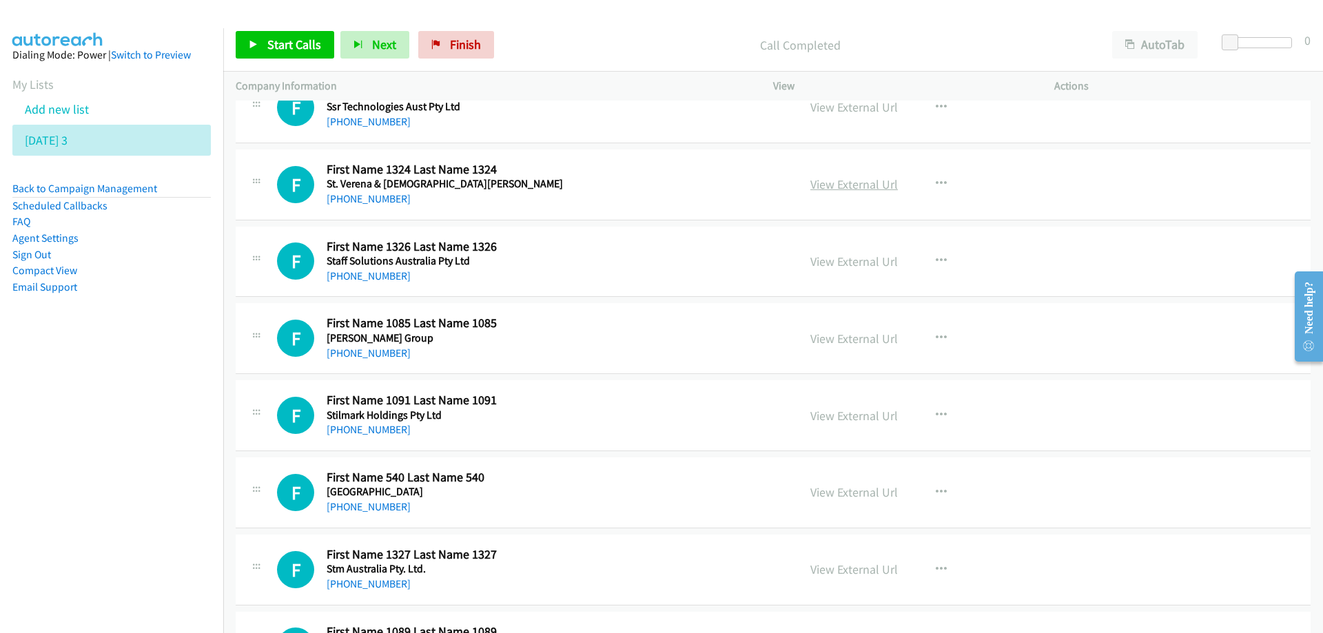
click at [830, 181] on link "View External Url" at bounding box center [853, 184] width 87 height 16
click at [835, 263] on link "View External Url" at bounding box center [853, 262] width 87 height 16
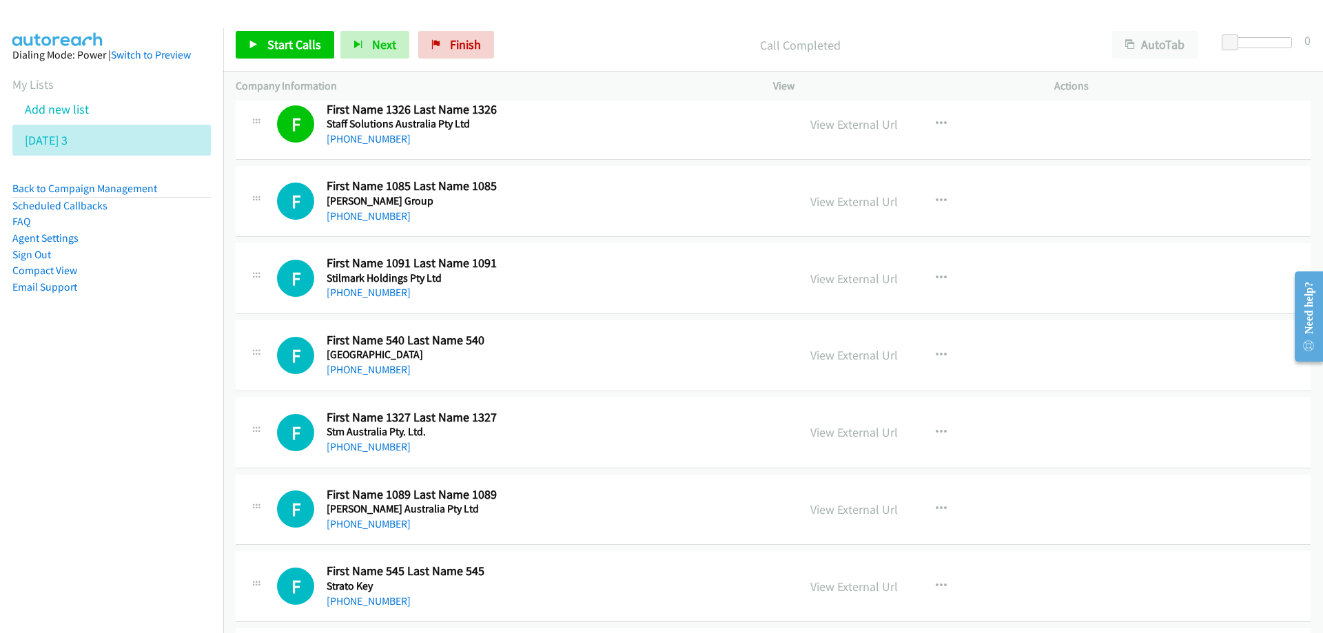
scroll to position [2480, 0]
click at [834, 199] on link "View External Url" at bounding box center [853, 201] width 87 height 16
click at [183, 398] on nav "Dialing Mode: Power | Switch to Preview My Lists Add new list Thursday 3 Back t…" at bounding box center [112, 344] width 224 height 633
click at [821, 284] on link "View External Url" at bounding box center [853, 278] width 87 height 16
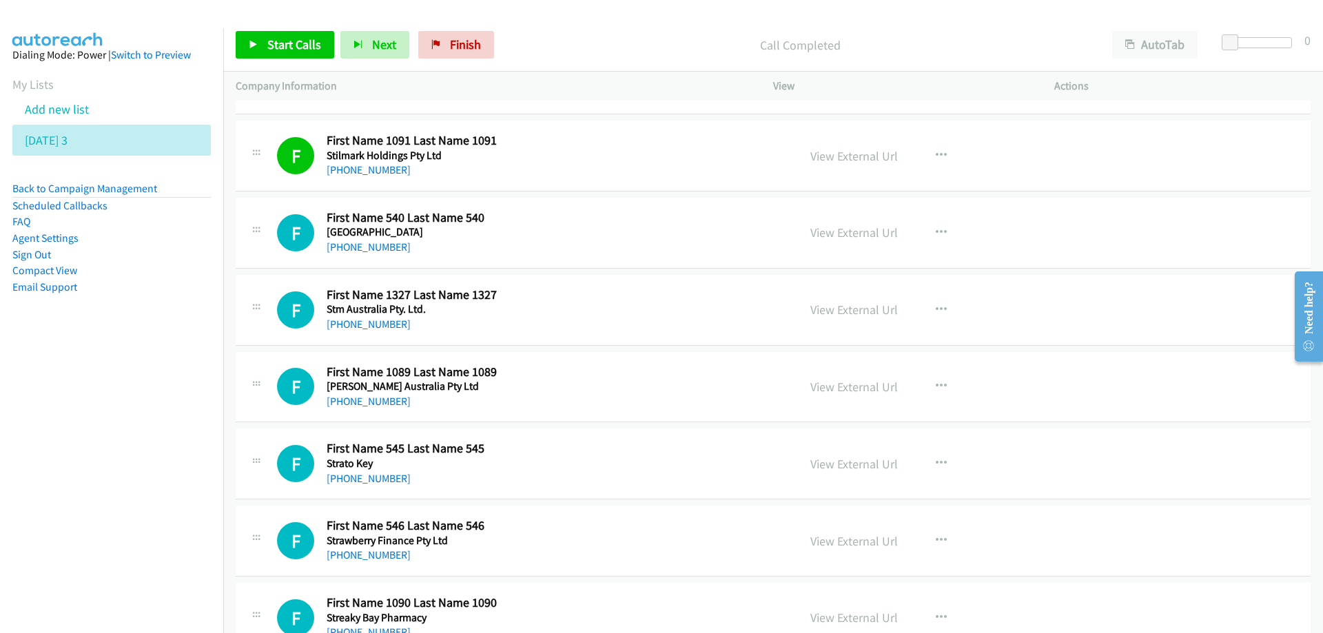
scroll to position [2618, 0]
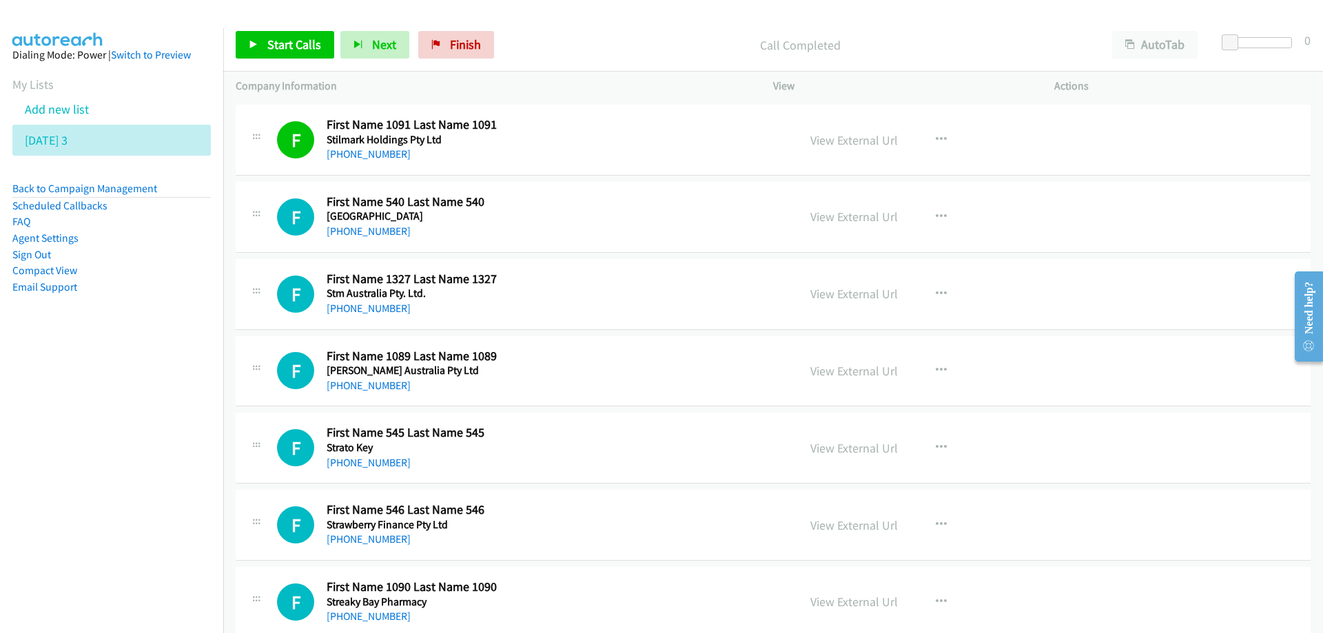
click at [661, 225] on div "F Callback Scheduled First Name 540 Last Name 540 St Mary's Villa Australia/Syd…" at bounding box center [531, 216] width 508 height 45
click at [834, 218] on link "View External Url" at bounding box center [853, 217] width 87 height 16
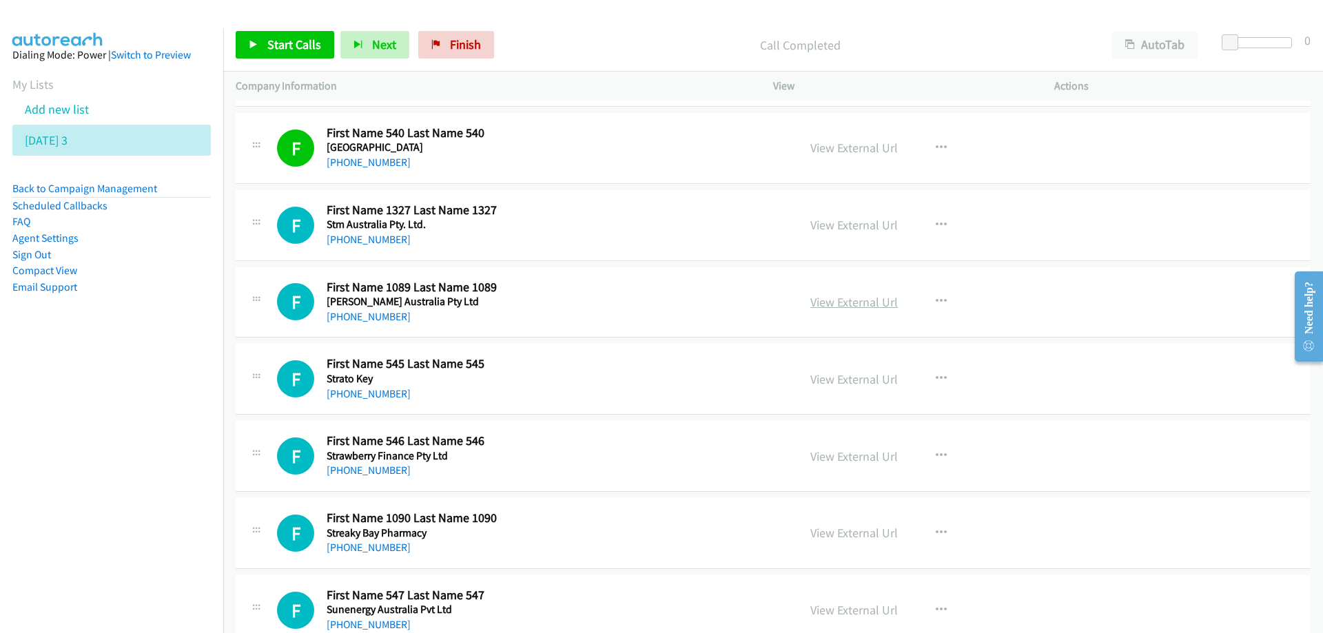
click at [865, 303] on link "View External Url" at bounding box center [853, 302] width 87 height 16
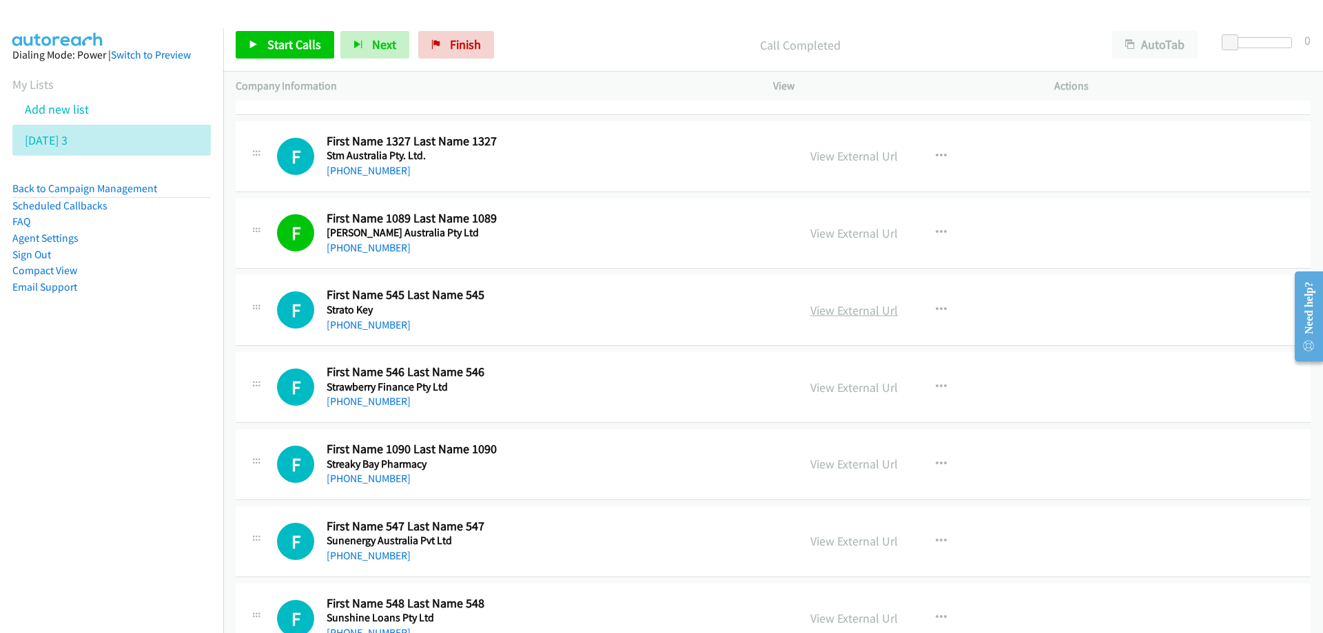
click at [830, 315] on link "View External Url" at bounding box center [853, 310] width 87 height 16
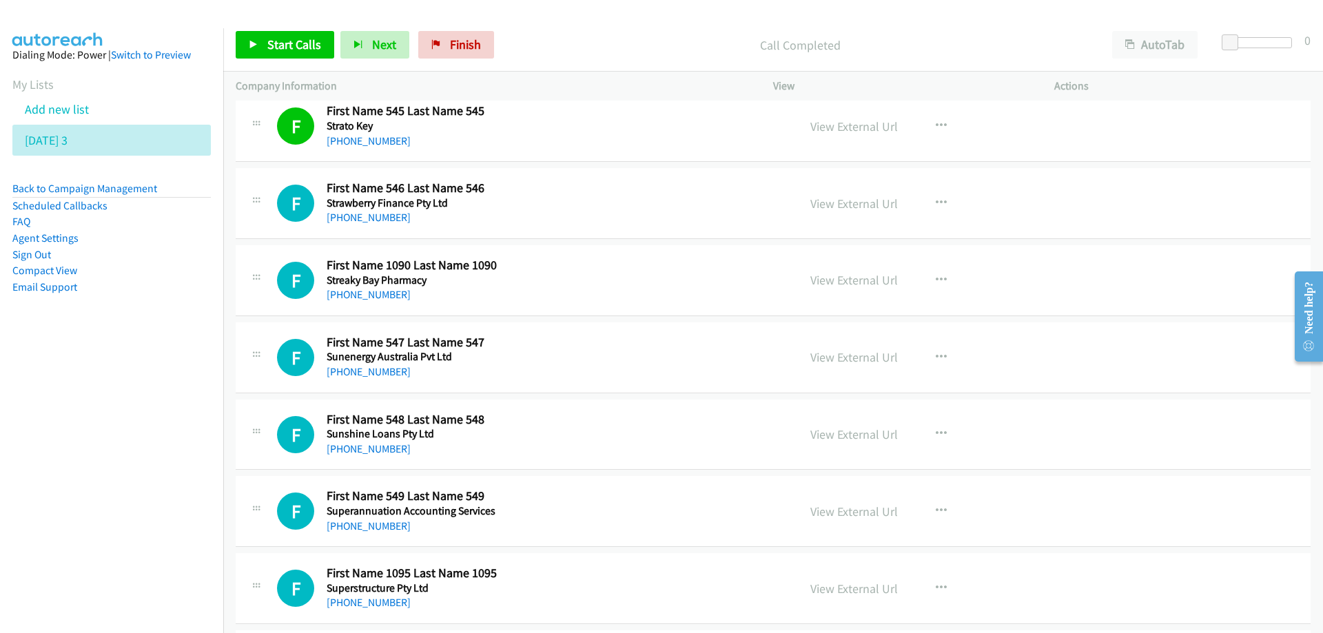
scroll to position [2963, 0]
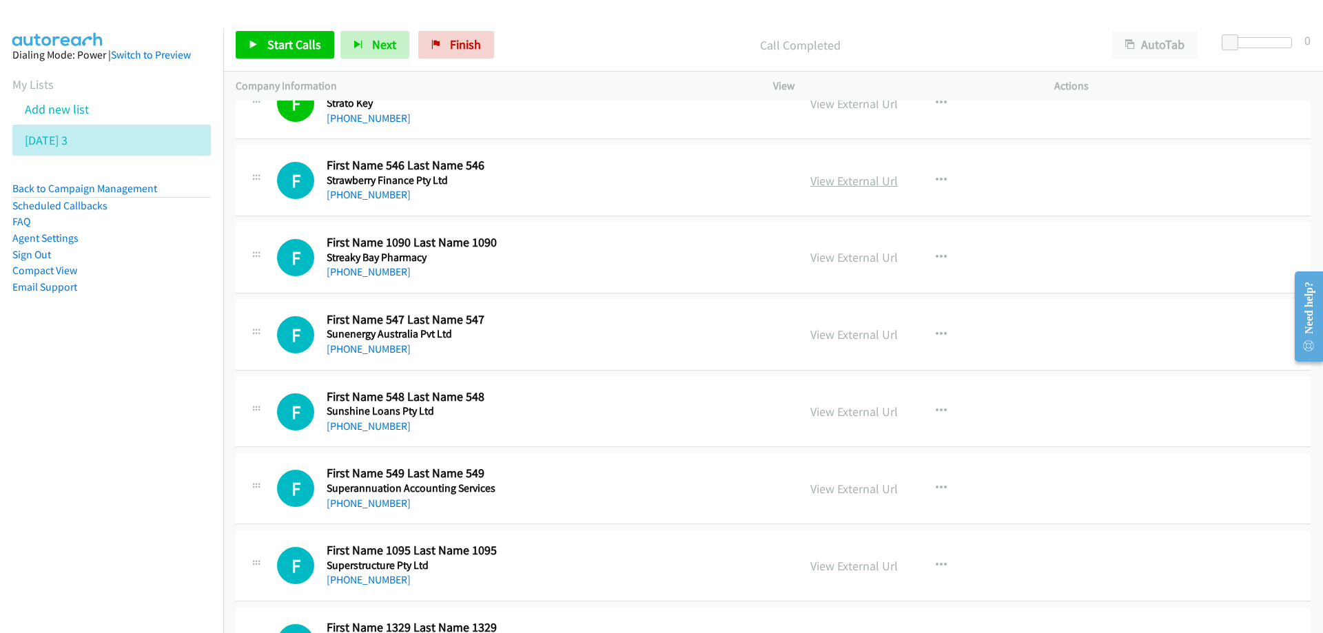
click at [838, 180] on link "View External Url" at bounding box center [853, 181] width 87 height 16
click at [853, 329] on link "View External Url" at bounding box center [853, 335] width 87 height 16
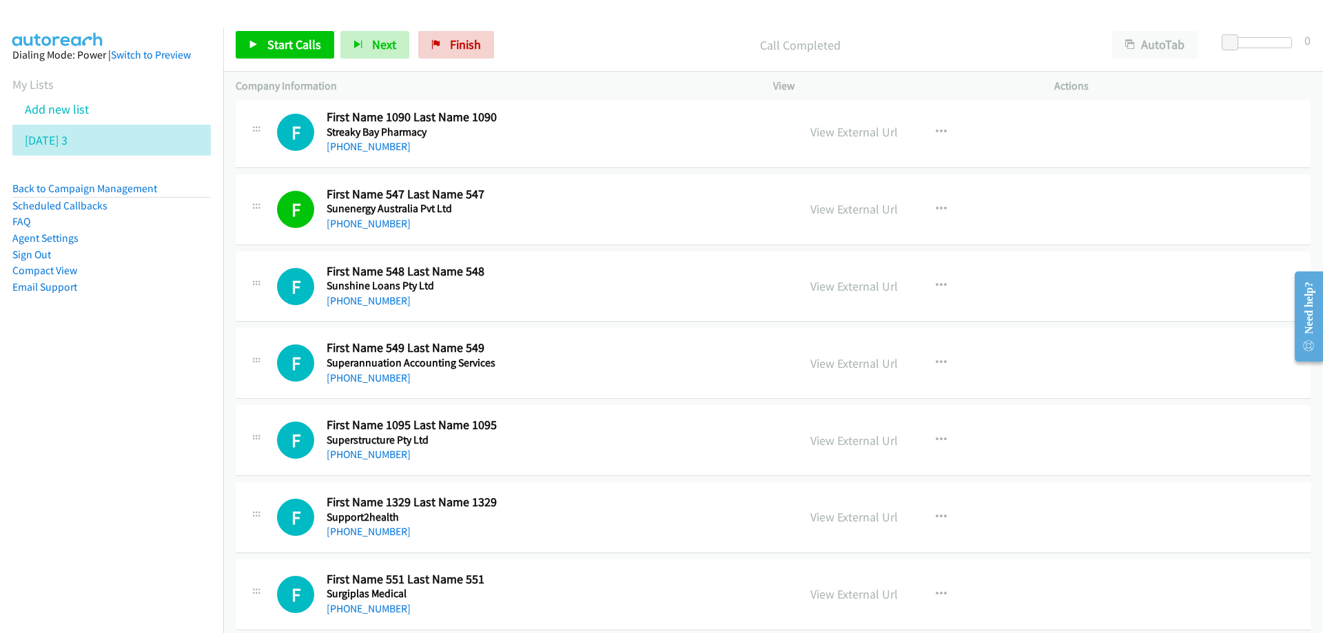
scroll to position [3100, 0]
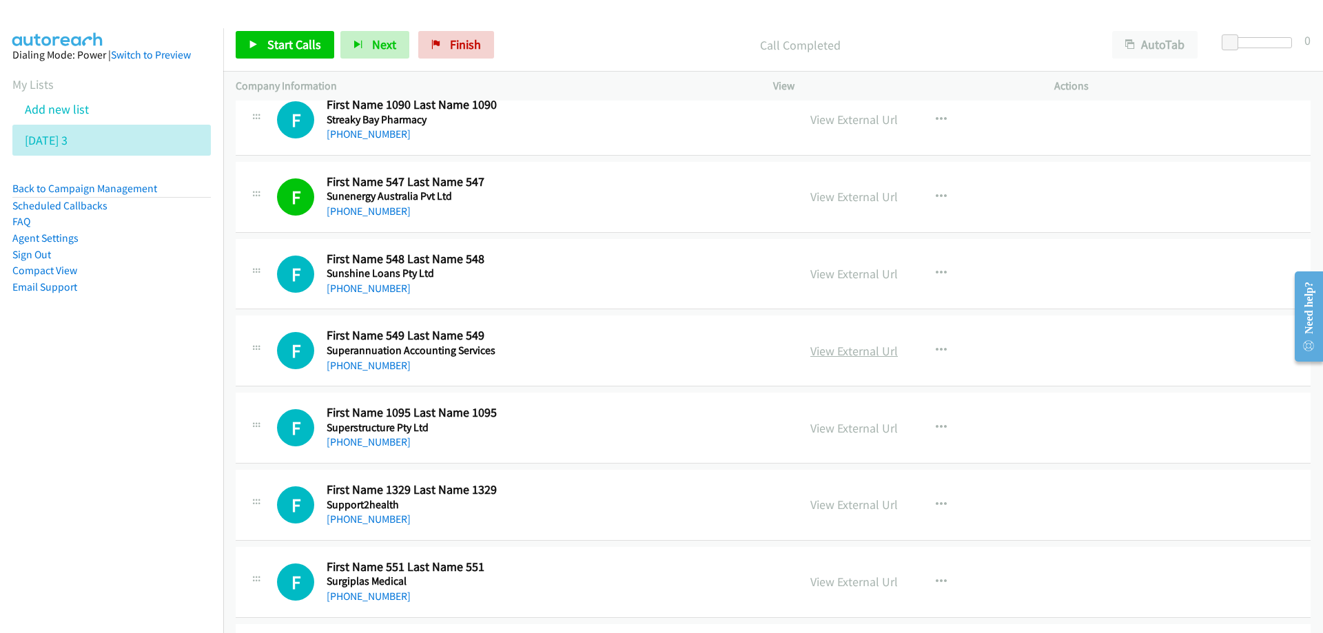
click at [835, 353] on link "View External Url" at bounding box center [853, 351] width 87 height 16
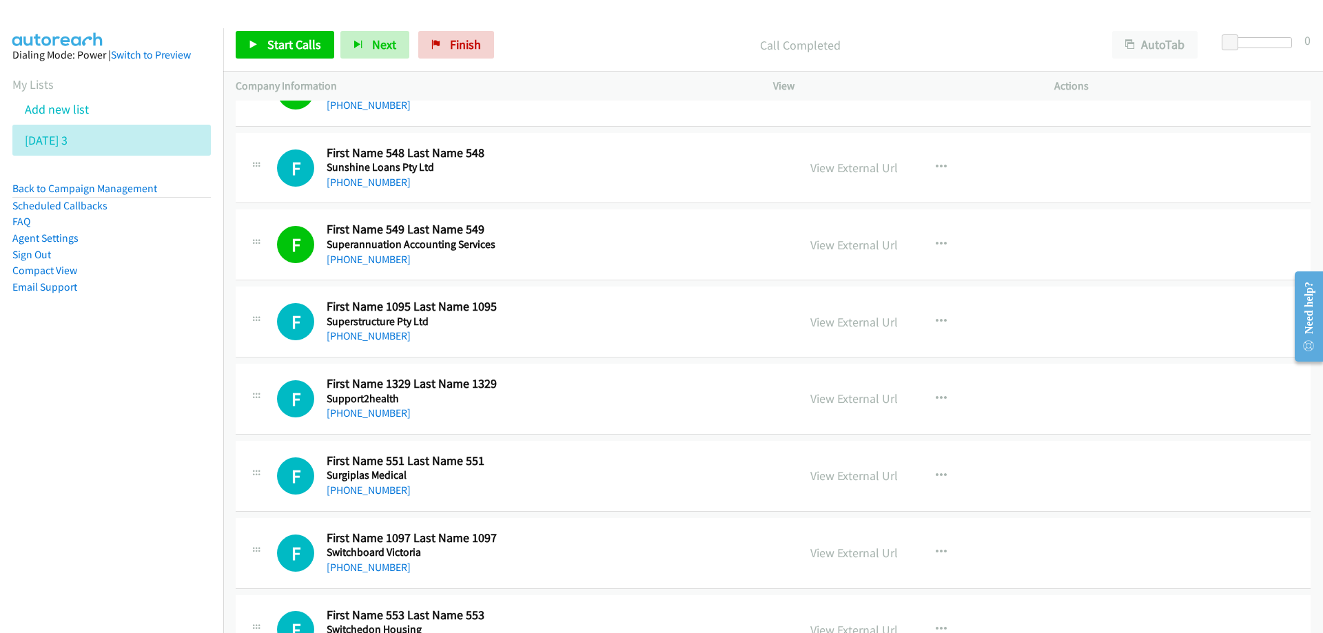
scroll to position [3238, 0]
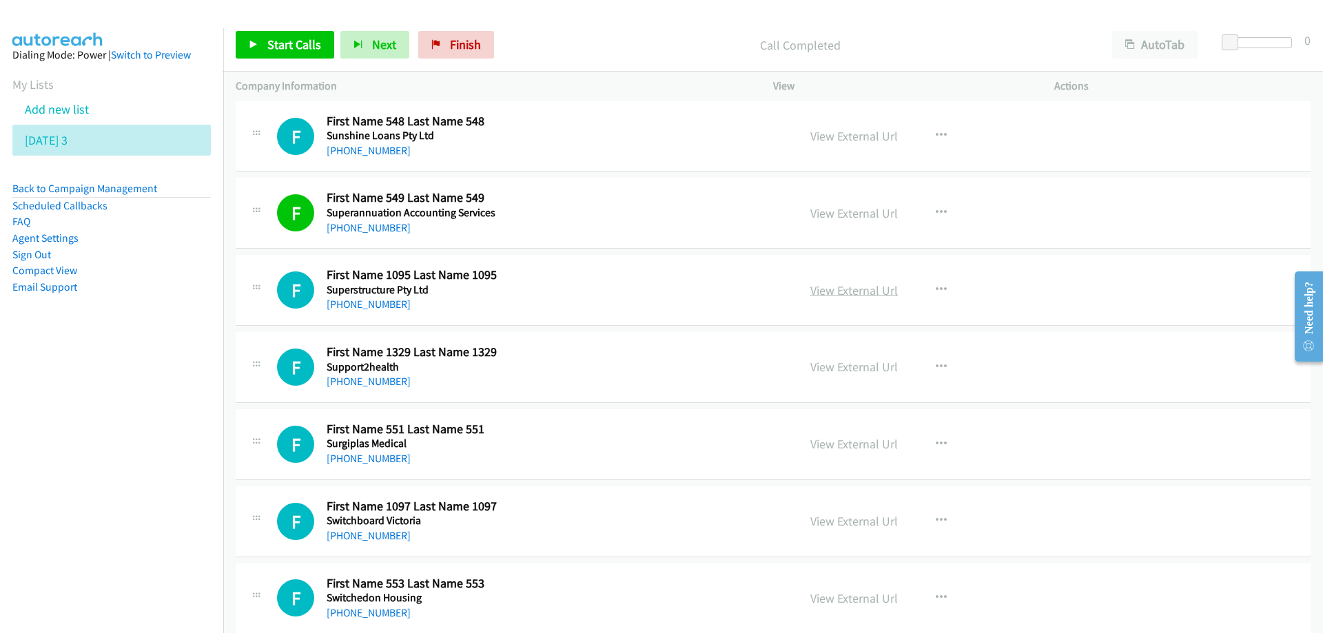
click at [854, 292] on link "View External Url" at bounding box center [853, 290] width 87 height 16
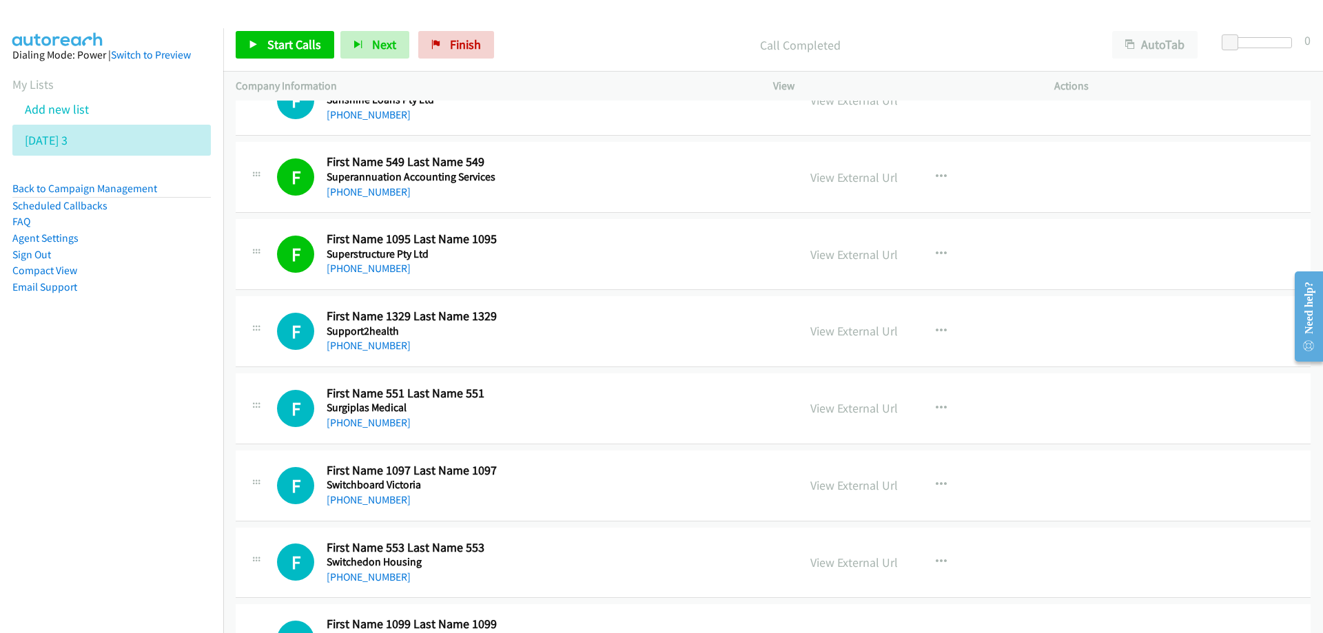
scroll to position [3307, 0]
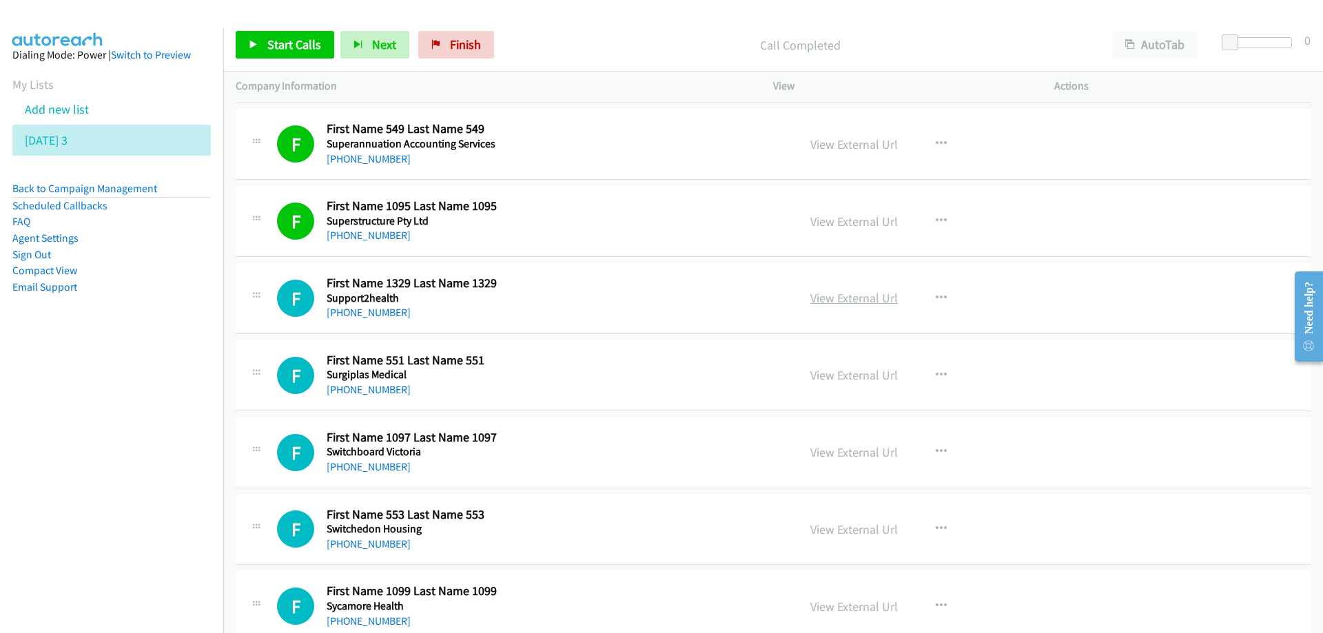
click at [843, 296] on link "View External Url" at bounding box center [853, 298] width 87 height 16
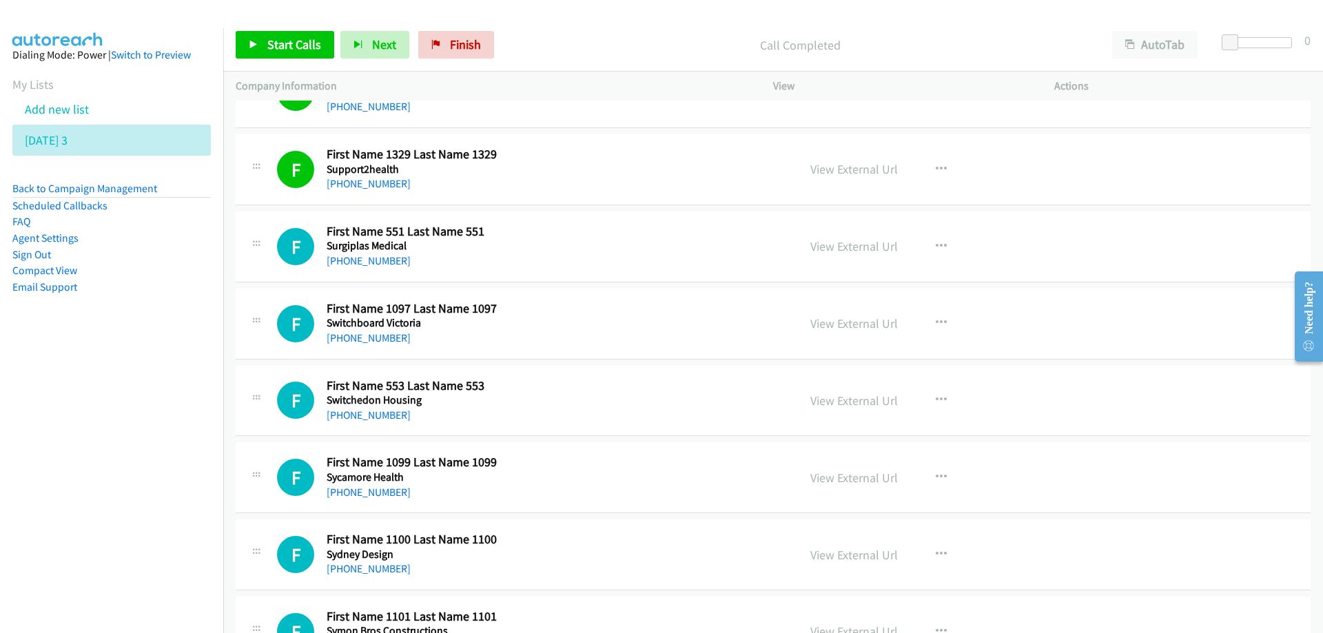
scroll to position [3445, 0]
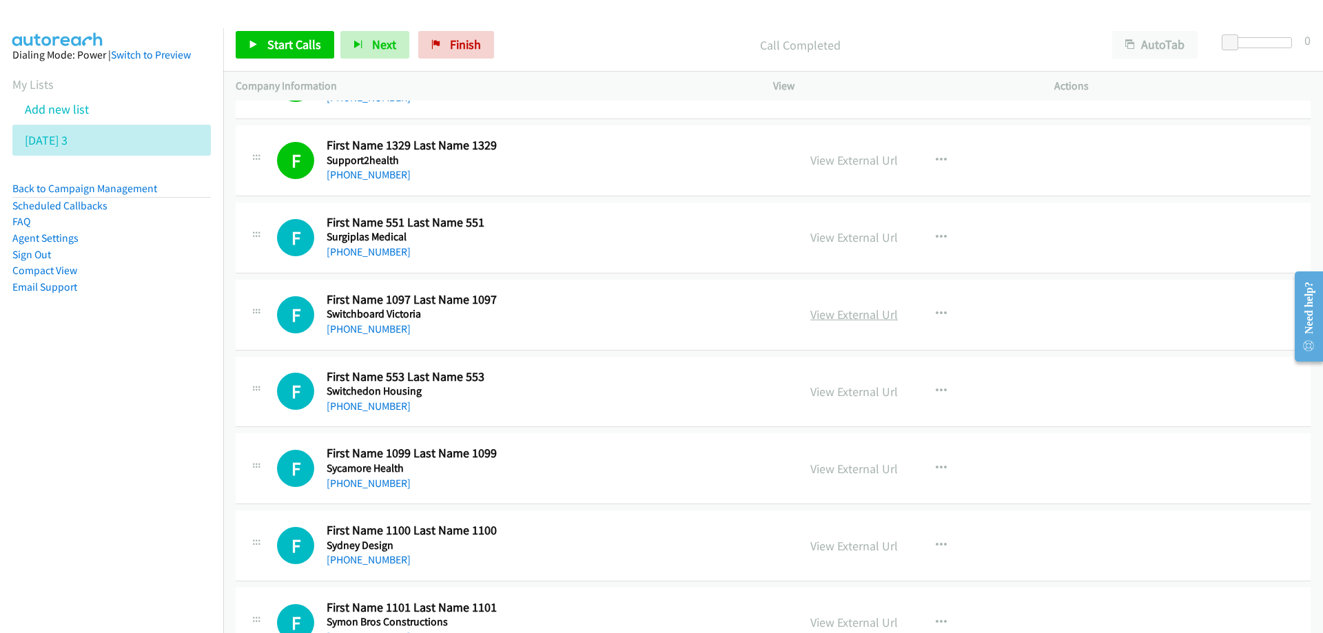
click at [834, 310] on link "View External Url" at bounding box center [853, 315] width 87 height 16
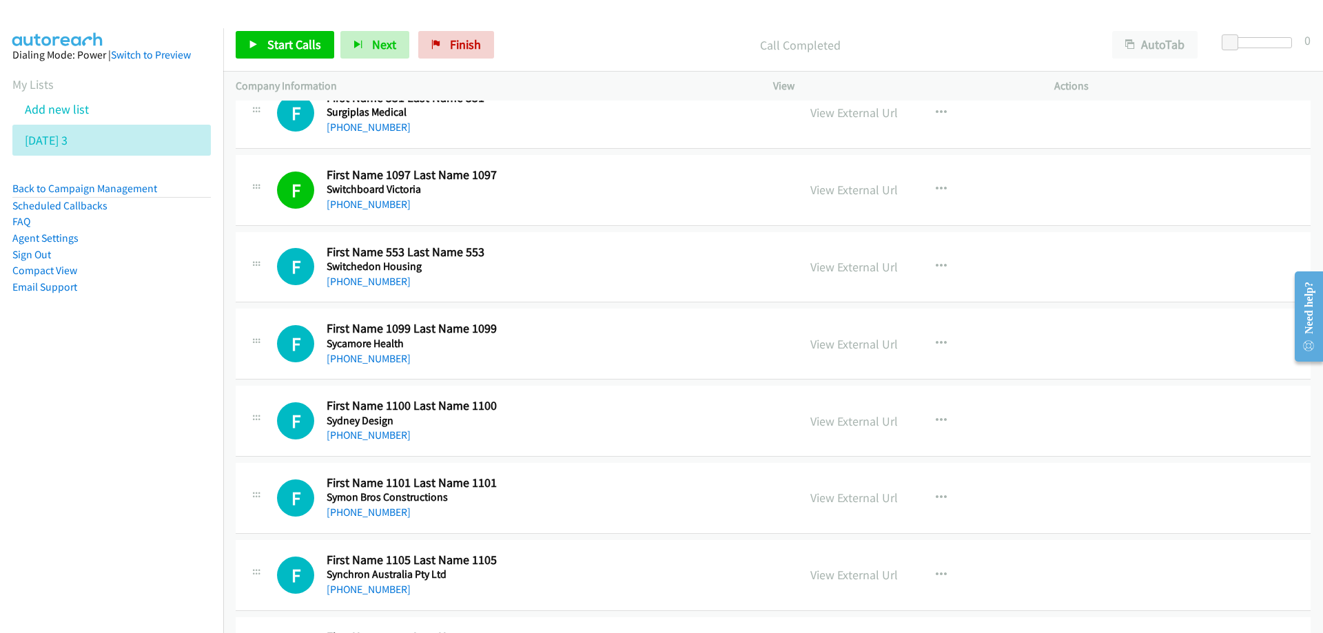
scroll to position [3583, 0]
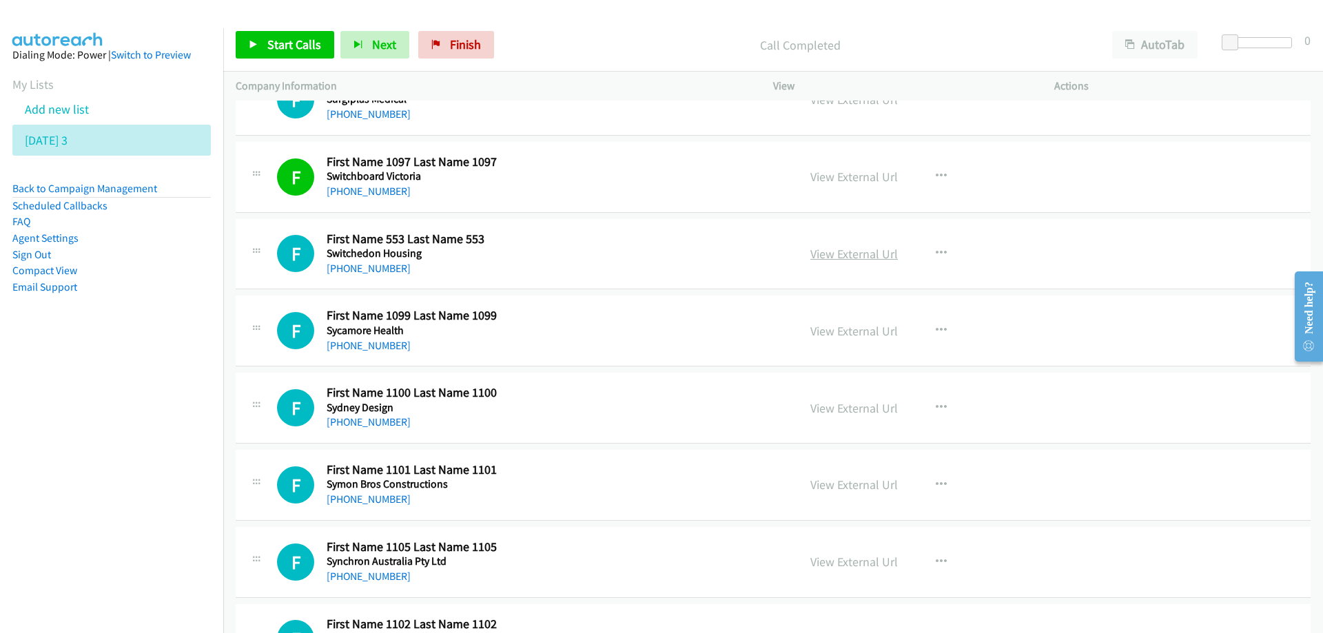
click at [841, 257] on link "View External Url" at bounding box center [853, 254] width 87 height 16
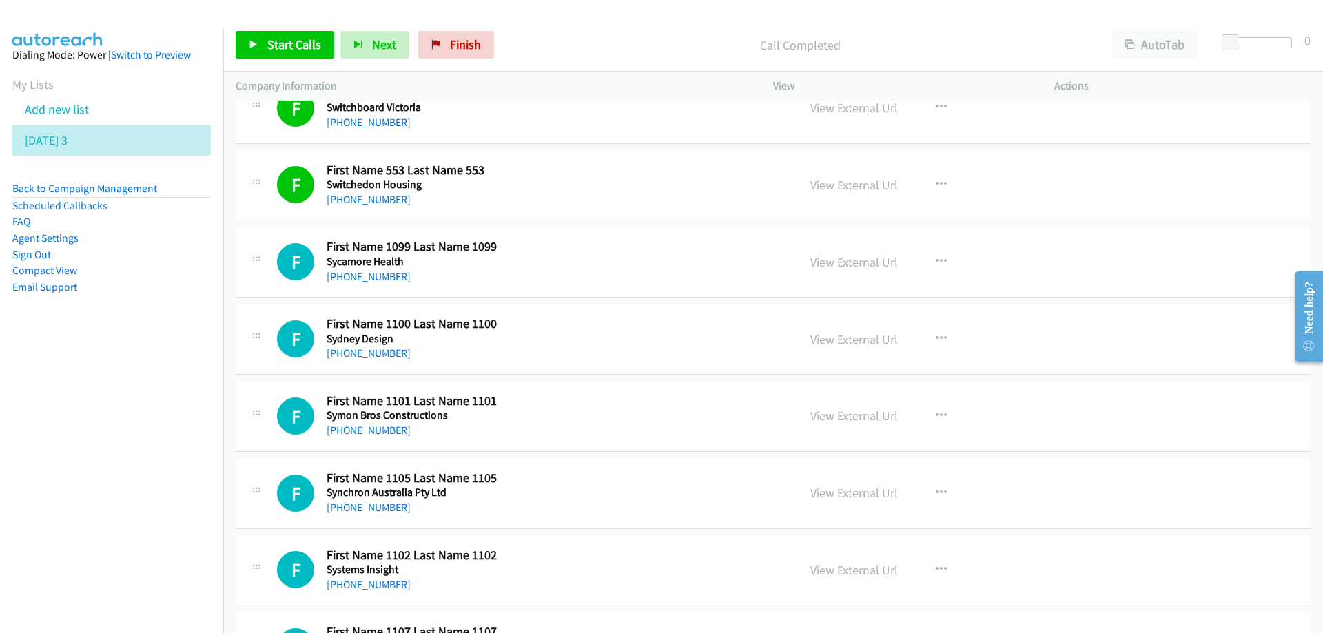
scroll to position [3720, 0]
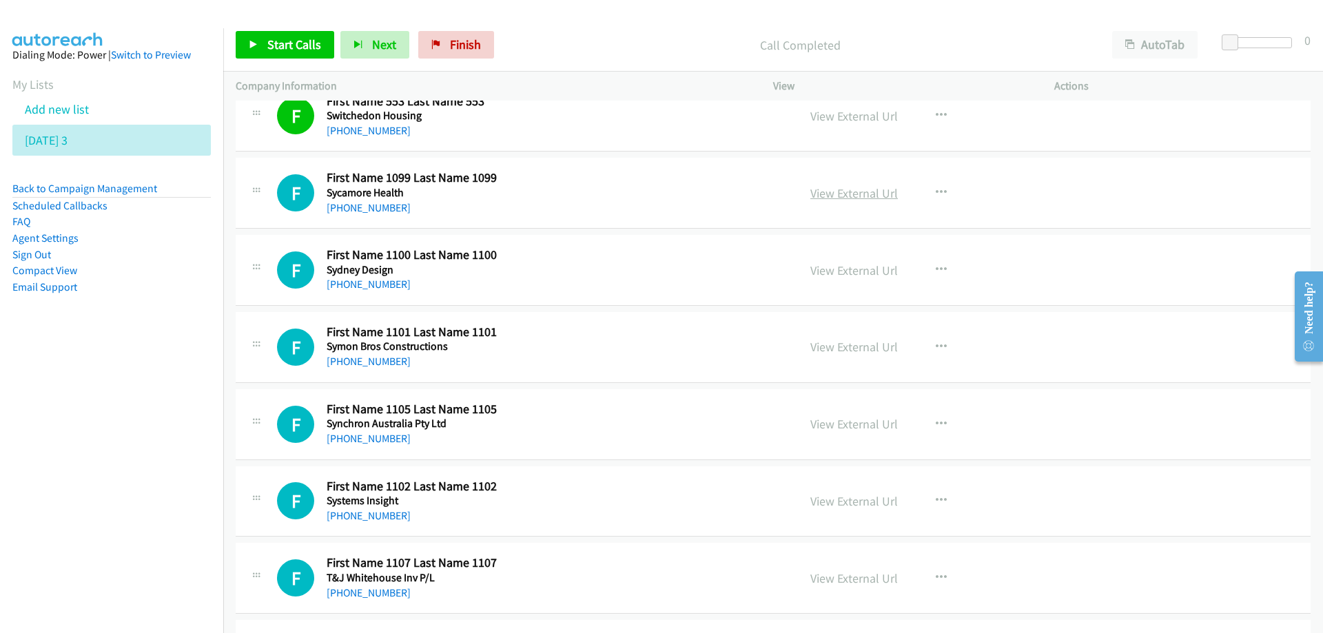
click at [834, 197] on link "View External Url" at bounding box center [853, 193] width 87 height 16
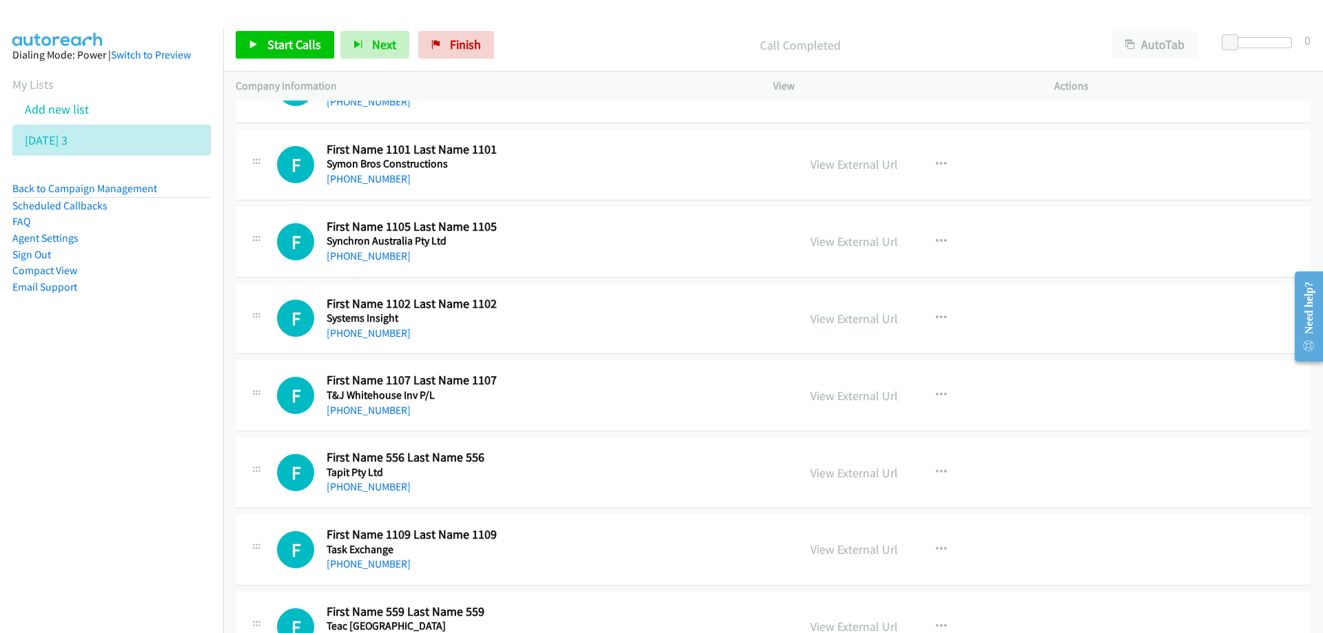
scroll to position [3927, 0]
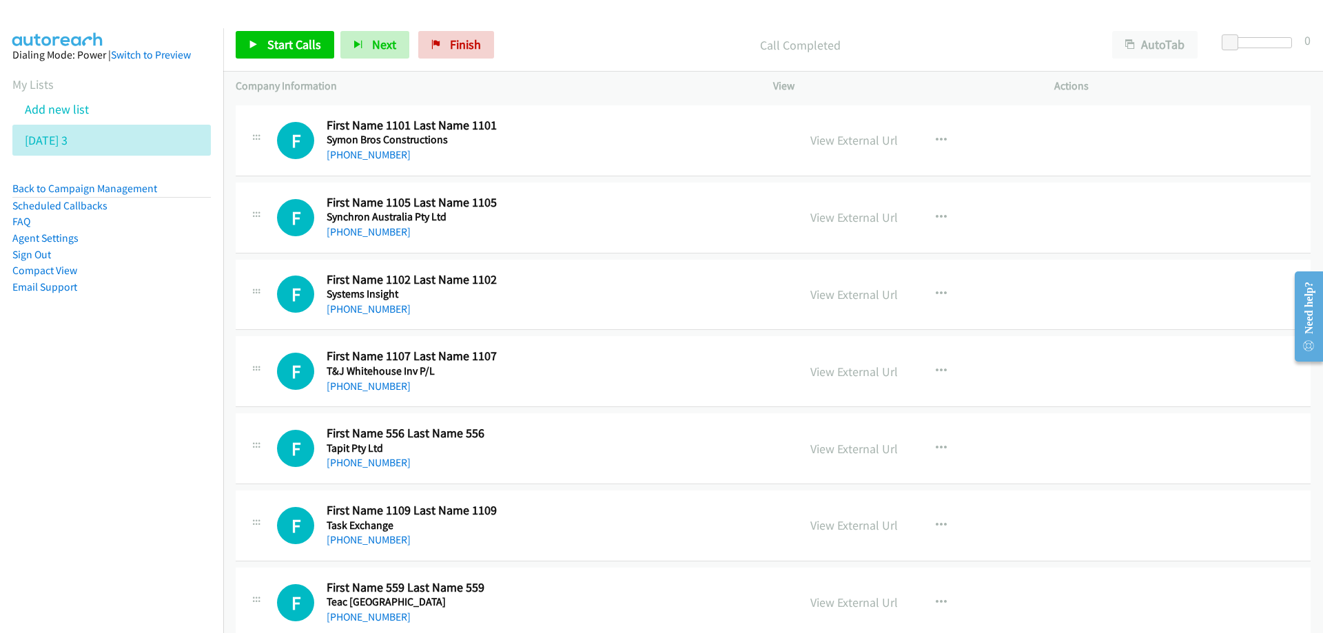
click at [630, 459] on div "F Callback Scheduled First Name 556 Last Name 556 Tapit Pty Ltd Australia/Sydne…" at bounding box center [531, 448] width 508 height 45
click at [858, 451] on link "View External Url" at bounding box center [853, 449] width 87 height 16
click at [132, 484] on nav "Dialing Mode: Power | Switch to Preview My Lists Add new list Thursday 3 Back t…" at bounding box center [112, 344] width 224 height 633
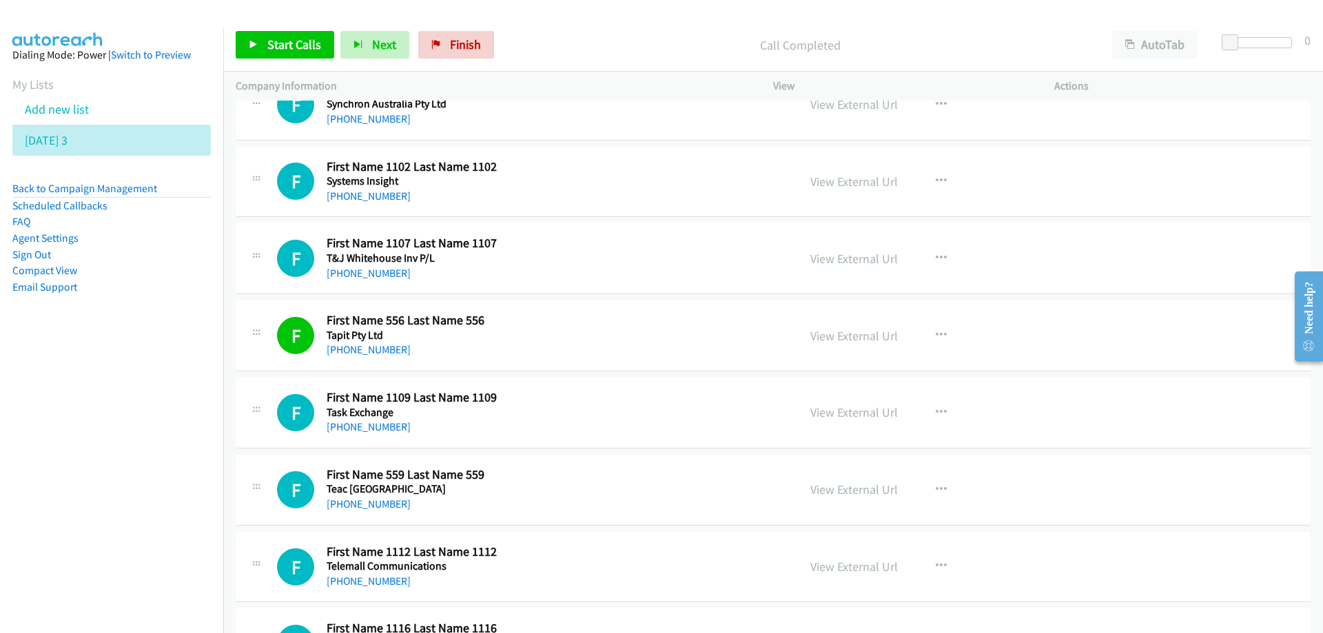
scroll to position [4065, 0]
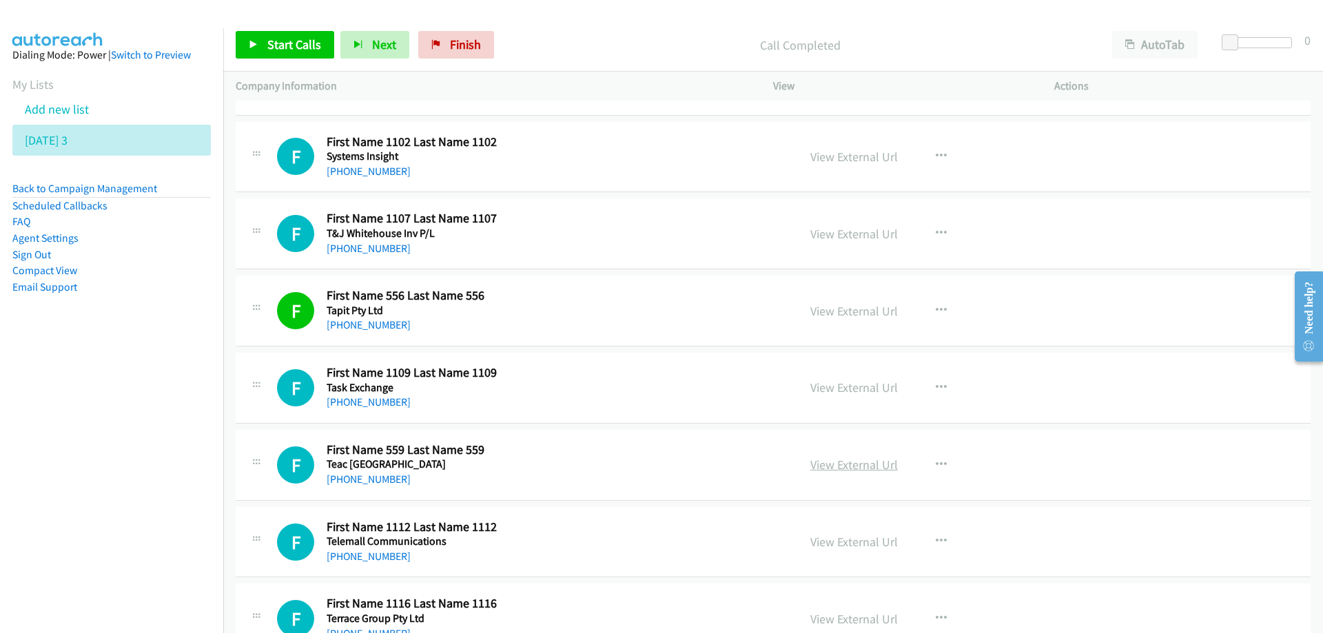
click at [843, 460] on link "View External Url" at bounding box center [853, 465] width 87 height 16
click at [354, 478] on link "+61 3 9280 2333" at bounding box center [369, 479] width 84 height 13
drag, startPoint x: 208, startPoint y: 442, endPoint x: 339, endPoint y: 455, distance: 131.5
click at [209, 442] on nav "Dialing Mode: Power | Switch to Preview My Lists Add new list Thursday 3 Back t…" at bounding box center [112, 344] width 224 height 633
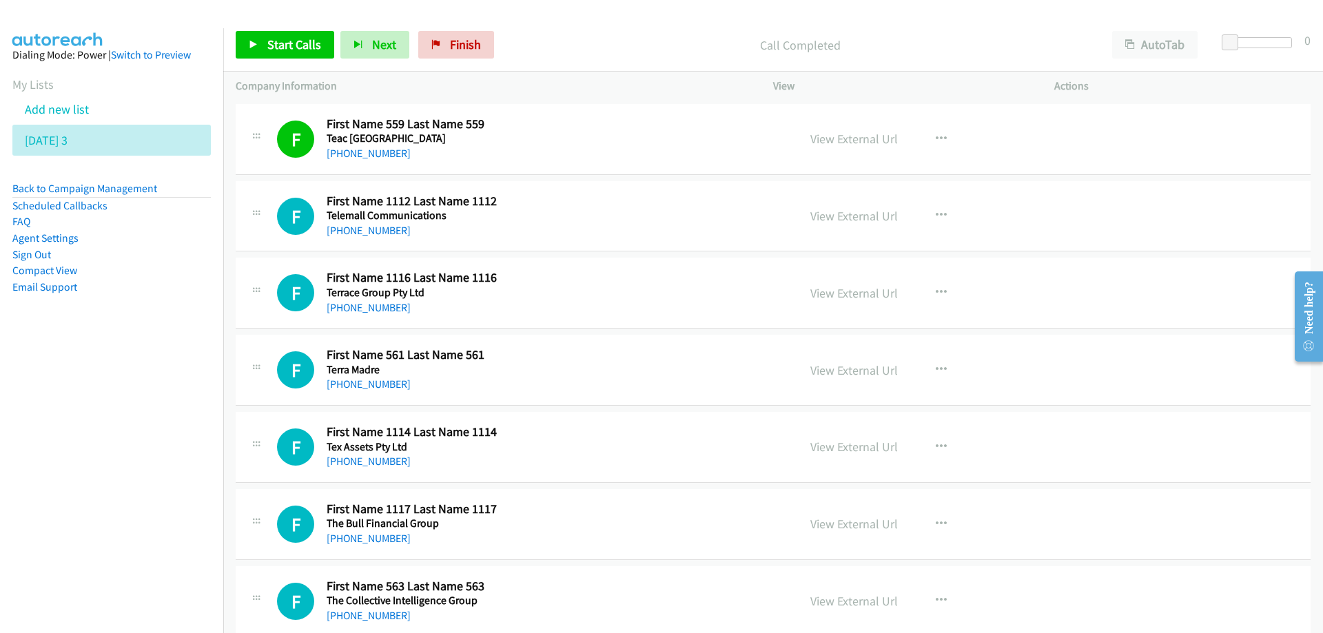
scroll to position [4409, 0]
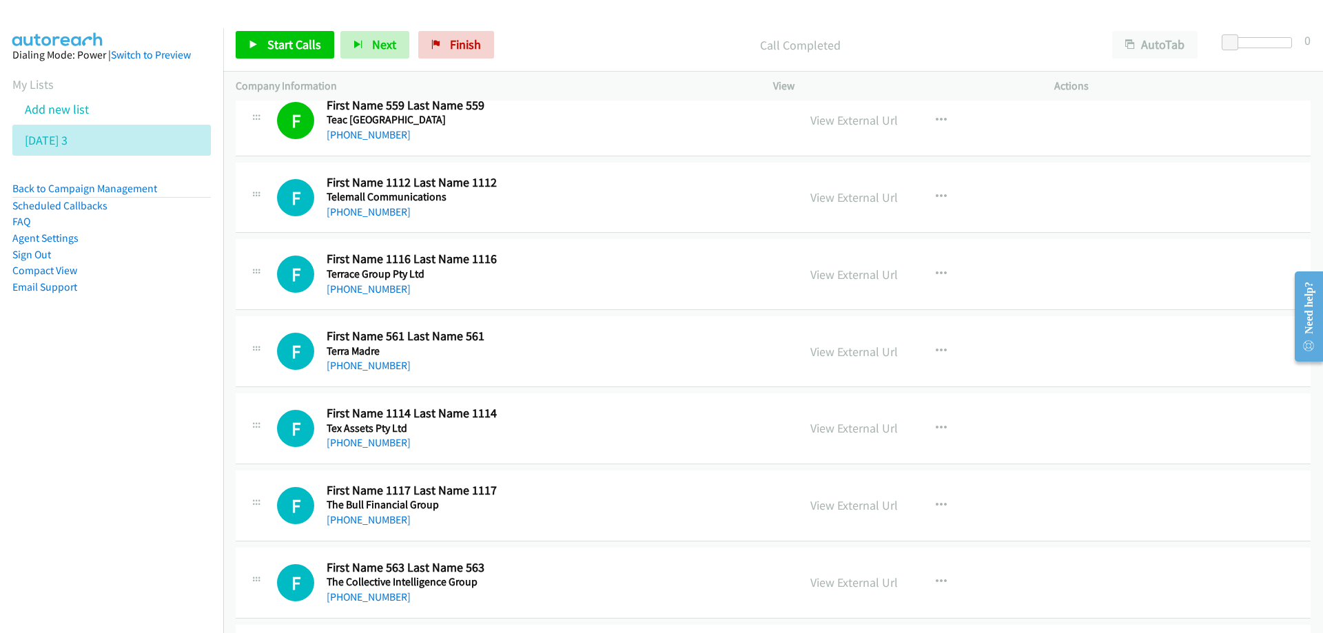
drag, startPoint x: 629, startPoint y: 194, endPoint x: 672, endPoint y: 212, distance: 47.0
click at [865, 199] on link "View External Url" at bounding box center [853, 197] width 87 height 16
click at [122, 494] on nav "Dialing Mode: Power | Switch to Preview My Lists Add new list Thursday 3 Back t…" at bounding box center [112, 344] width 224 height 633
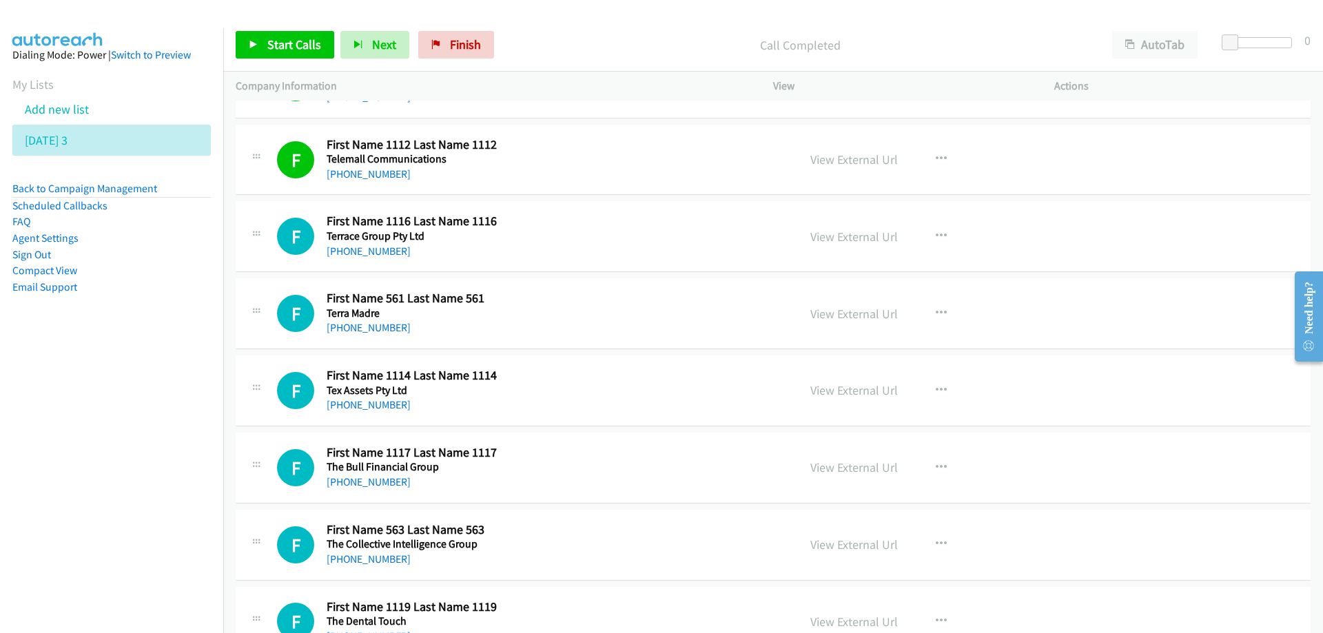
scroll to position [4478, 0]
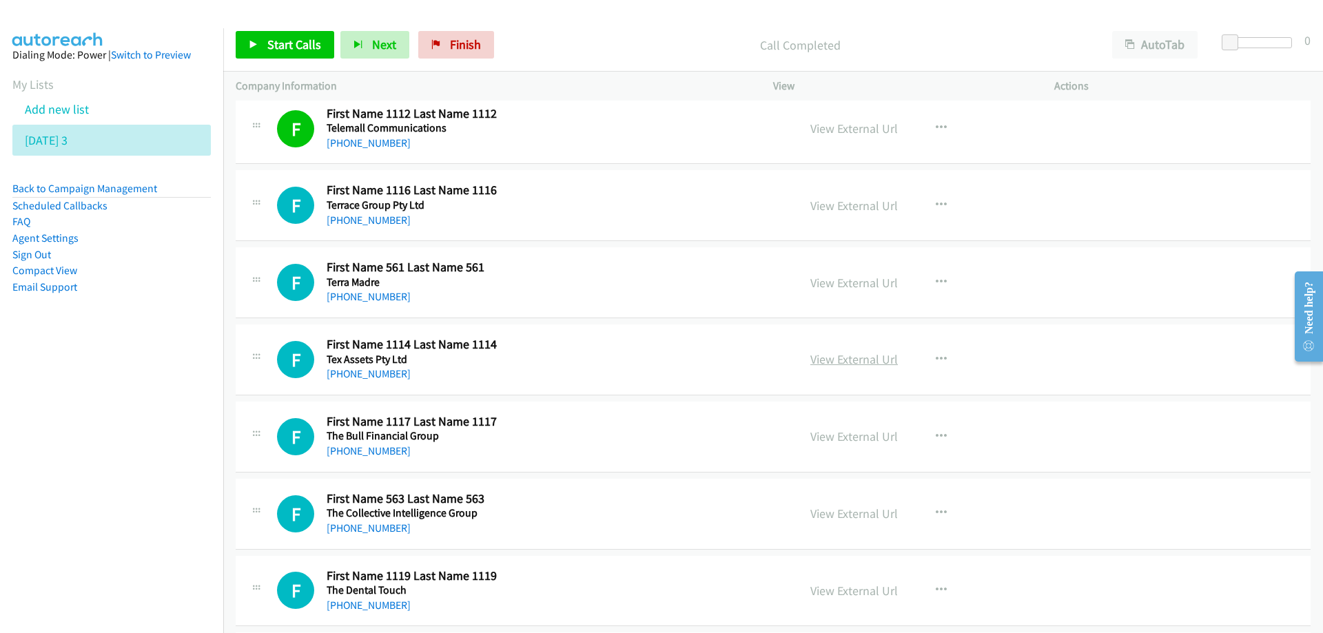
click at [833, 361] on link "View External Url" at bounding box center [853, 359] width 87 height 16
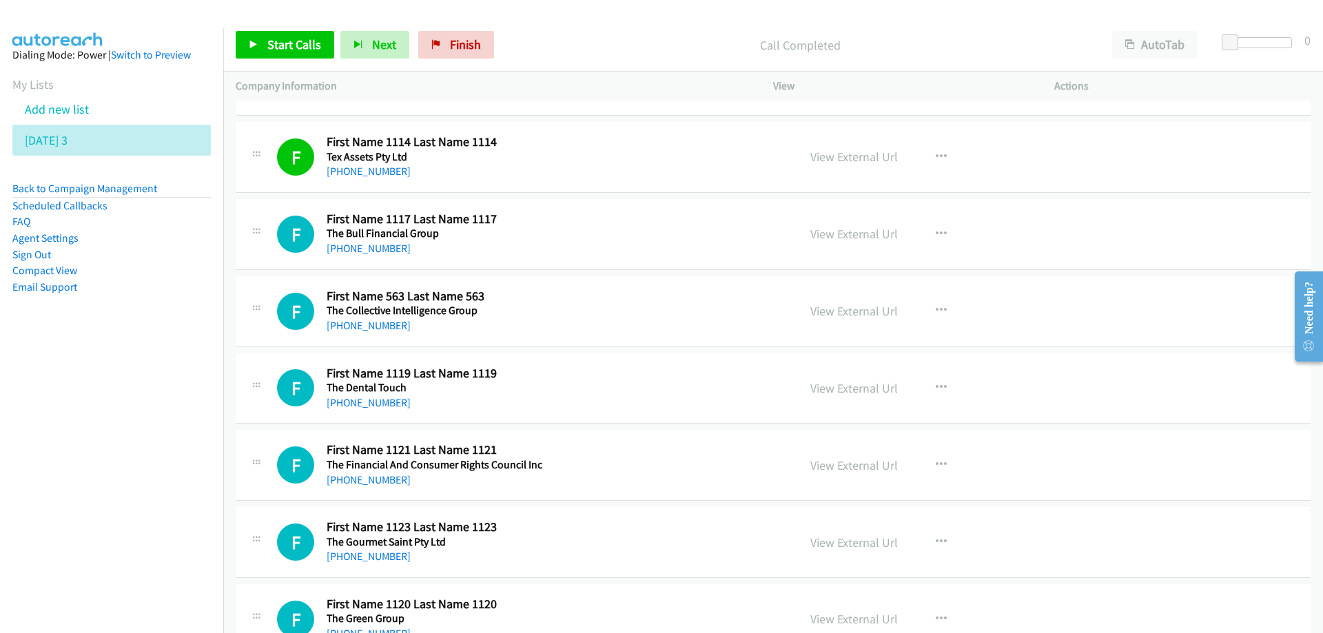
scroll to position [4685, 0]
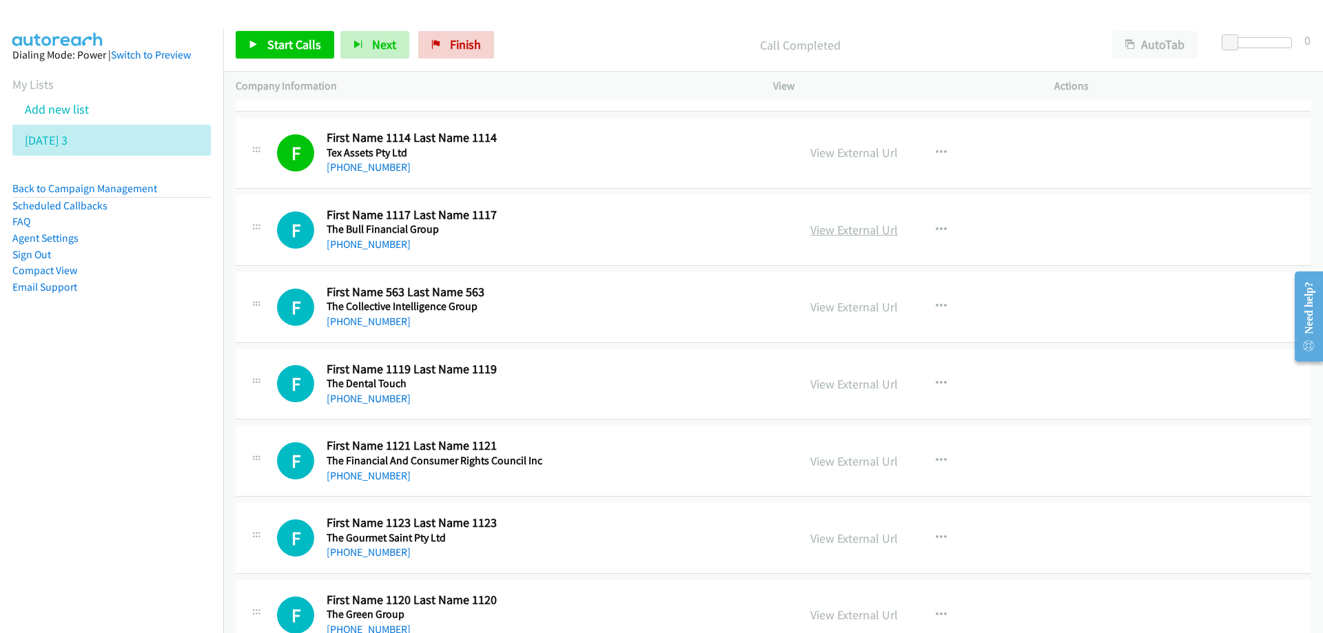
click at [841, 229] on link "View External Url" at bounding box center [853, 230] width 87 height 16
click at [863, 226] on link "View External Url" at bounding box center [853, 230] width 87 height 16
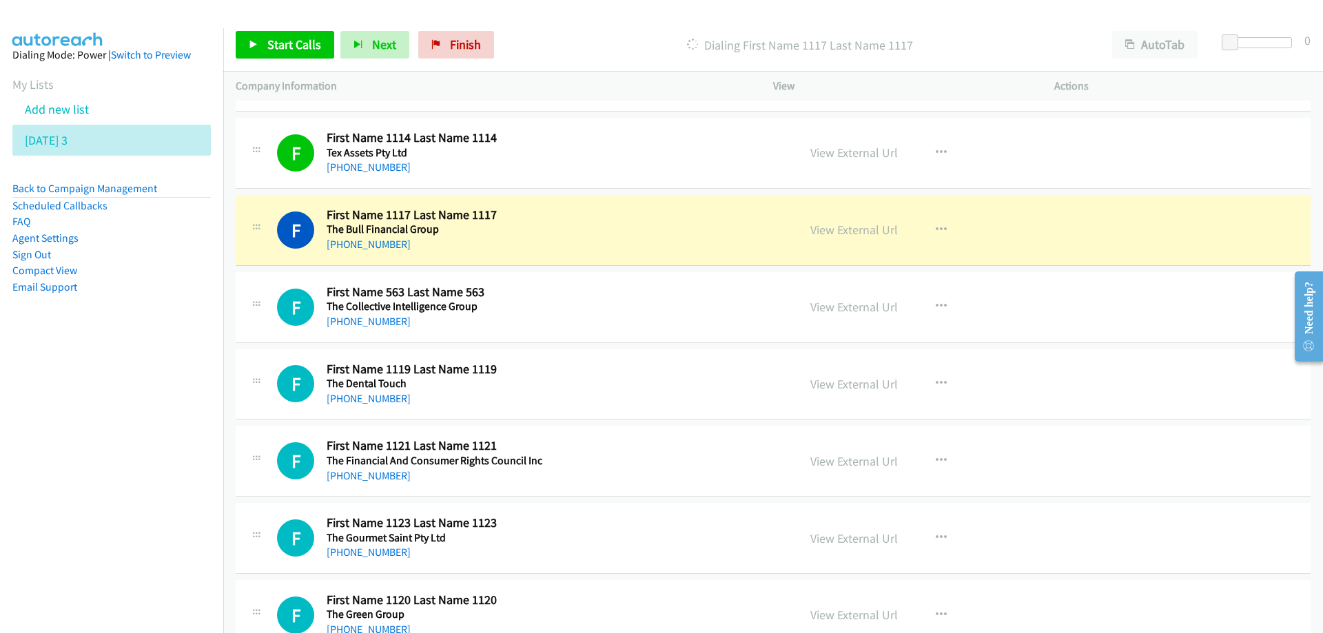
click at [101, 442] on nav "Dialing Mode: Power | Switch to Preview My Lists Add new list Thursday 3 Back t…" at bounding box center [112, 344] width 224 height 633
click at [644, 280] on div "F Callback Scheduled First Name 563 Last Name 563 The Collective Intelligence G…" at bounding box center [773, 307] width 1075 height 71
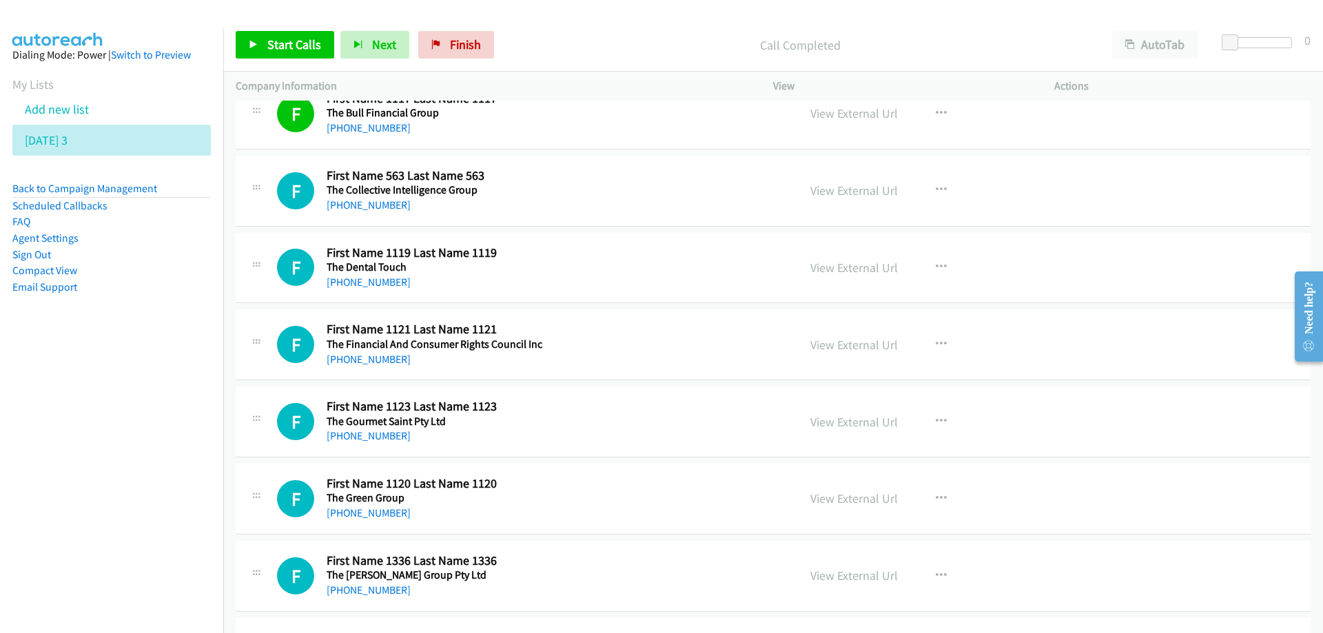
scroll to position [4823, 0]
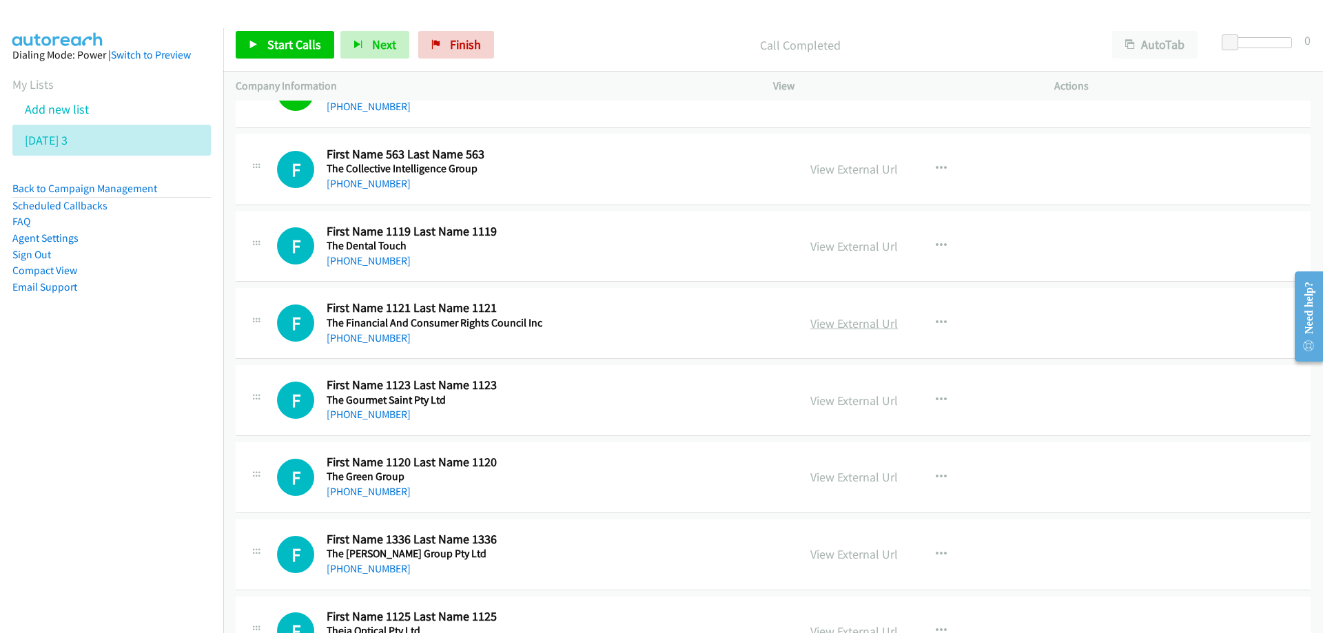
click at [860, 321] on link "View External Url" at bounding box center [853, 324] width 87 height 16
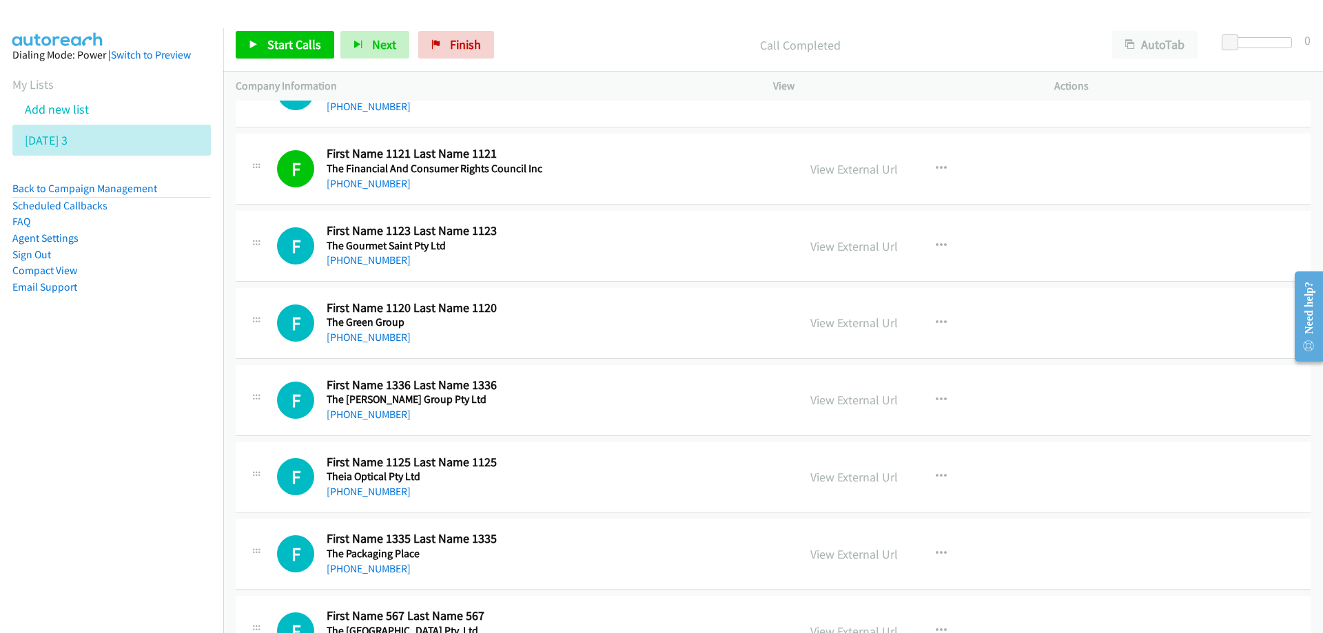
scroll to position [5029, 0]
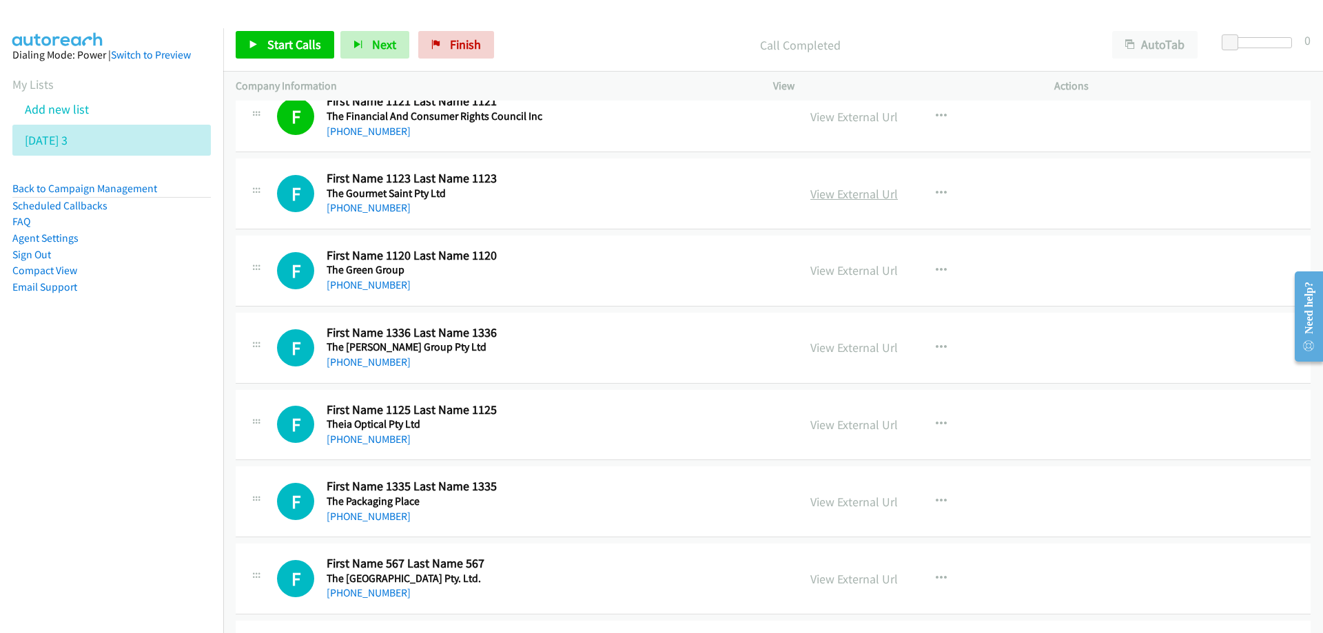
click at [835, 195] on link "View External Url" at bounding box center [853, 194] width 87 height 16
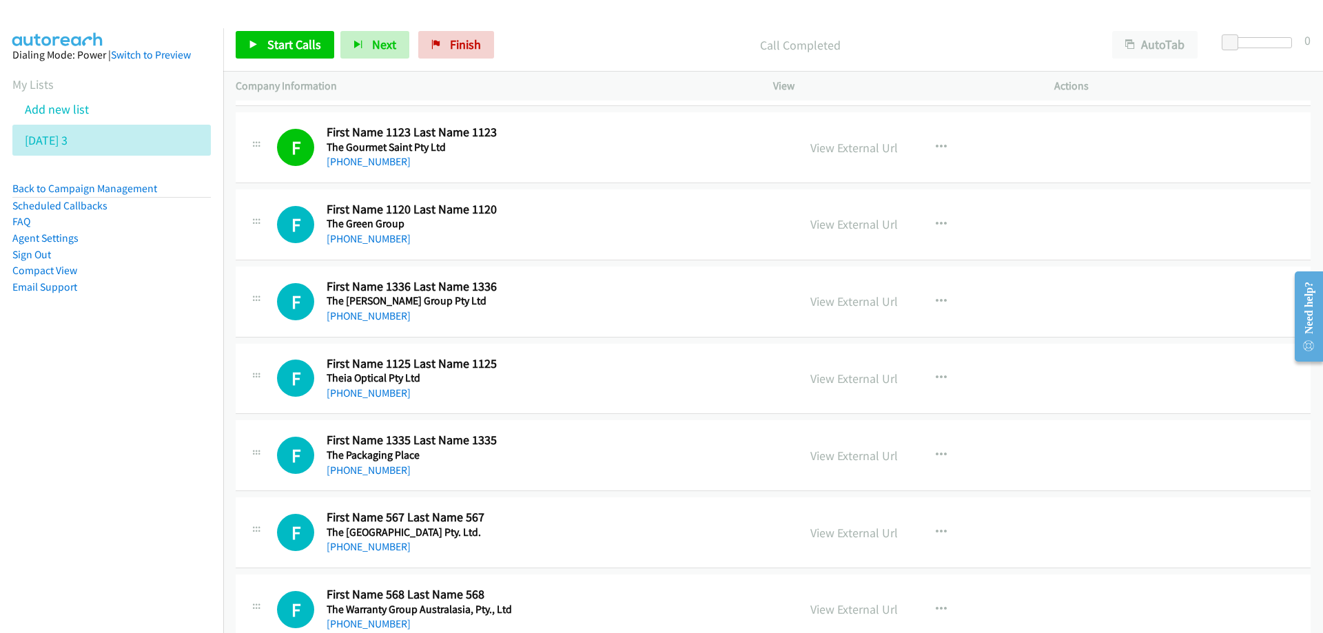
scroll to position [5098, 0]
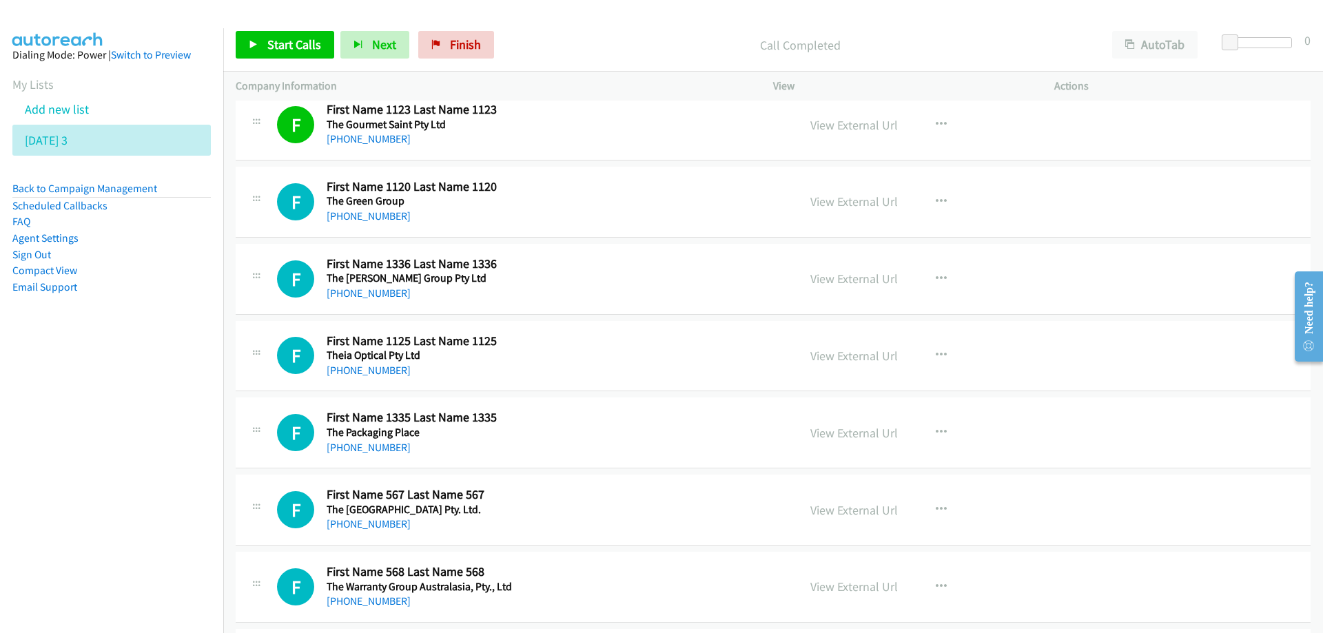
click at [610, 216] on div "+61 2 4722 2333" at bounding box center [469, 216] width 285 height 17
click at [854, 201] on link "View External Url" at bounding box center [853, 202] width 87 height 16
click at [50, 404] on nav "Dialing Mode: Power | Switch to Preview My Lists Add new list Thursday 3 Back t…" at bounding box center [112, 344] width 224 height 633
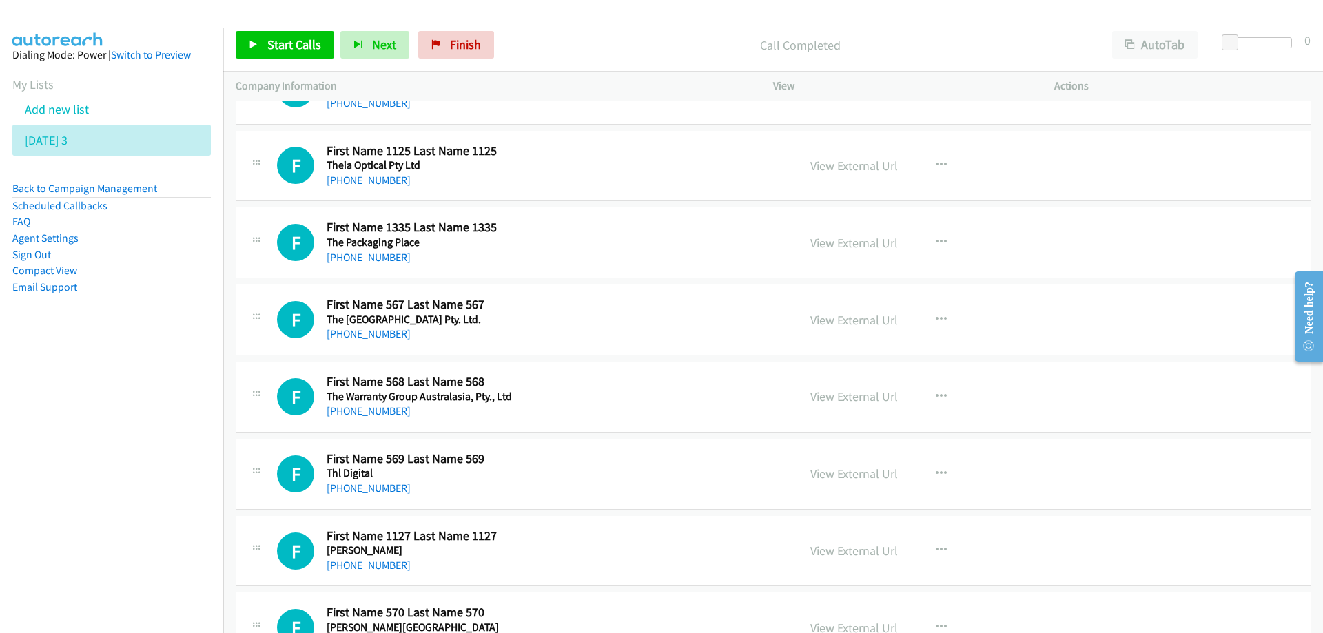
scroll to position [5305, 0]
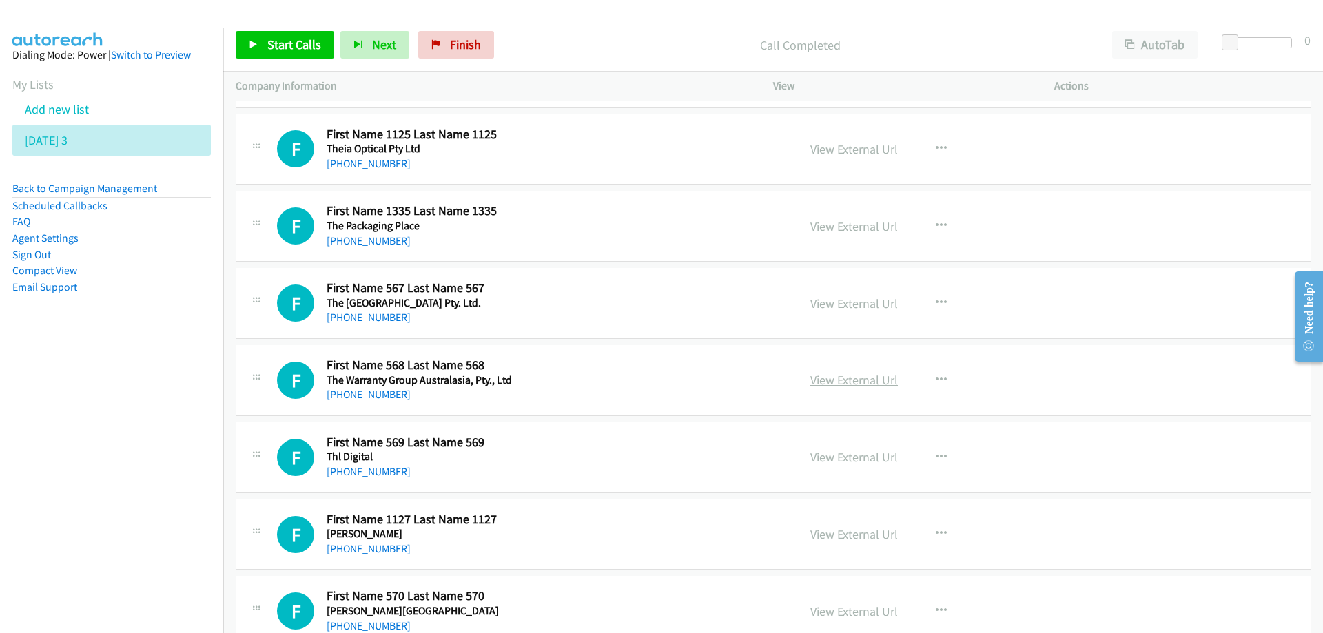
click at [874, 381] on link "View External Url" at bounding box center [853, 380] width 87 height 16
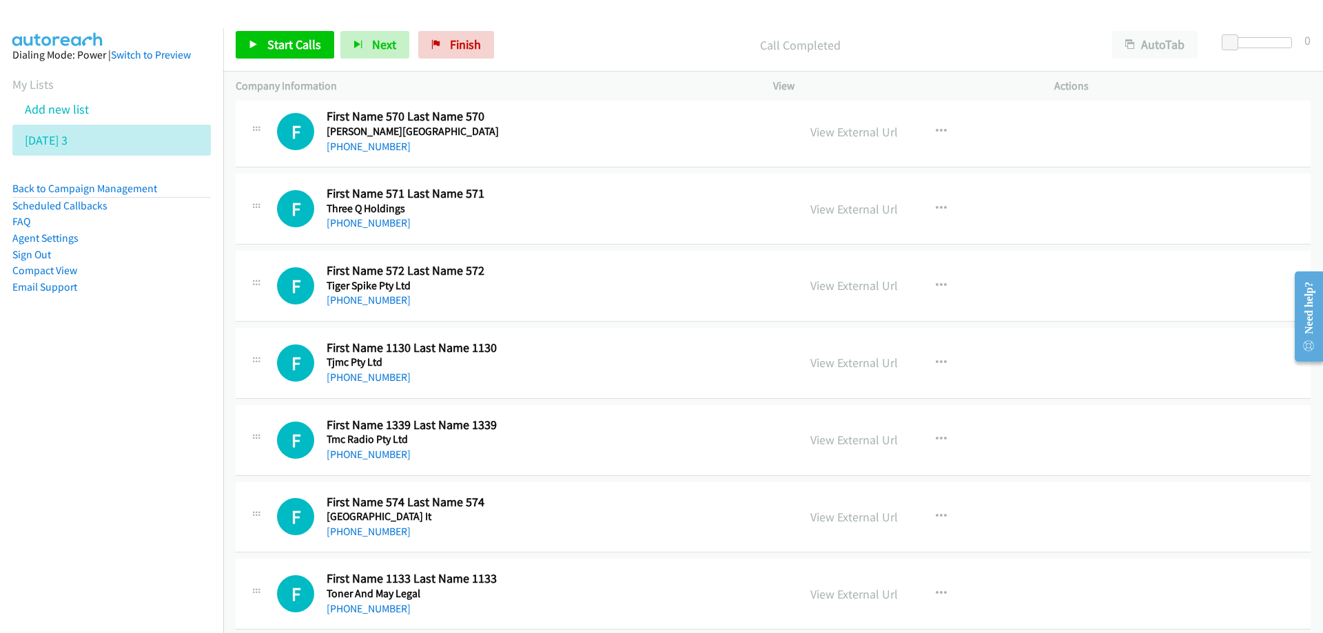
scroll to position [5787, 0]
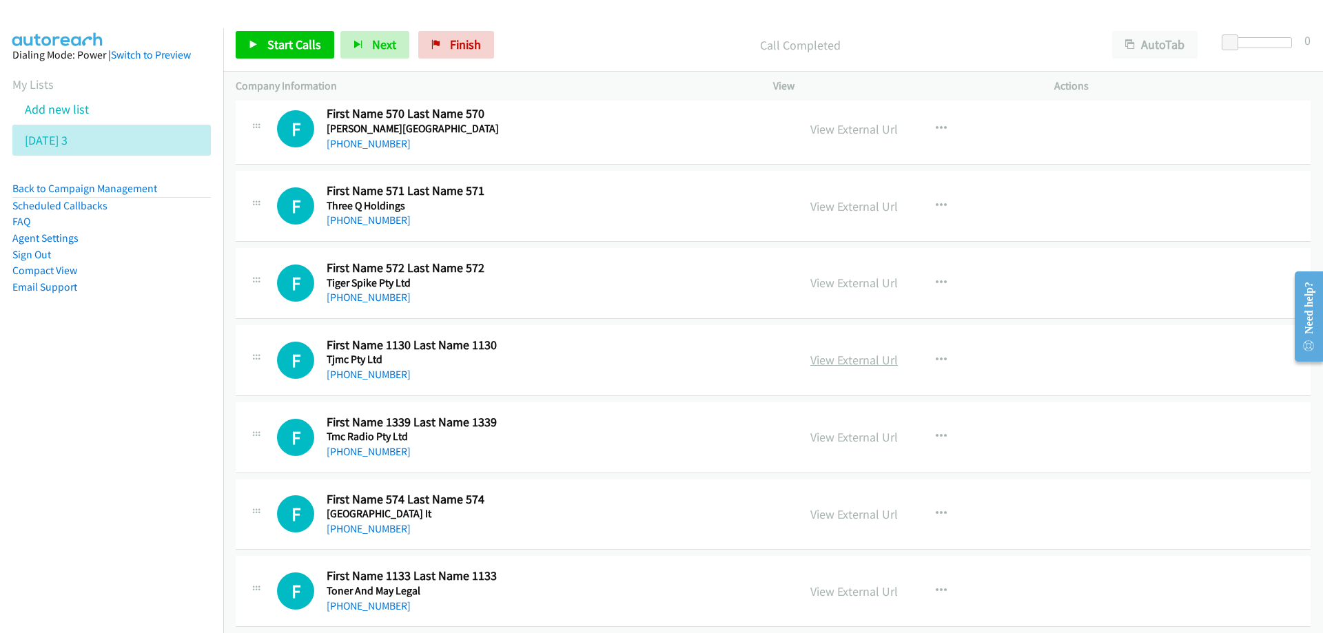
click at [819, 359] on link "View External Url" at bounding box center [853, 360] width 87 height 16
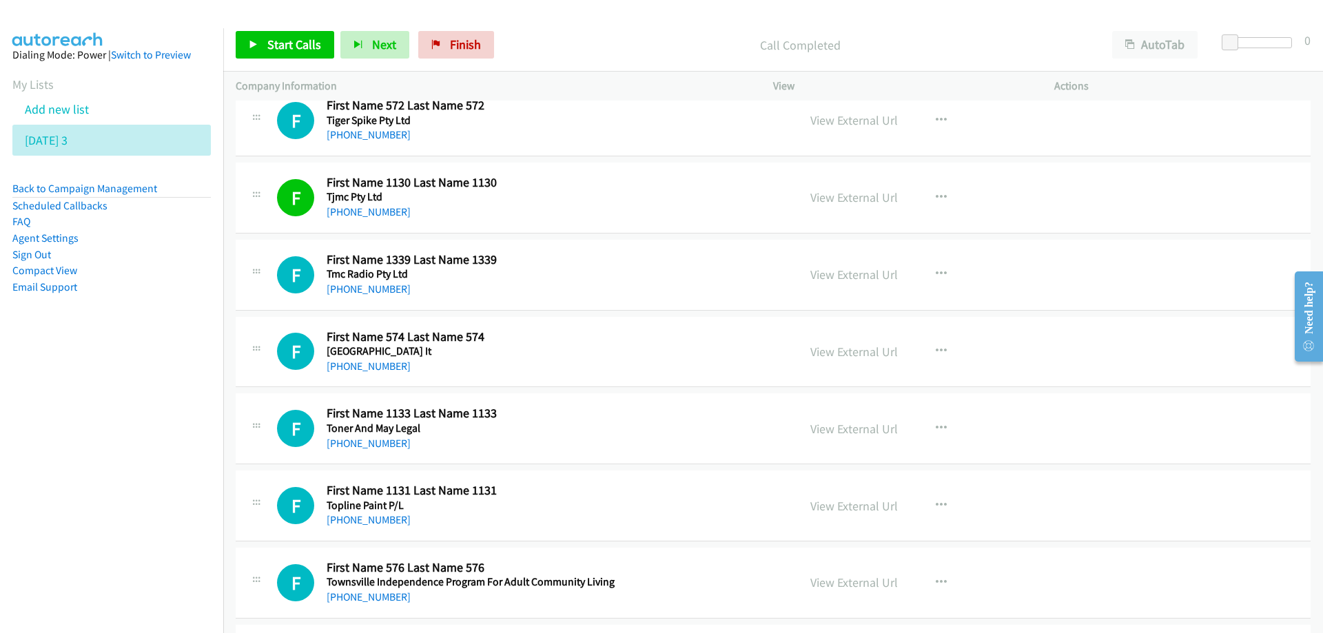
scroll to position [5994, 0]
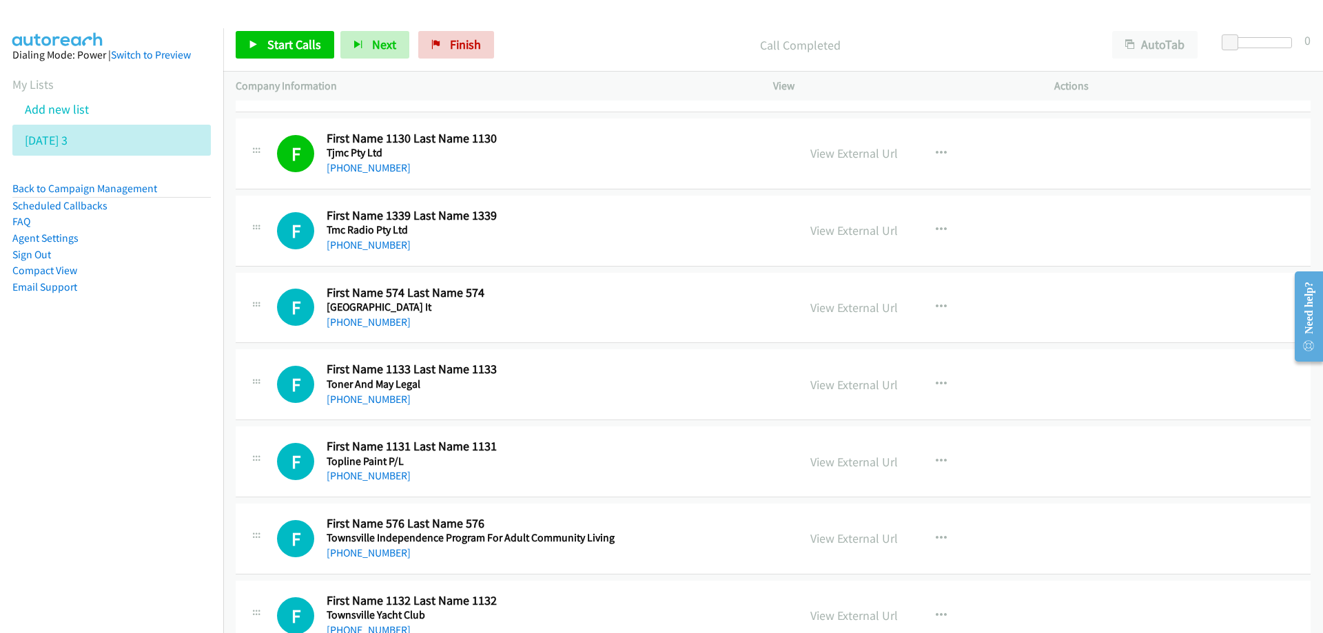
click at [651, 309] on div "F Callback Scheduled First Name 574 Last Name 574 Tombolo Academy It Australia/…" at bounding box center [531, 307] width 508 height 45
click at [861, 308] on link "View External Url" at bounding box center [853, 308] width 87 height 16
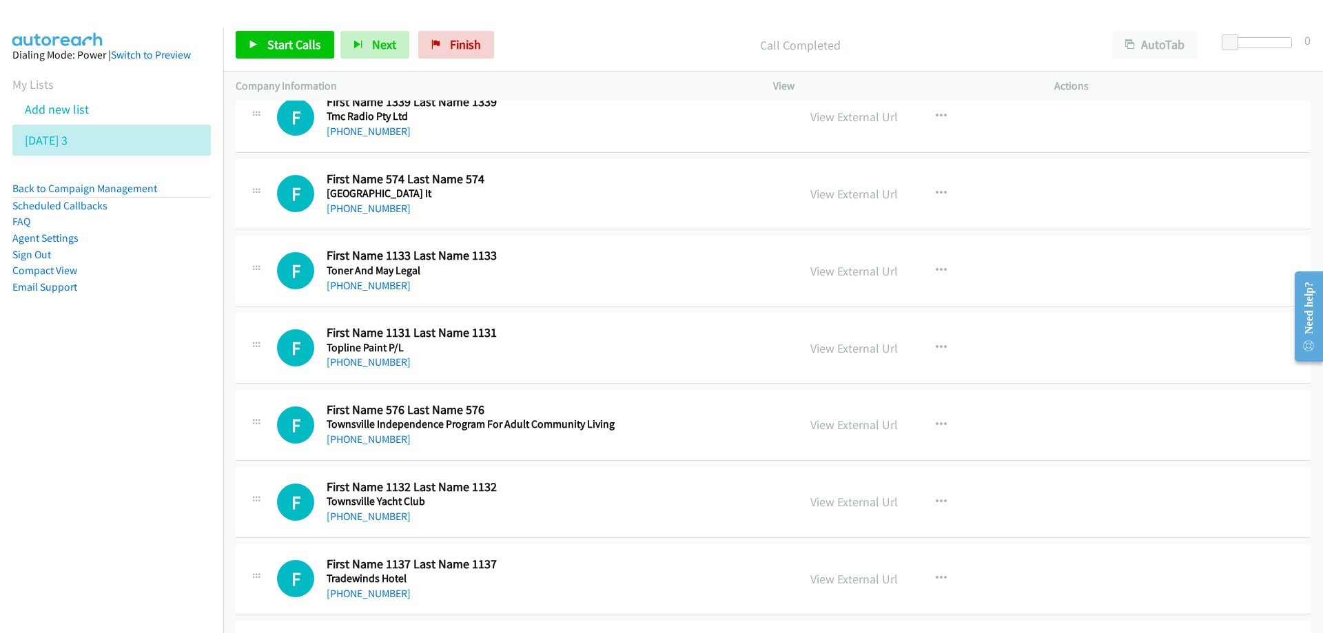
scroll to position [6132, 0]
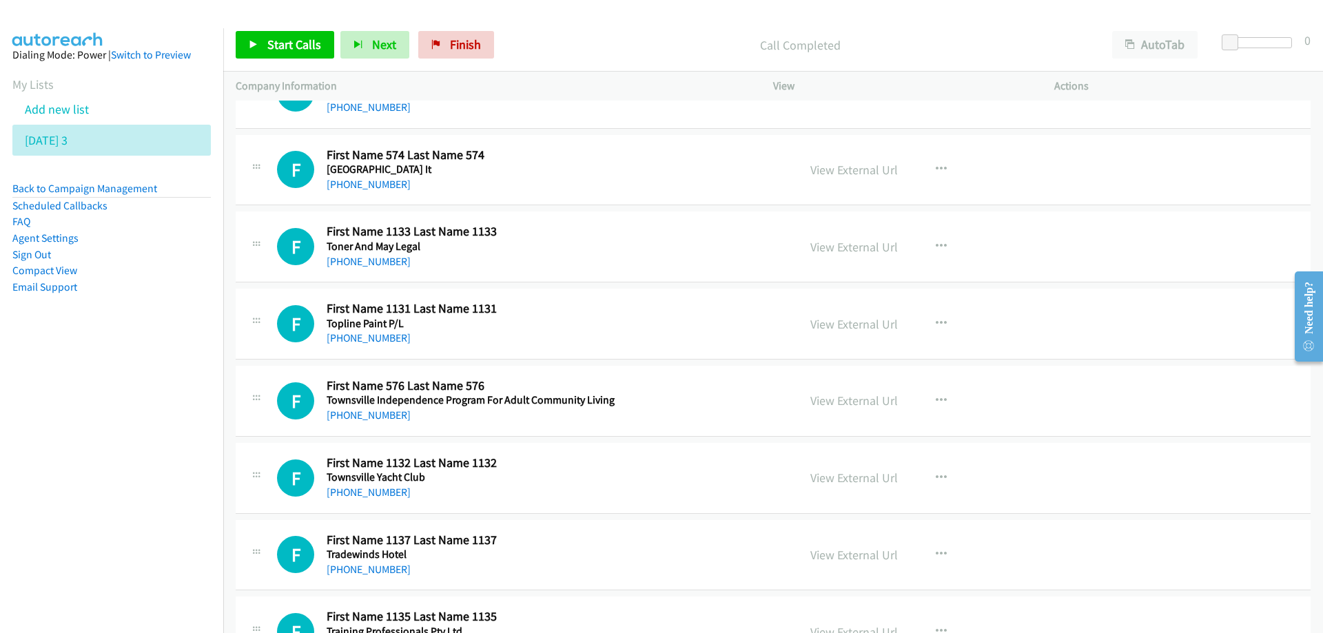
click at [688, 406] on div "F Callback Scheduled First Name 576 Last Name 576 Townsville Independence Progr…" at bounding box center [531, 400] width 508 height 45
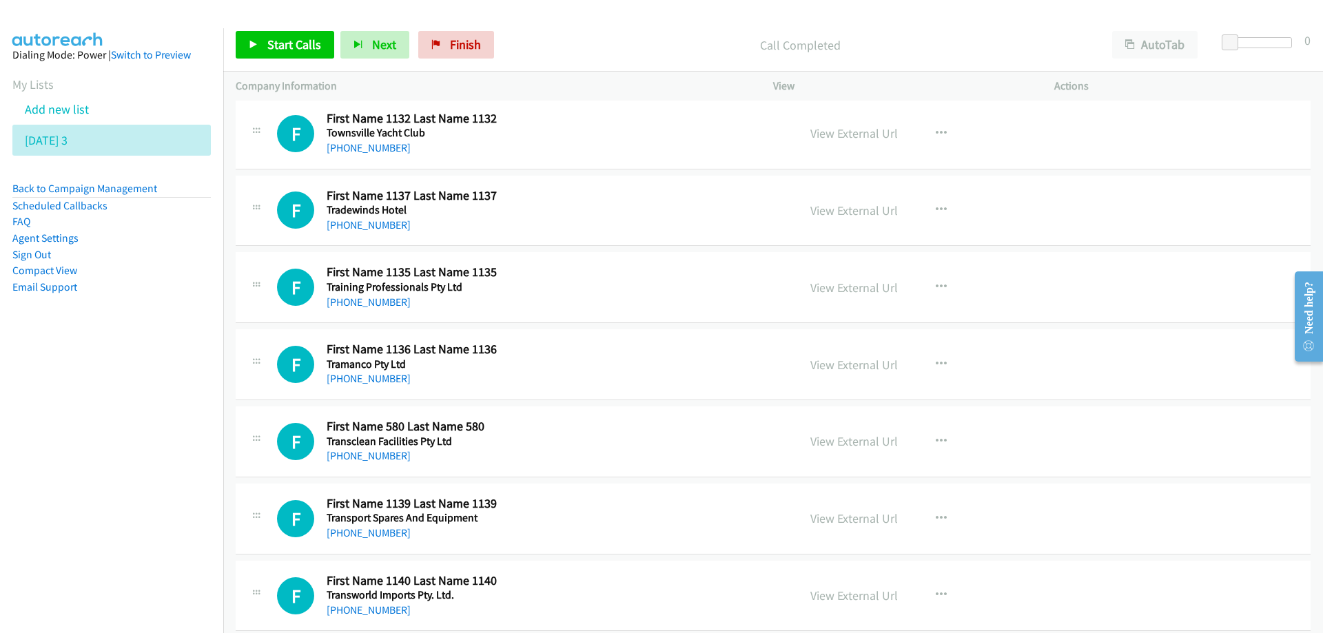
scroll to position [6545, 0]
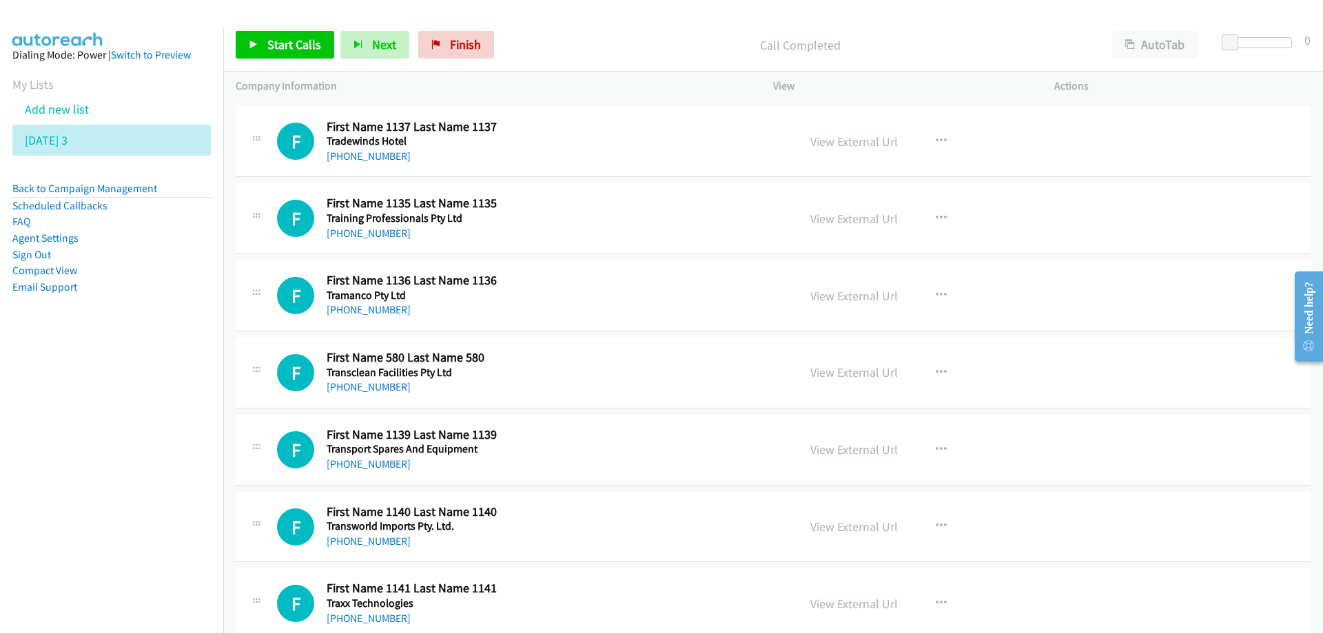
click at [672, 375] on div "F Callback Scheduled First Name 580 Last Name 580 Transclean Facilities Pty Ltd…" at bounding box center [531, 372] width 508 height 45
click at [835, 373] on link "View External Url" at bounding box center [853, 372] width 87 height 16
click at [431, 45] on icon at bounding box center [436, 46] width 10 height 10
